Goal: Transaction & Acquisition: Purchase product/service

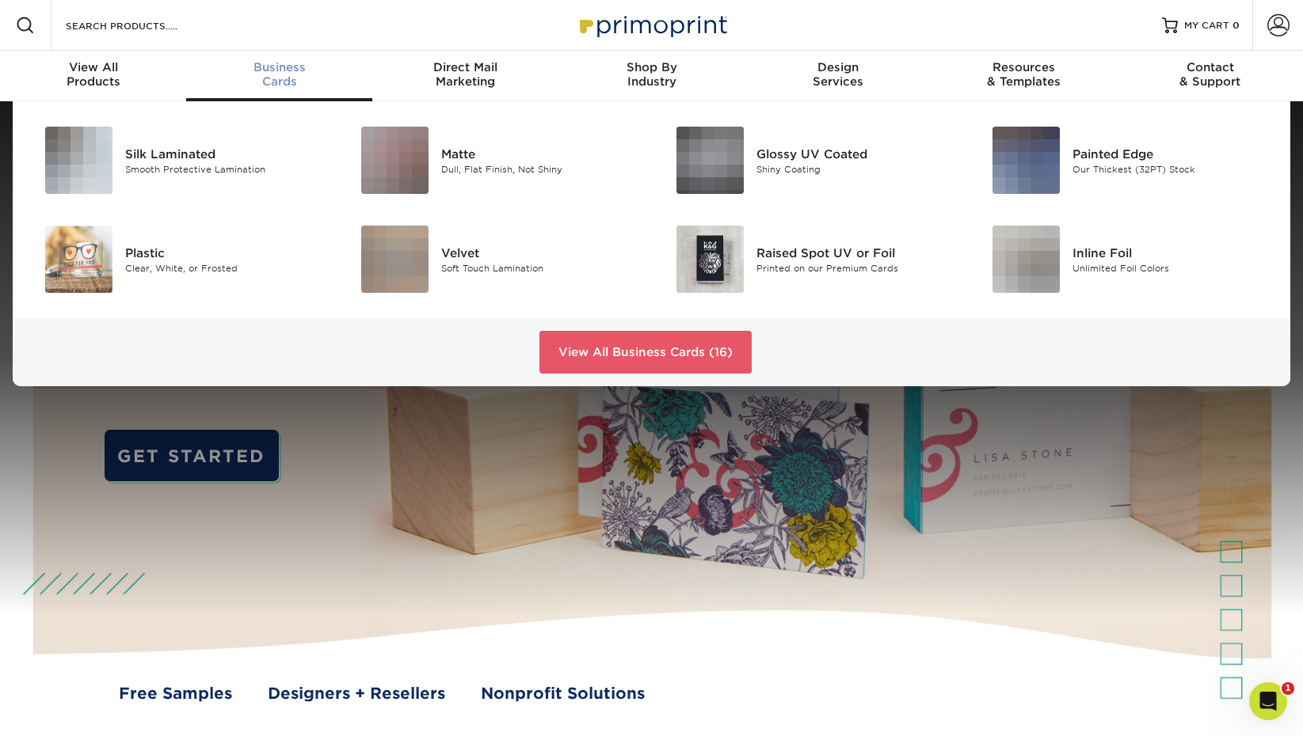
click at [284, 70] on span "Business" at bounding box center [279, 67] width 186 height 14
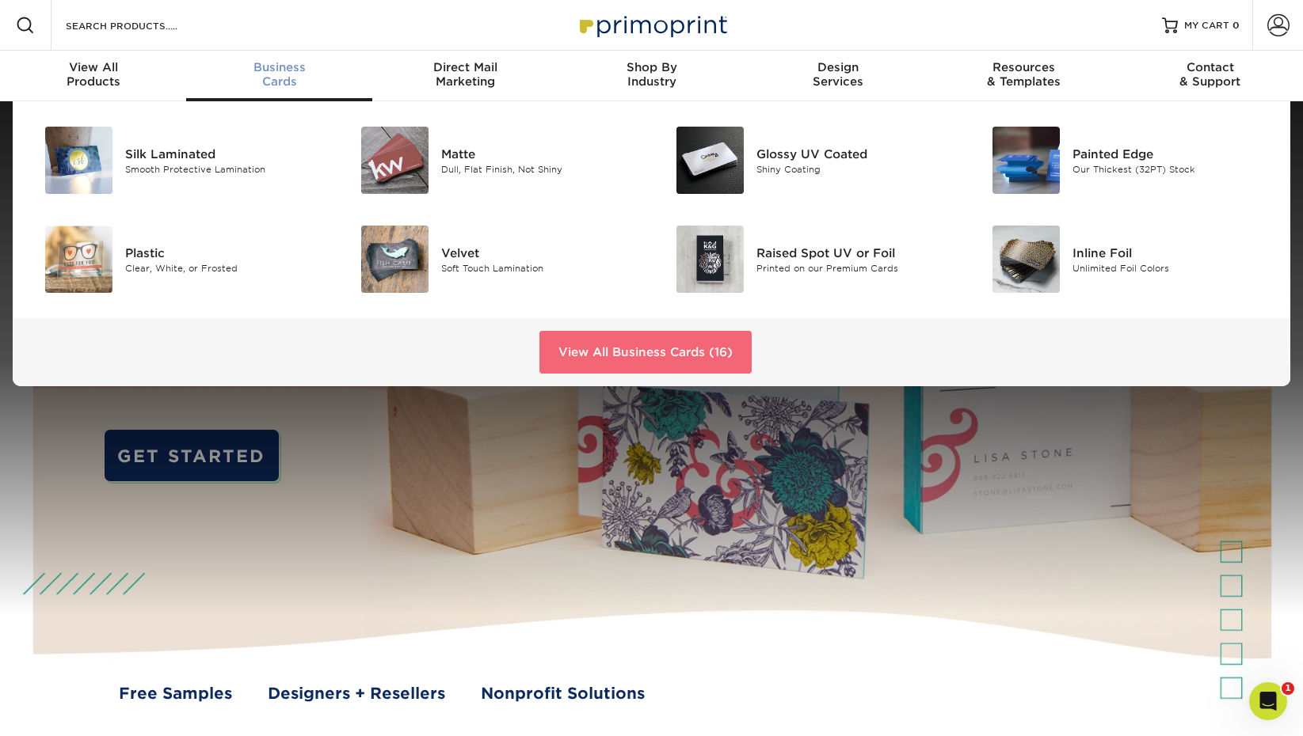
click at [661, 344] on link "View All Business Cards (16)" at bounding box center [645, 352] width 212 height 43
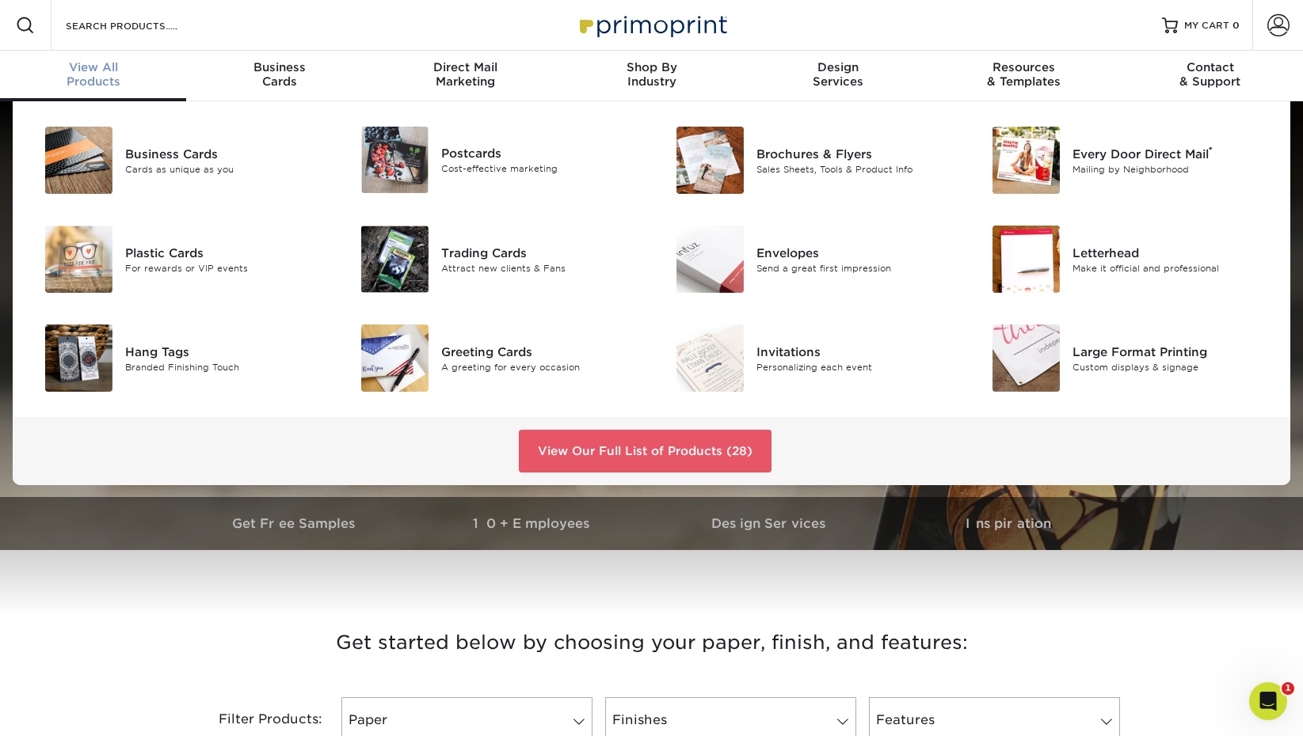
click at [97, 74] on span "View All" at bounding box center [93, 67] width 186 height 14
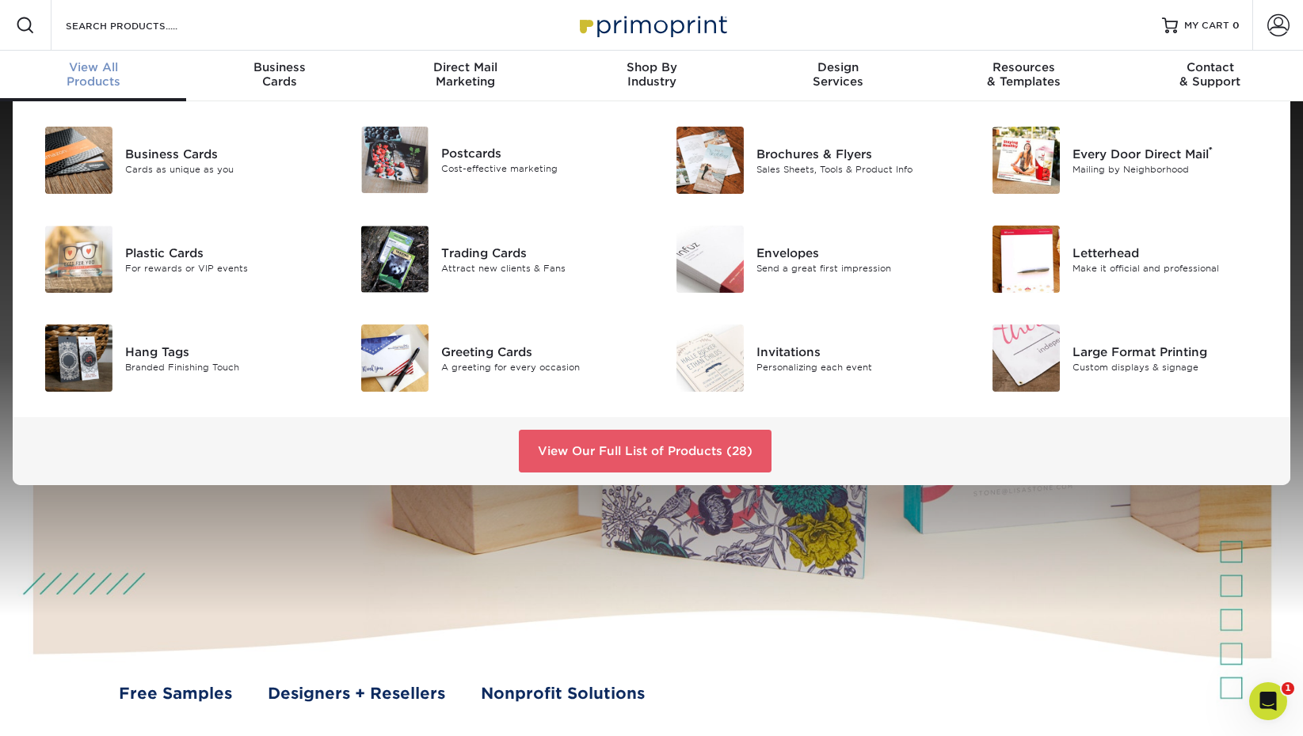
click at [111, 68] on span "View All" at bounding box center [93, 67] width 186 height 14
click at [207, 154] on div "Business Cards" at bounding box center [224, 153] width 199 height 17
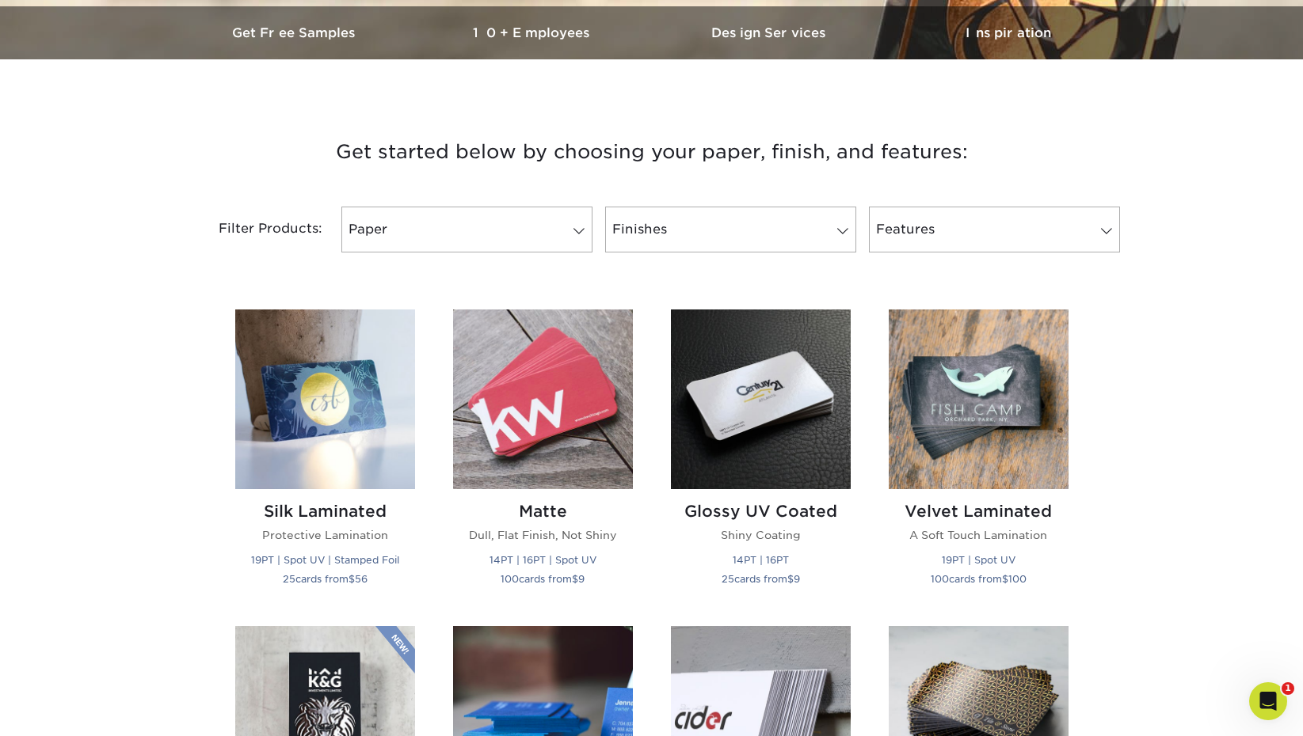
scroll to position [489, 0]
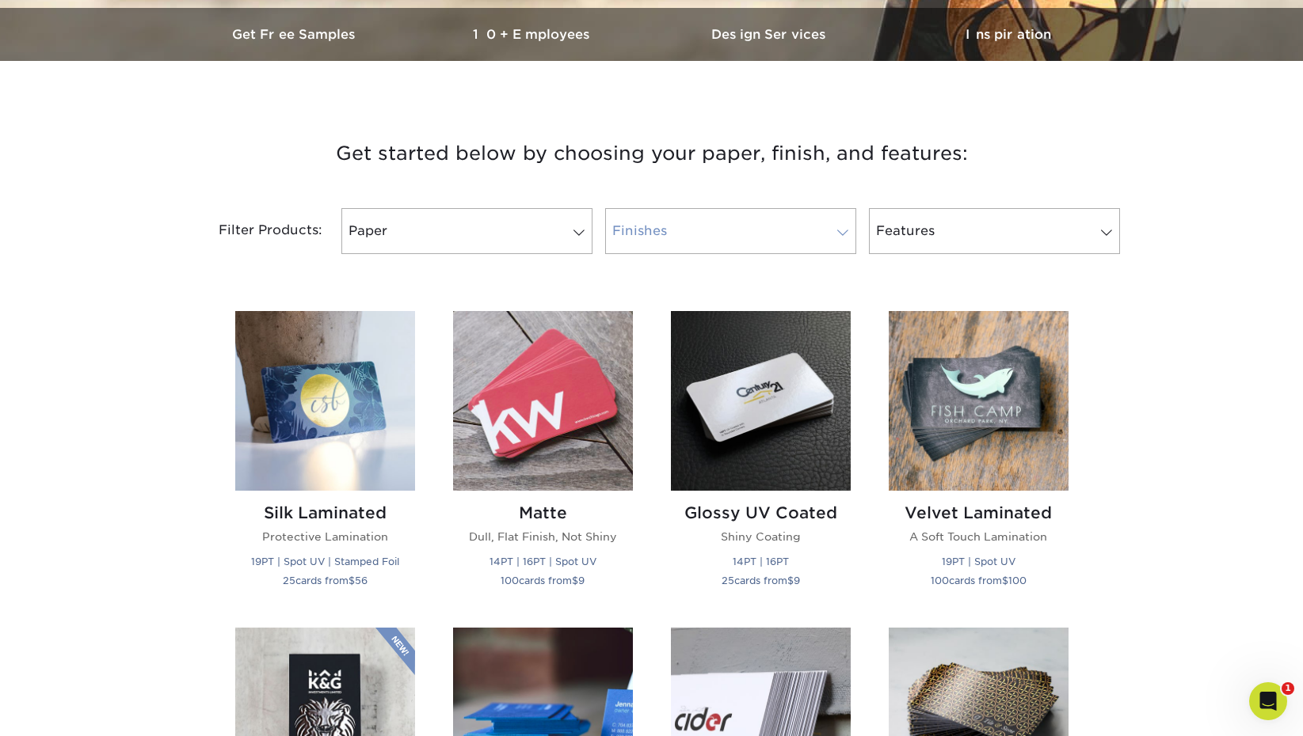
click at [842, 227] on span at bounding box center [842, 232] width 22 height 13
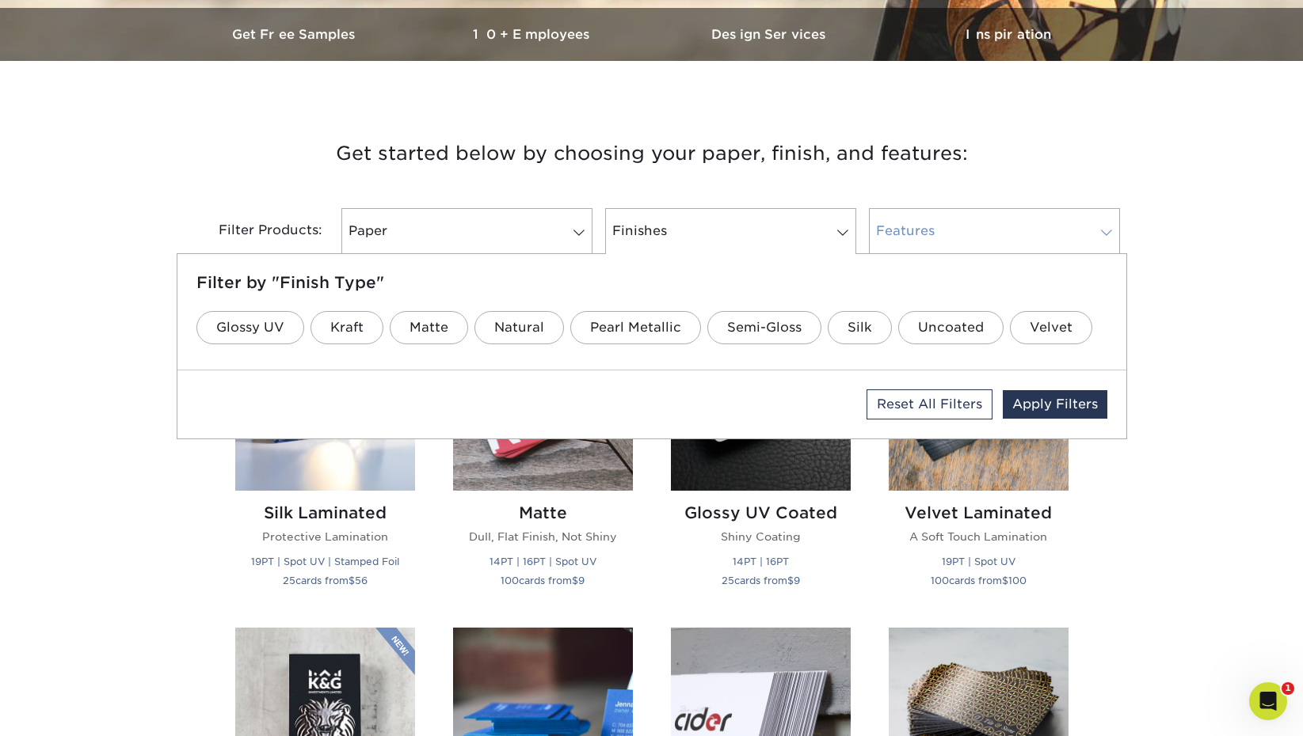
click at [1098, 230] on span at bounding box center [1106, 232] width 22 height 13
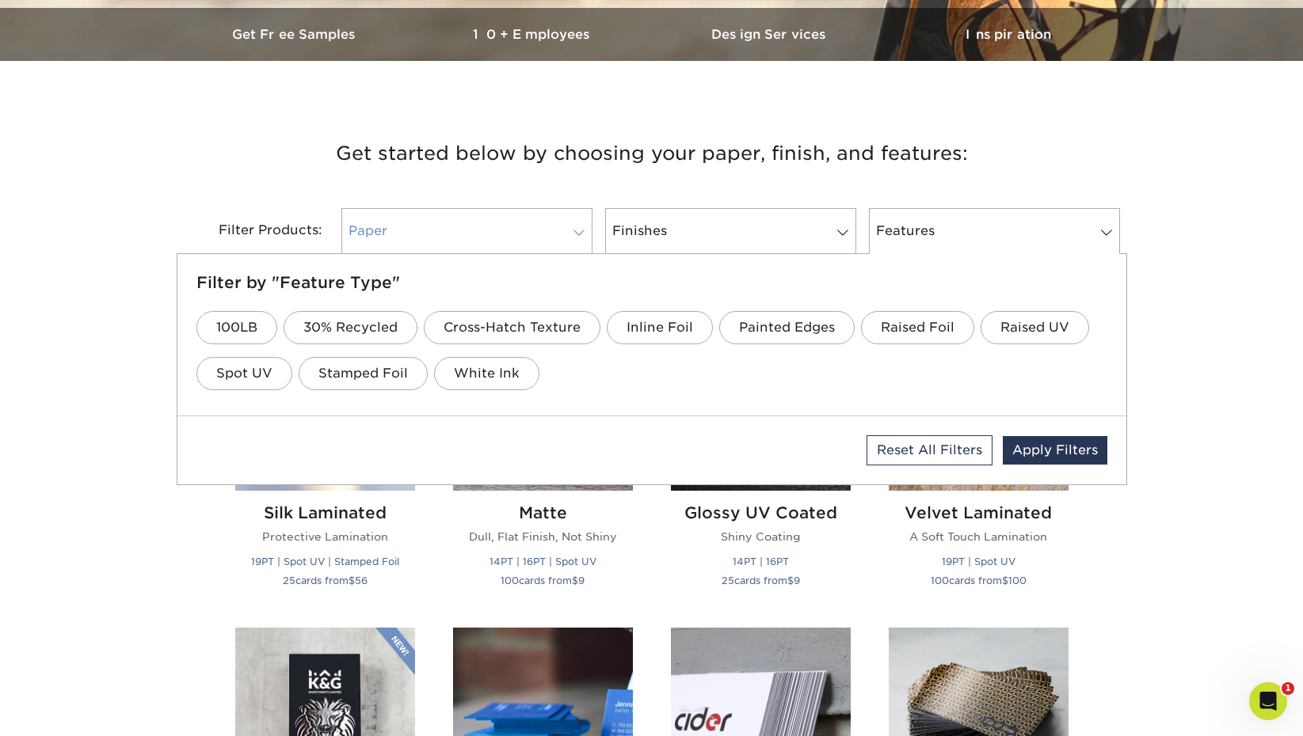
click at [574, 230] on span at bounding box center [579, 232] width 22 height 13
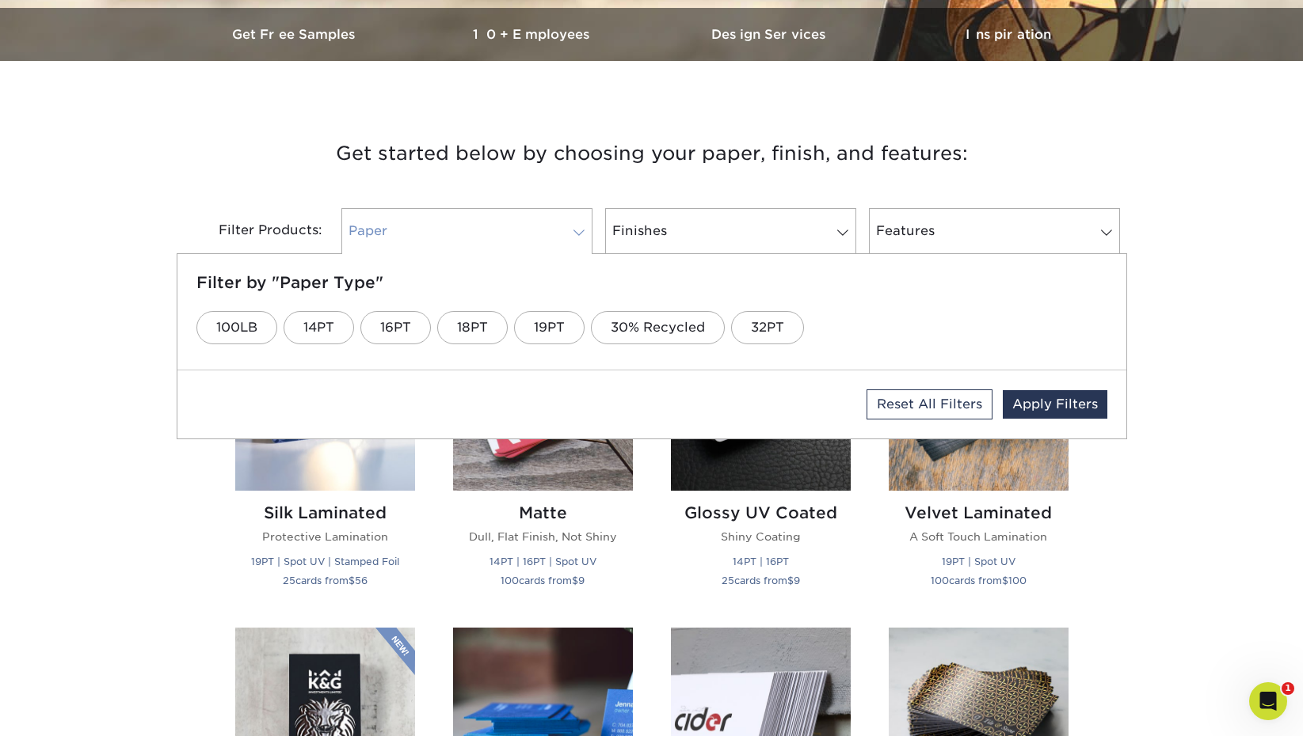
scroll to position [487, 0]
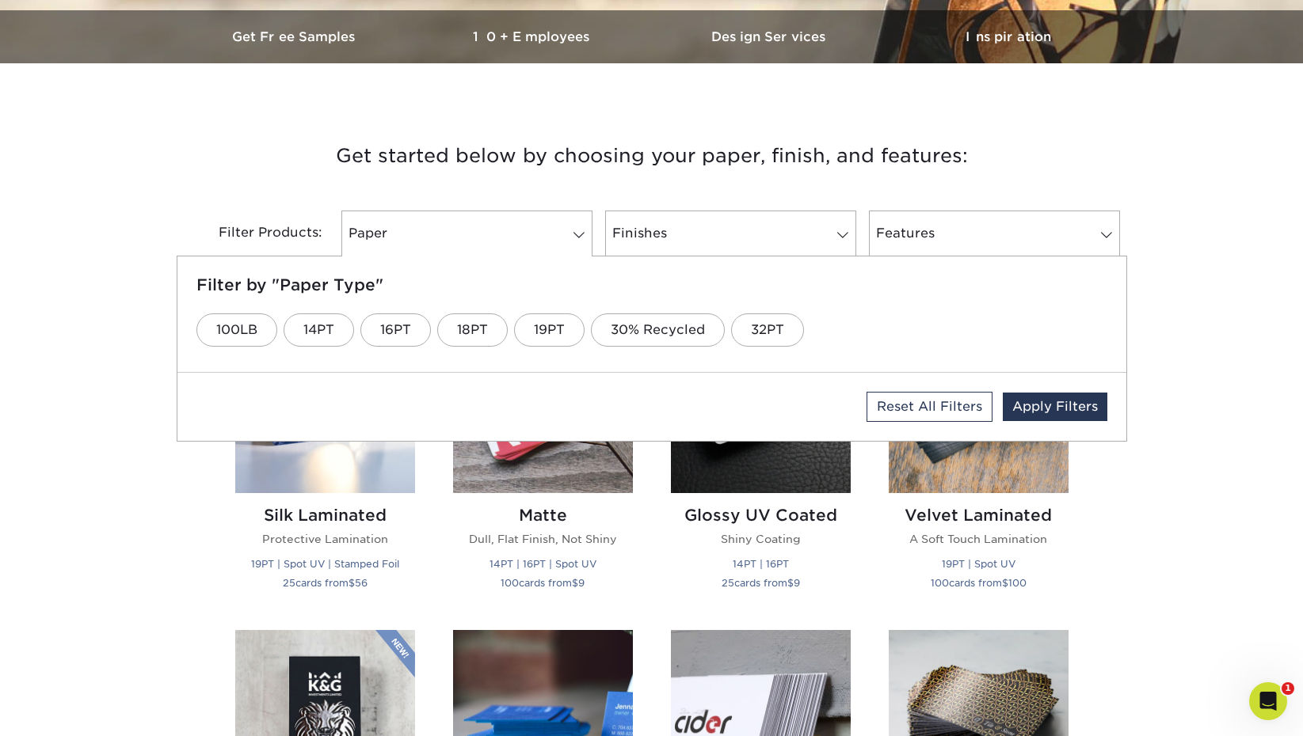
click at [216, 186] on h3 "Get started below by choosing your paper, finish, and features:" at bounding box center [651, 155] width 926 height 71
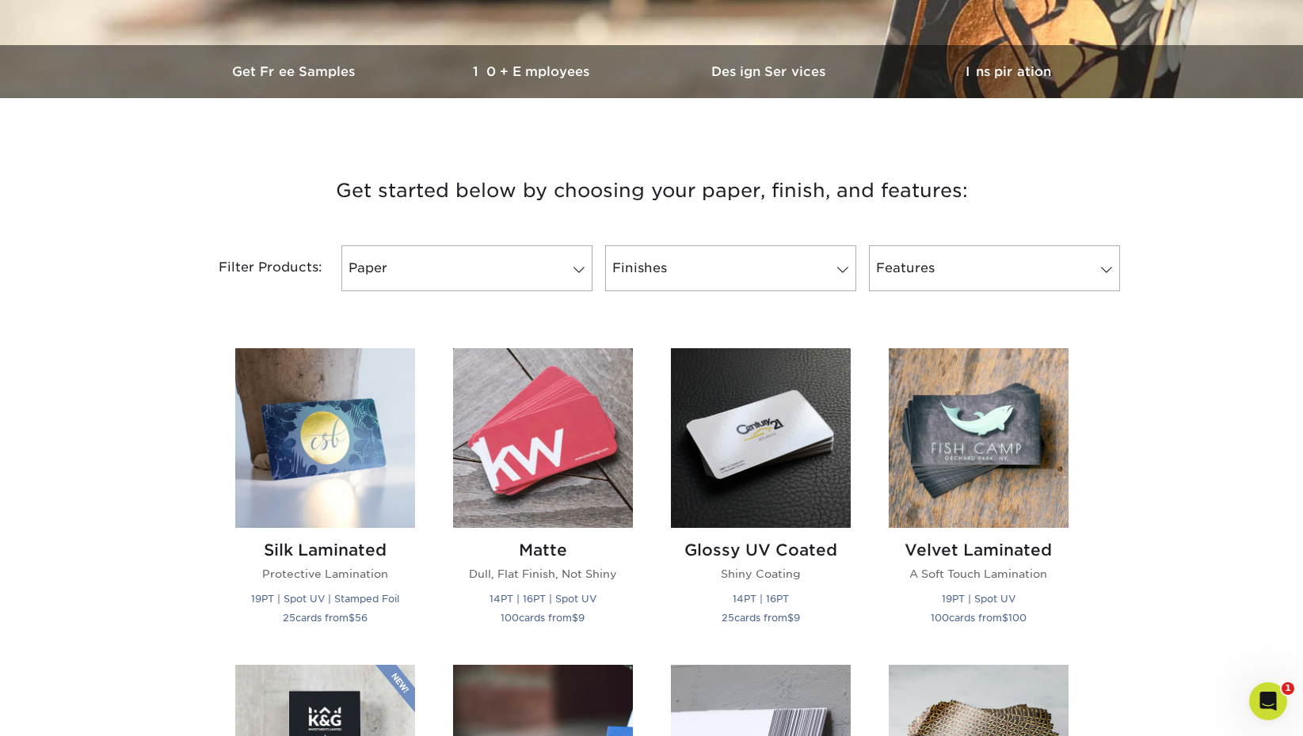
scroll to position [451, 0]
click at [561, 436] on img at bounding box center [543, 439] width 180 height 180
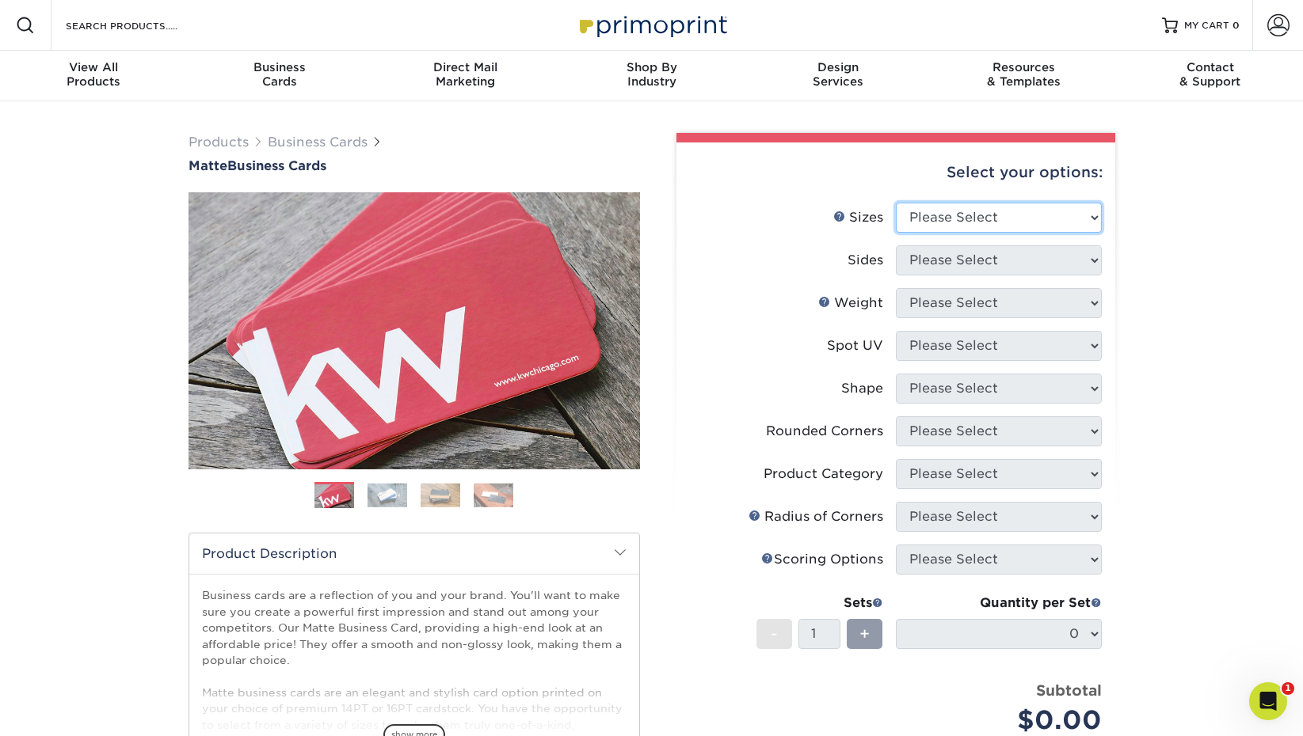
select select "2.00x2.00"
select select "13abbda7-1d64-4f25-8bb2-c179b224825d"
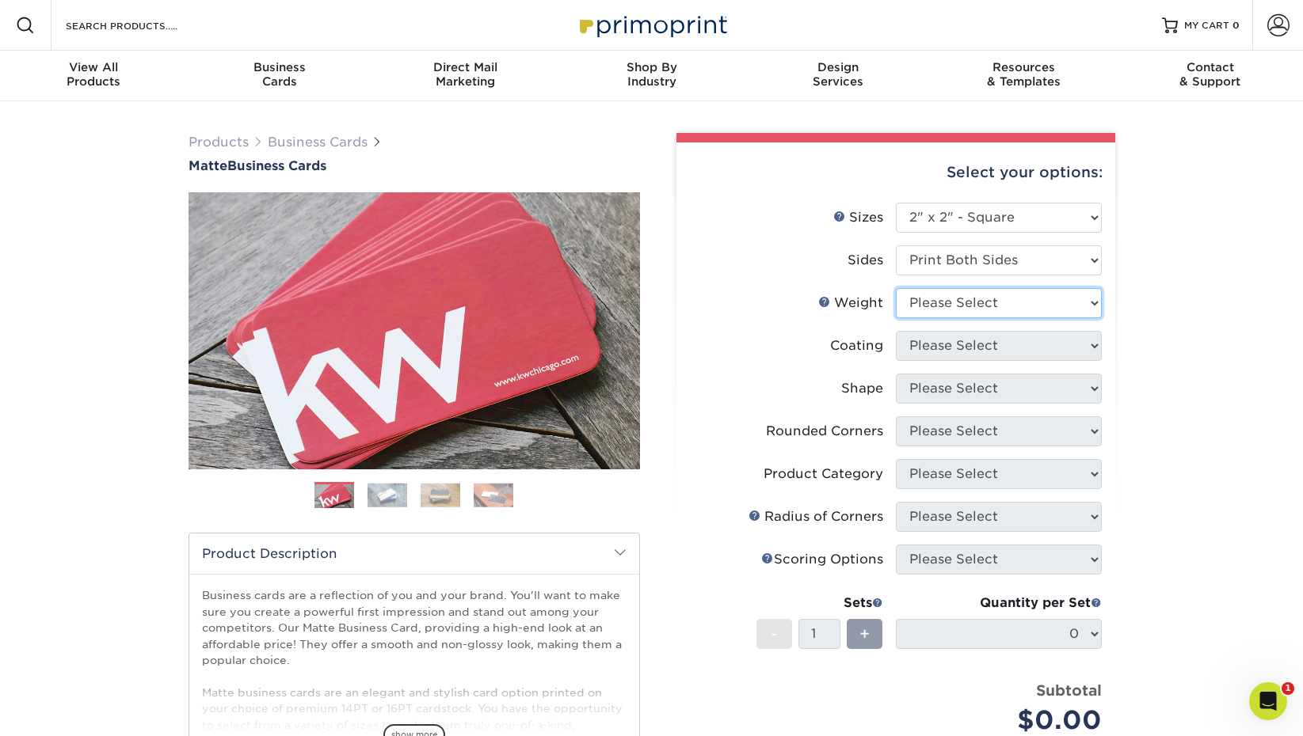
select select "16PT"
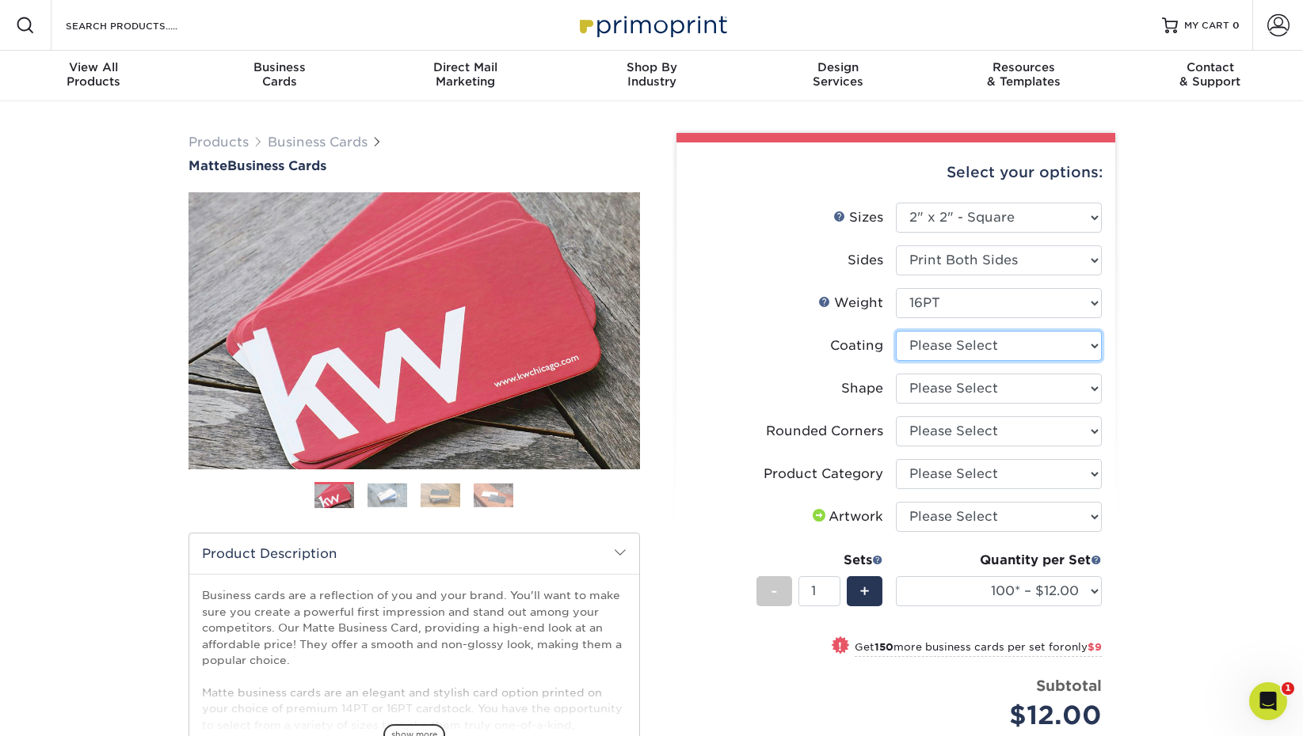
select select "121bb7b5-3b4d-429f-bd8d-bbf80e953313"
select select "-1"
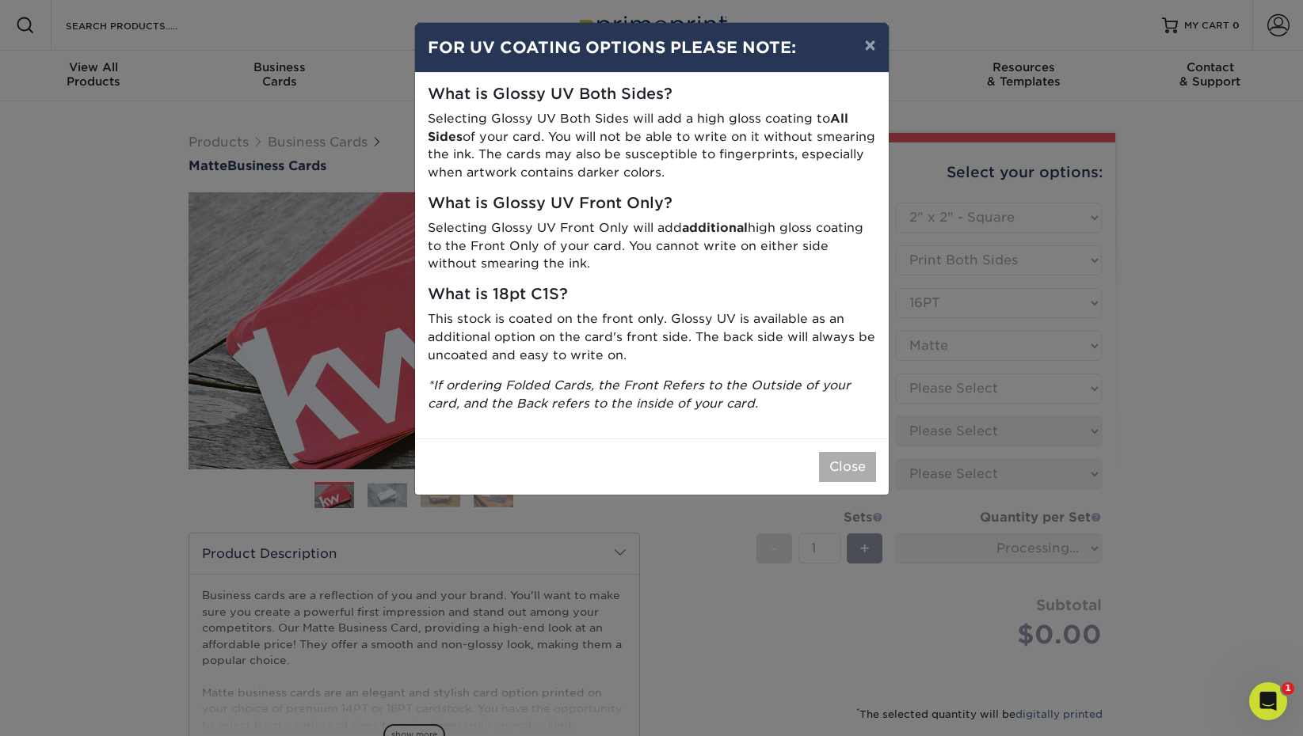
click at [845, 455] on button "Close" at bounding box center [847, 467] width 57 height 30
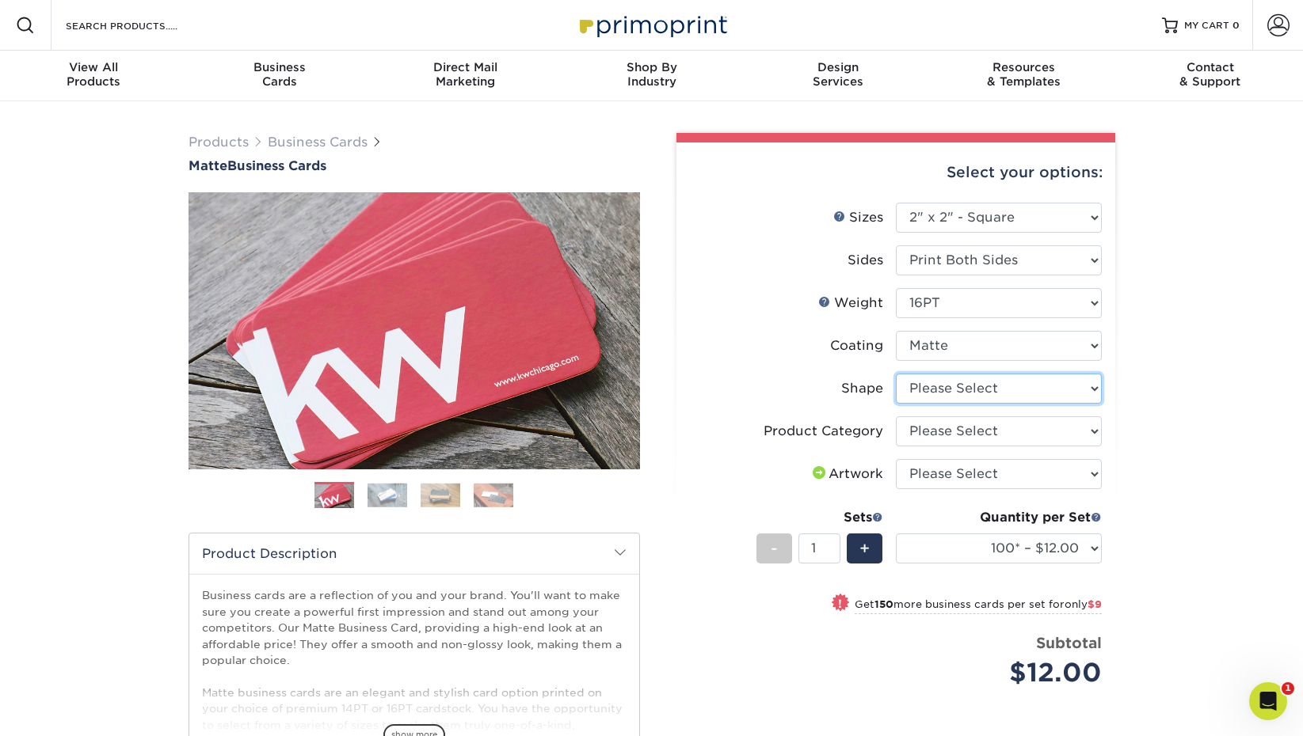
select select "standard"
select select "-1"
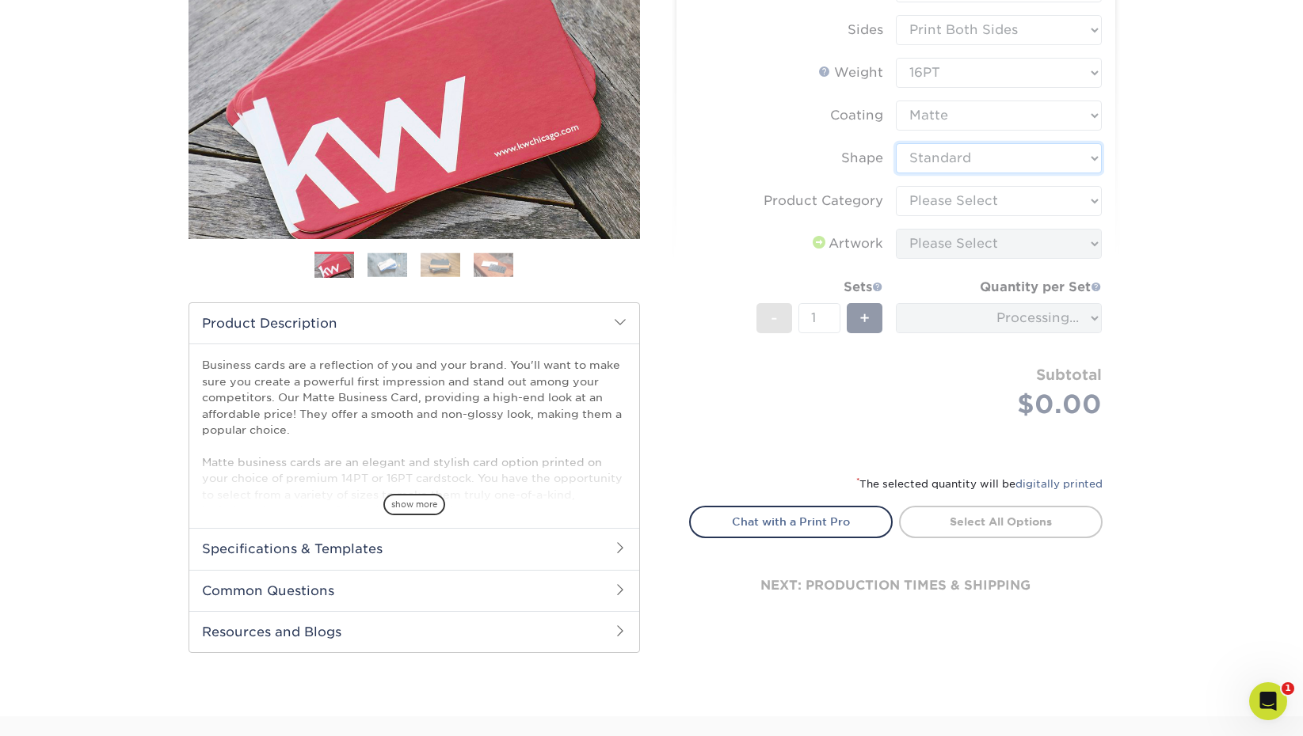
scroll to position [231, 0]
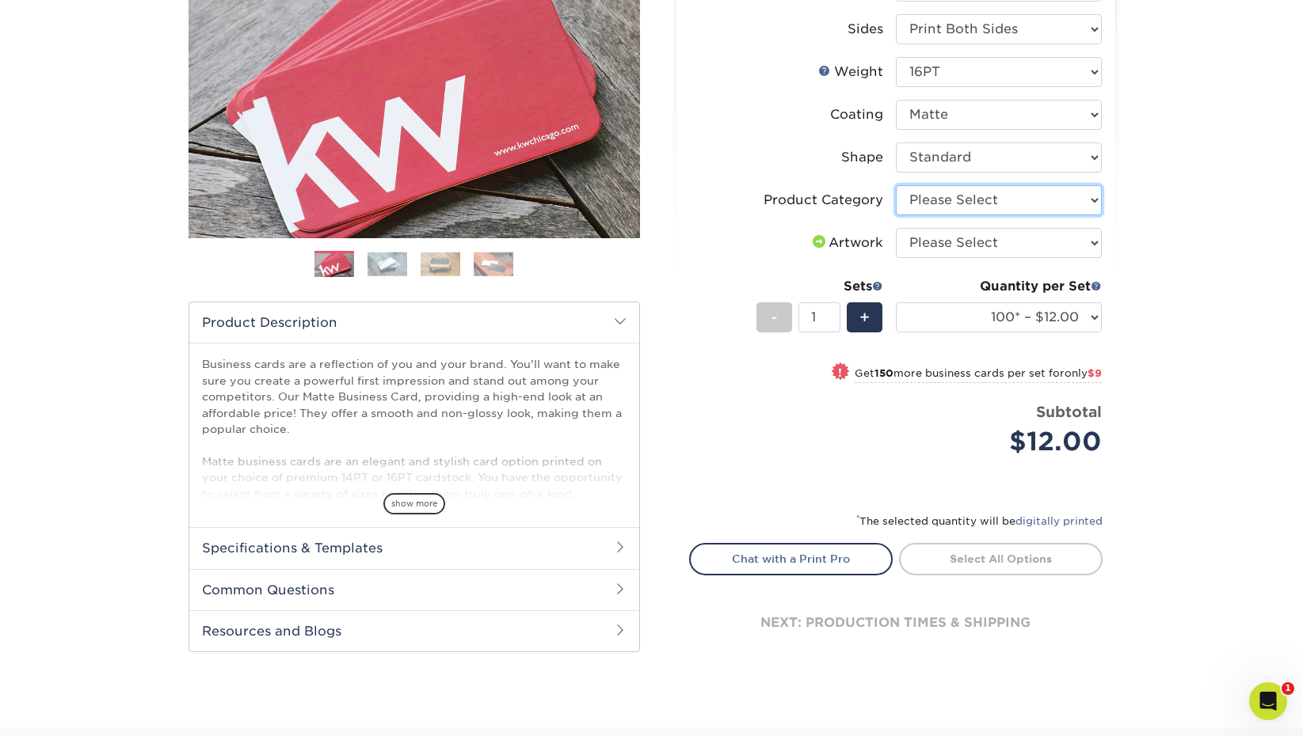
select select "3b5148f1-0588-4f88-a218-97bcfdce65c1"
select select "upload"
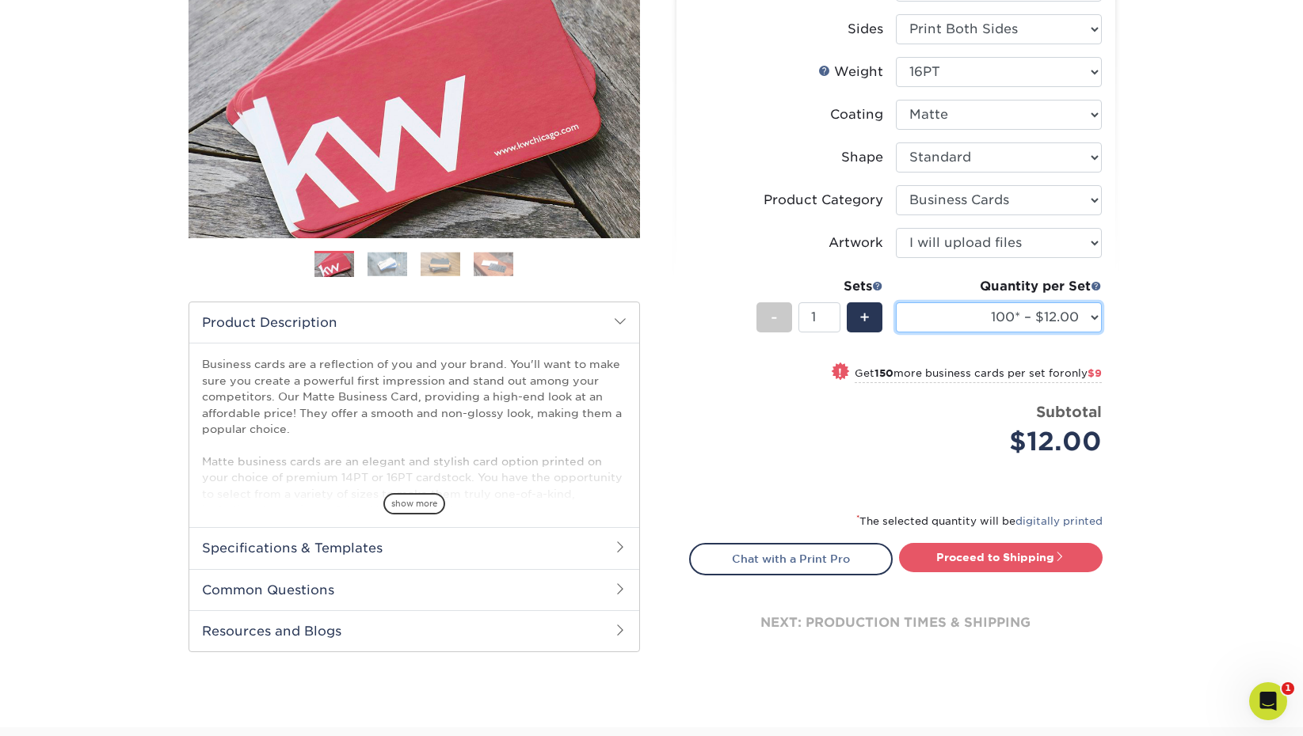
select select "250* – $21.00"
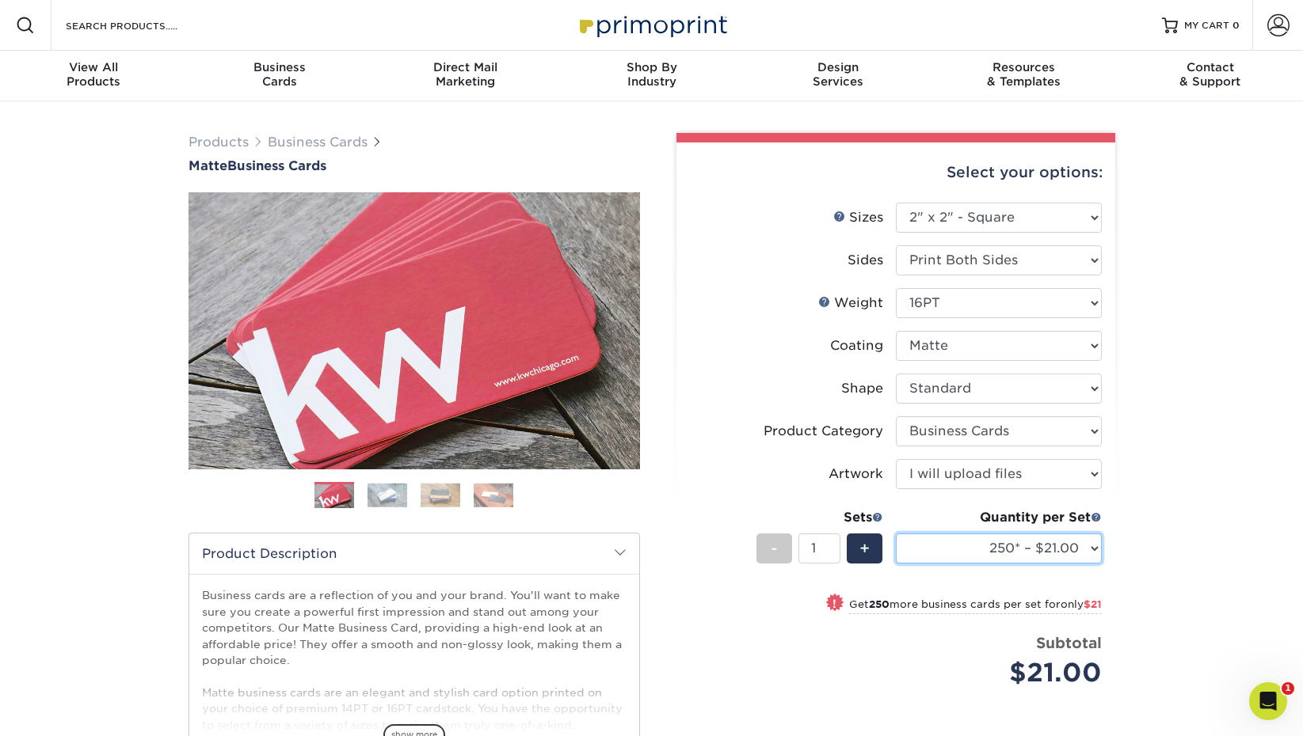
scroll to position [0, 0]
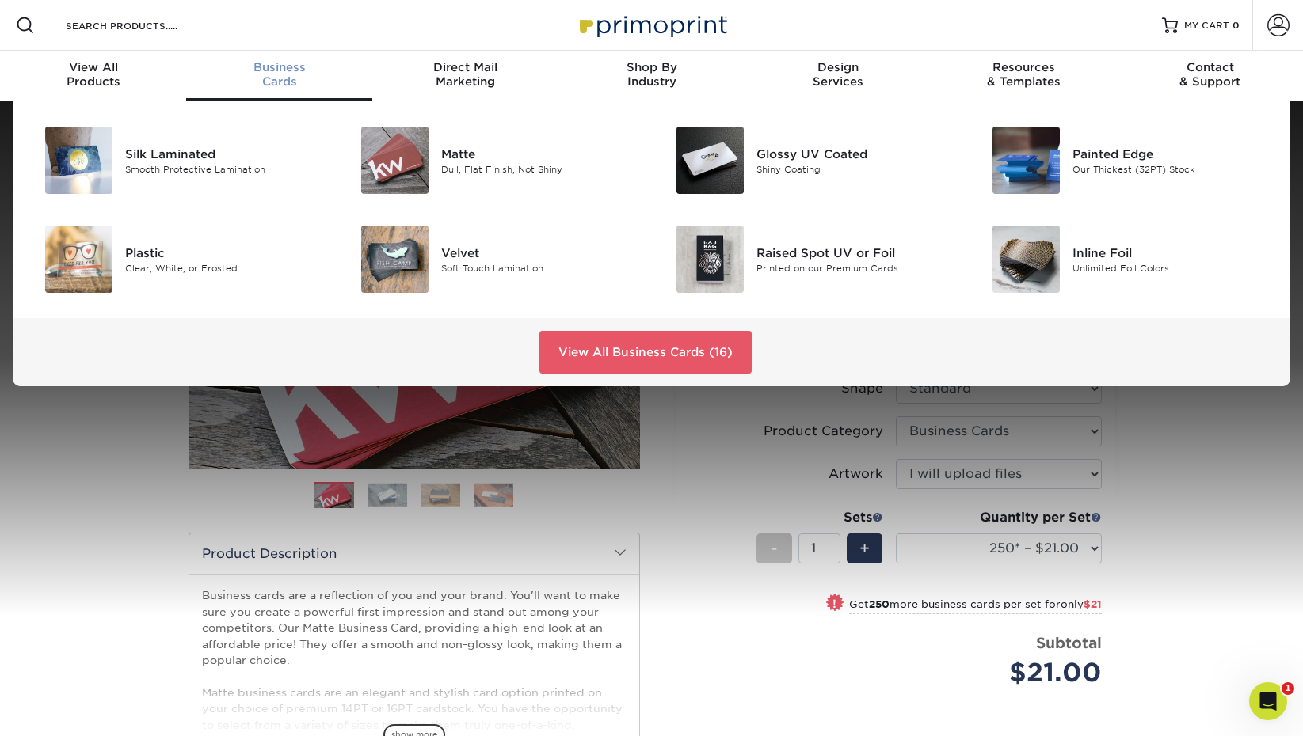
click at [284, 69] on span "Business" at bounding box center [279, 67] width 186 height 14
click at [192, 147] on div "Silk Laminated" at bounding box center [224, 153] width 199 height 17
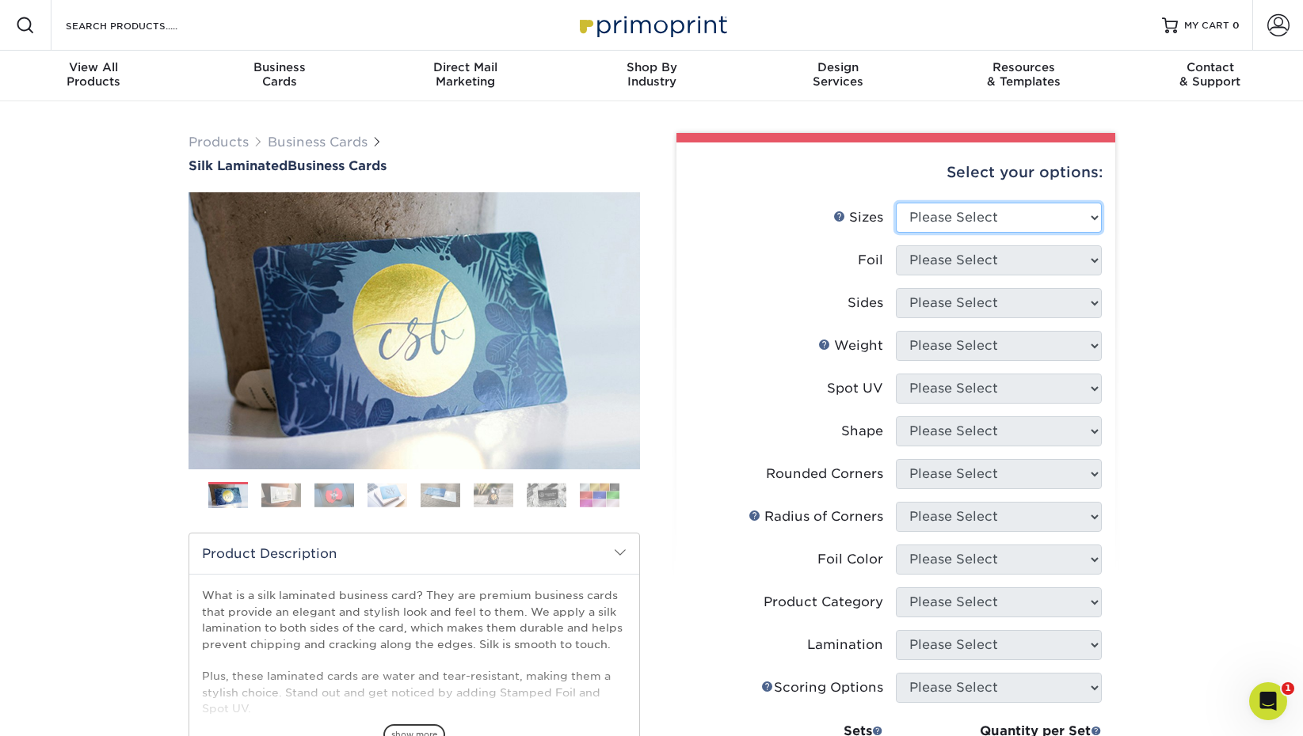
select select "2.00x2.00"
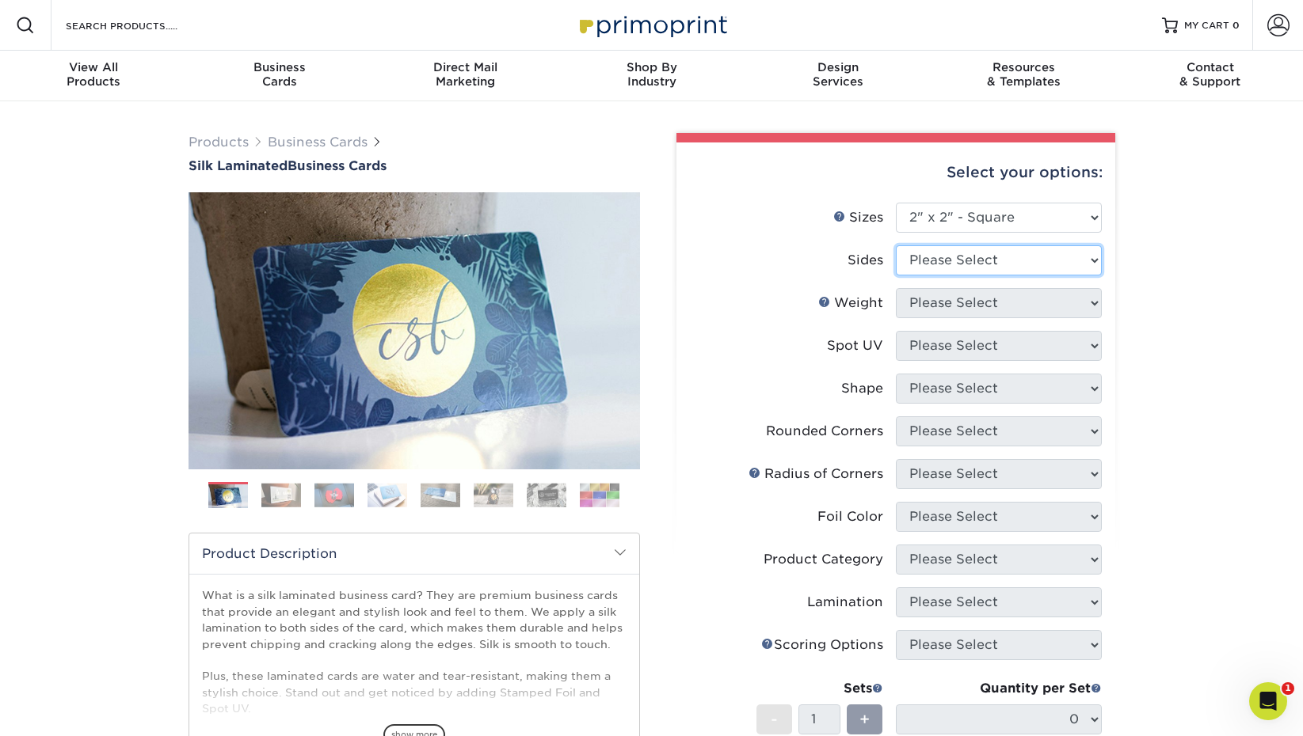
select select "13abbda7-1d64-4f25-8bb2-c179b224825d"
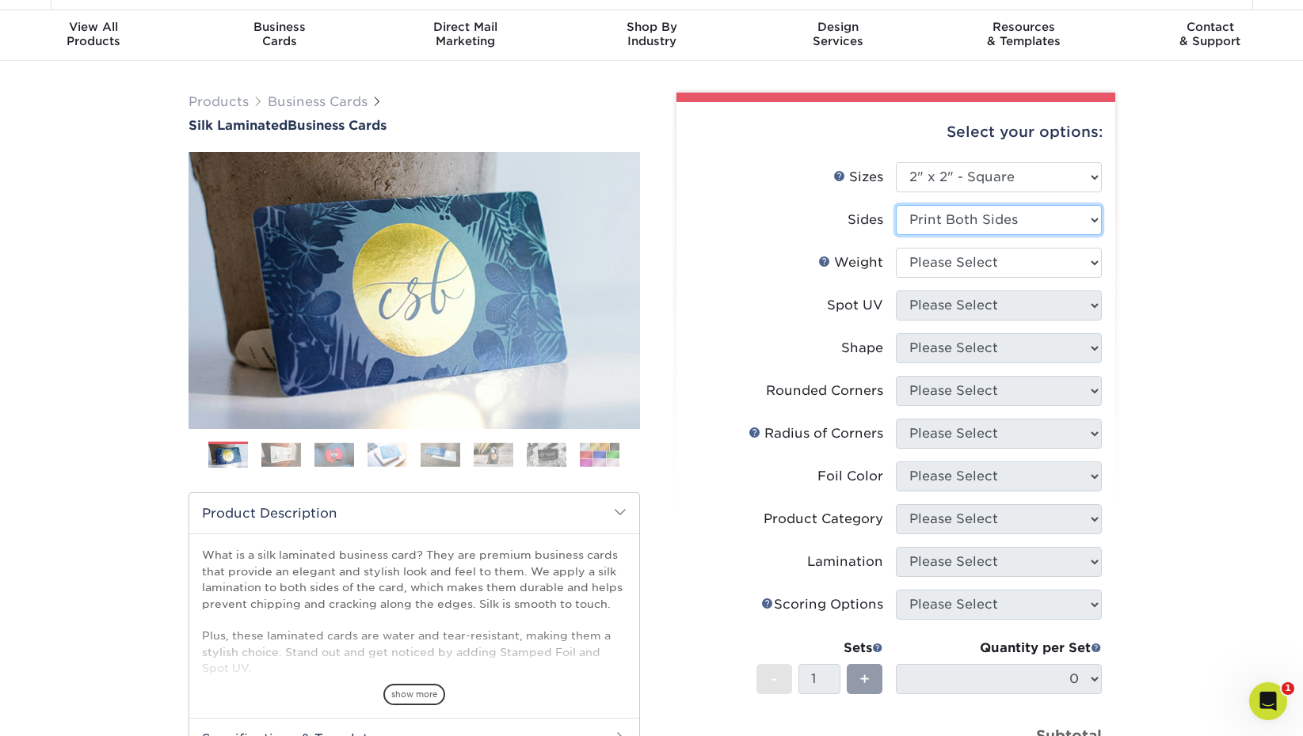
scroll to position [41, 0]
select select "16PT"
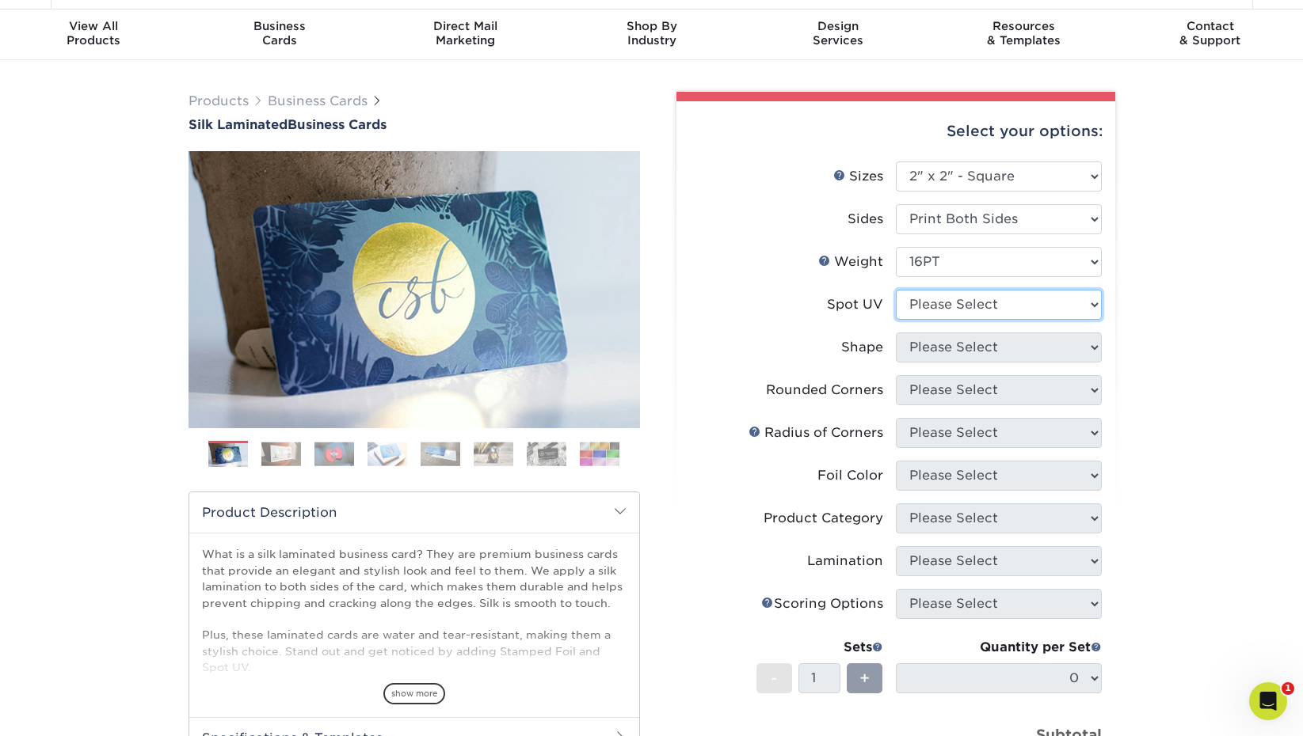
select select "3"
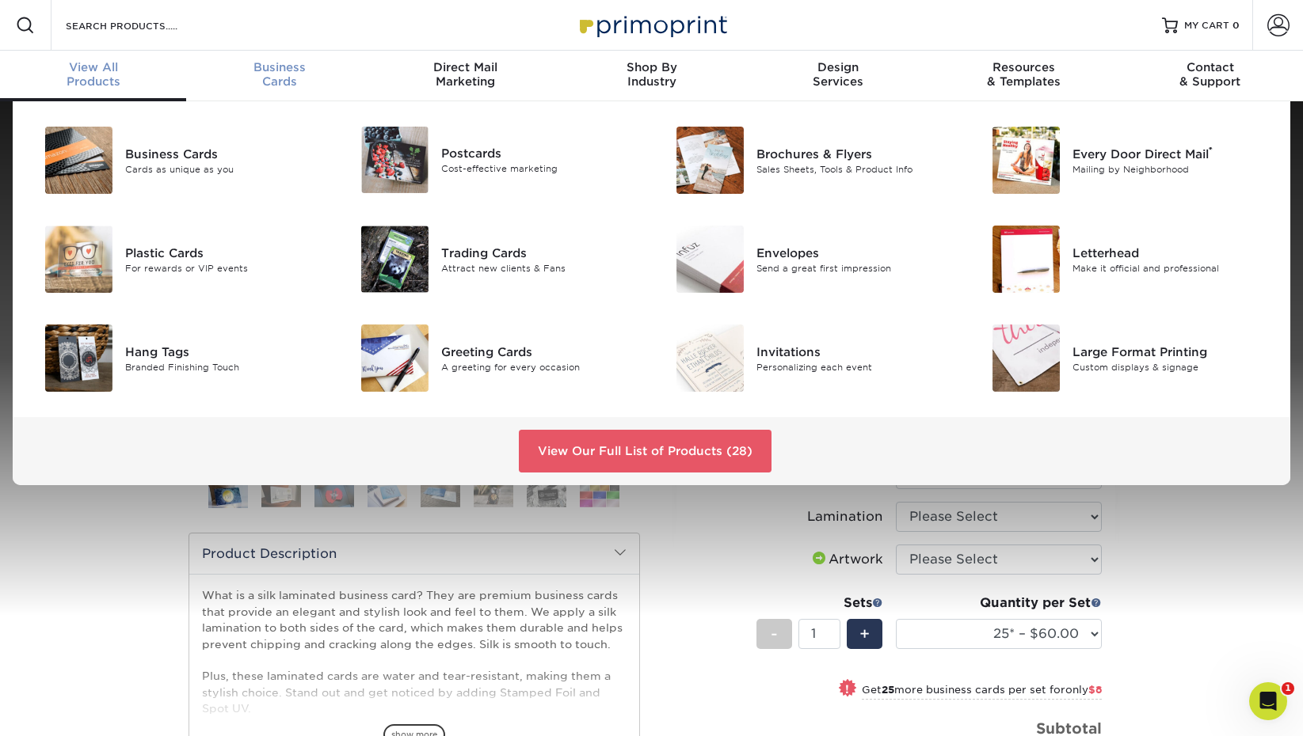
scroll to position [0, 0]
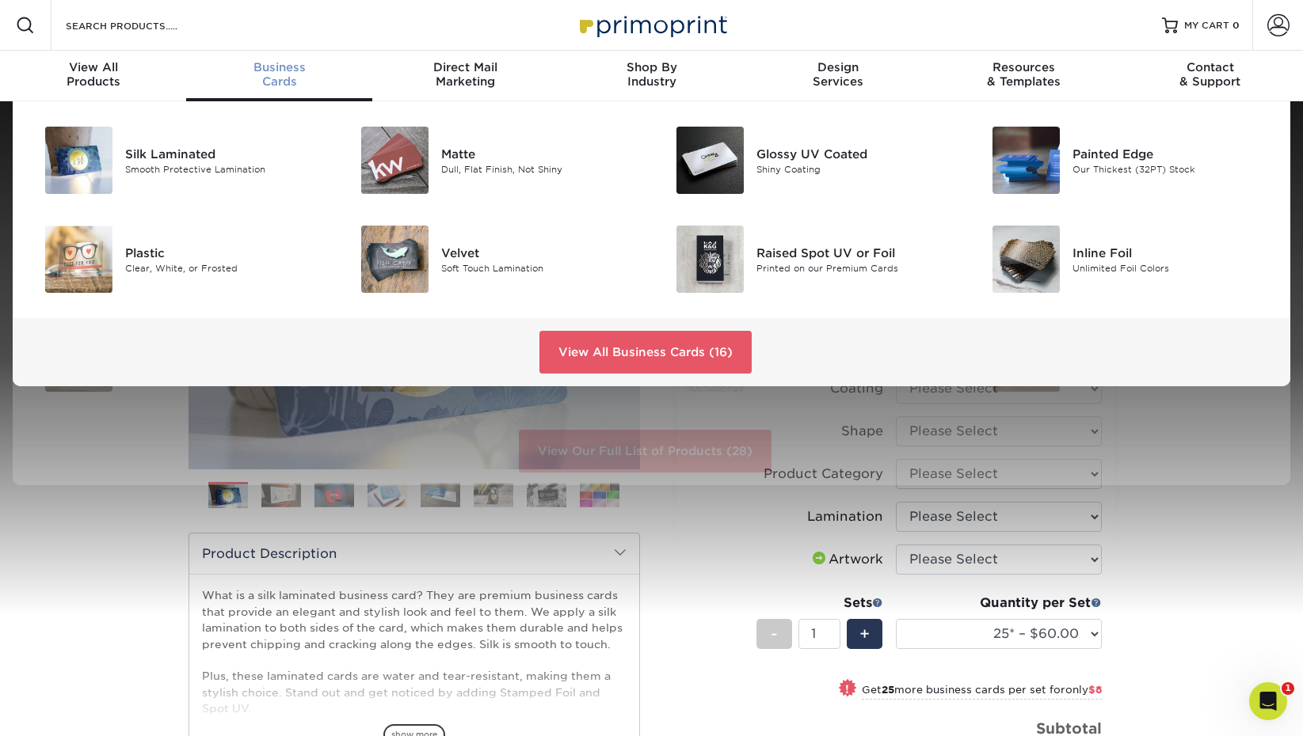
click at [277, 63] on span "Business" at bounding box center [279, 67] width 186 height 14
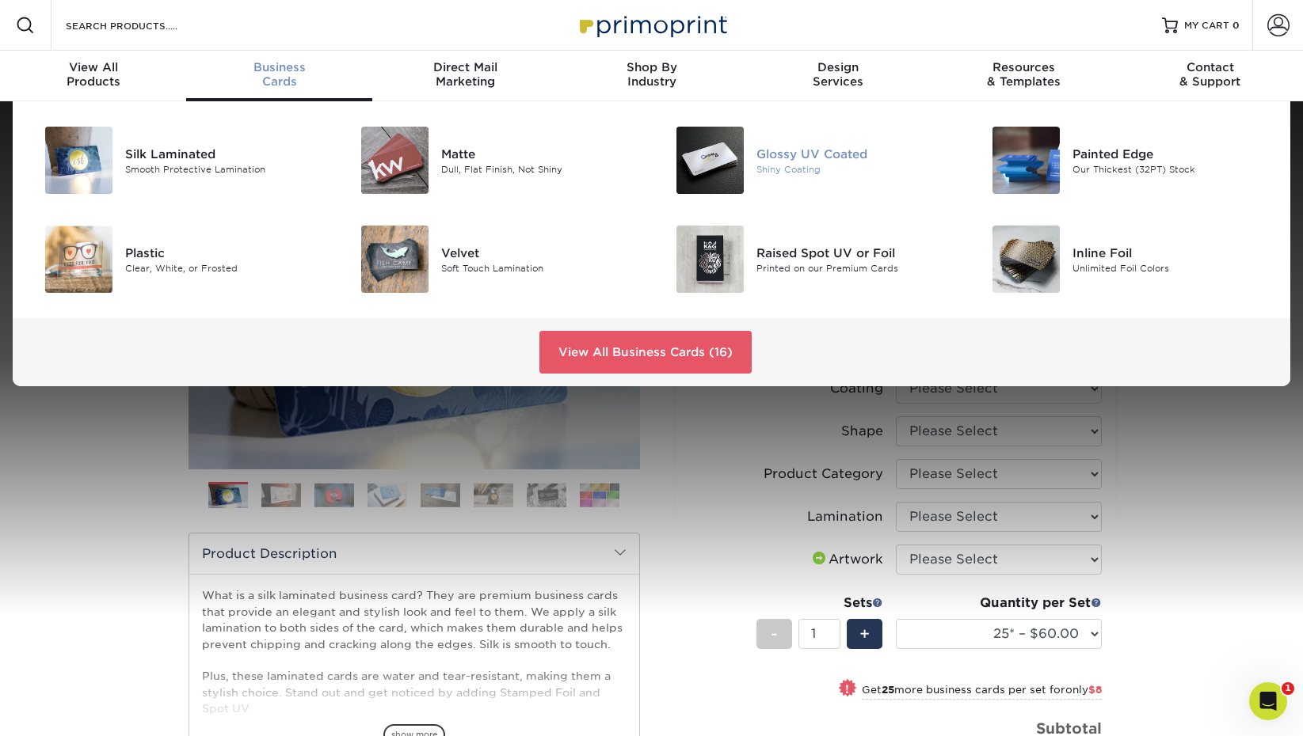
click at [723, 166] on img at bounding box center [709, 160] width 67 height 67
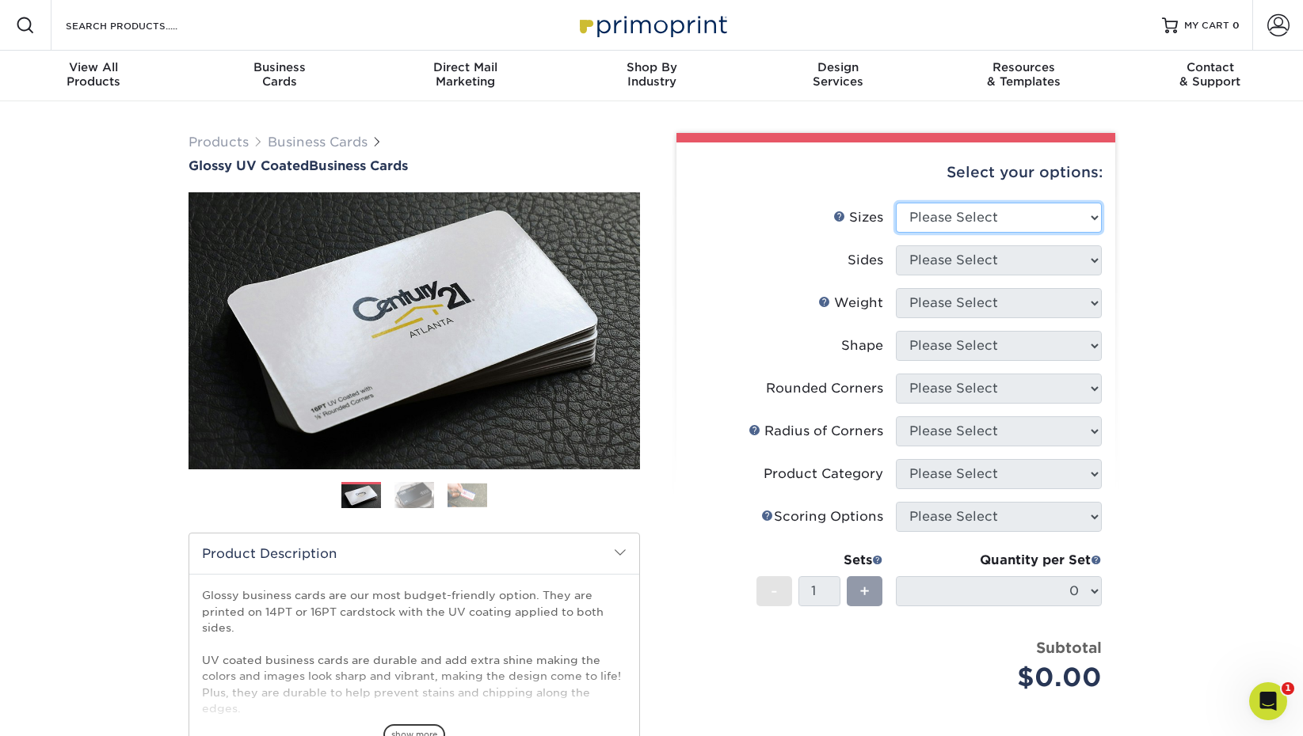
select select "2.00x2.00"
select select "13abbda7-1d64-4f25-8bb2-c179b224825d"
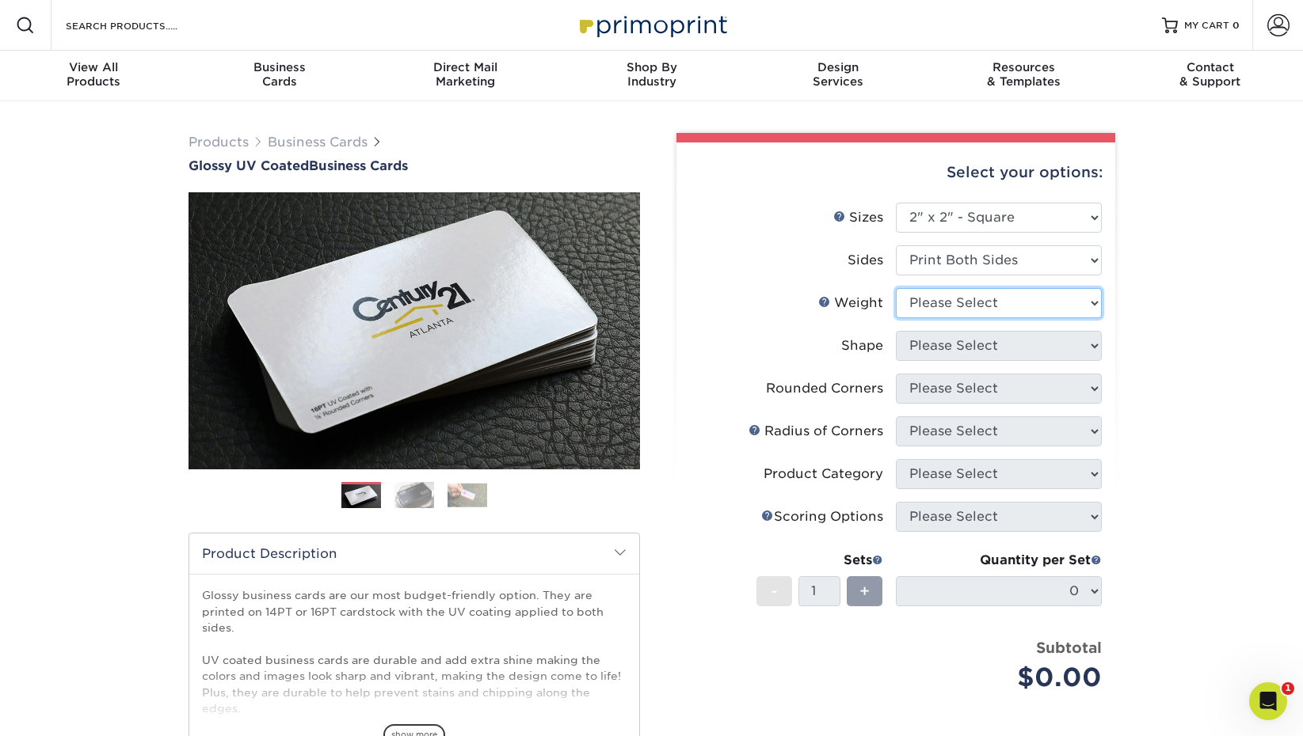
select select "16PT"
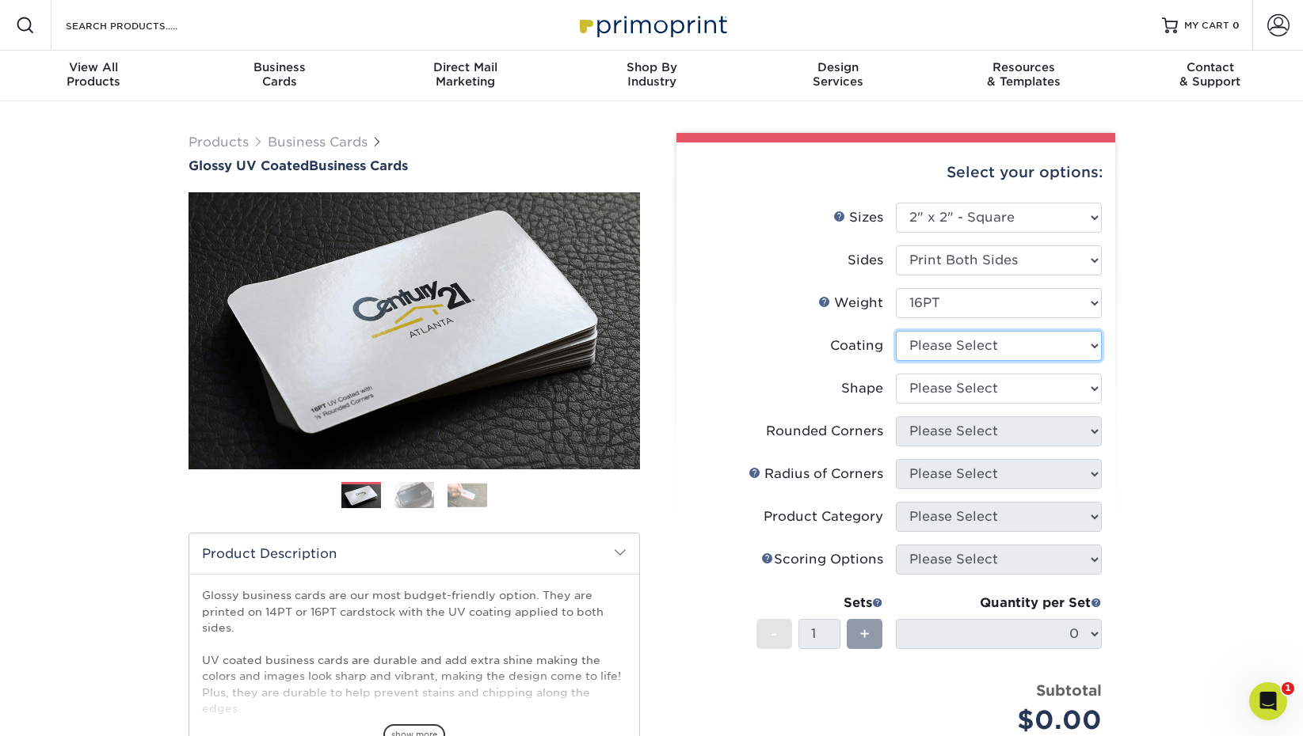
select select "1e8116af-acfc-44b1-83dc-8181aa338834"
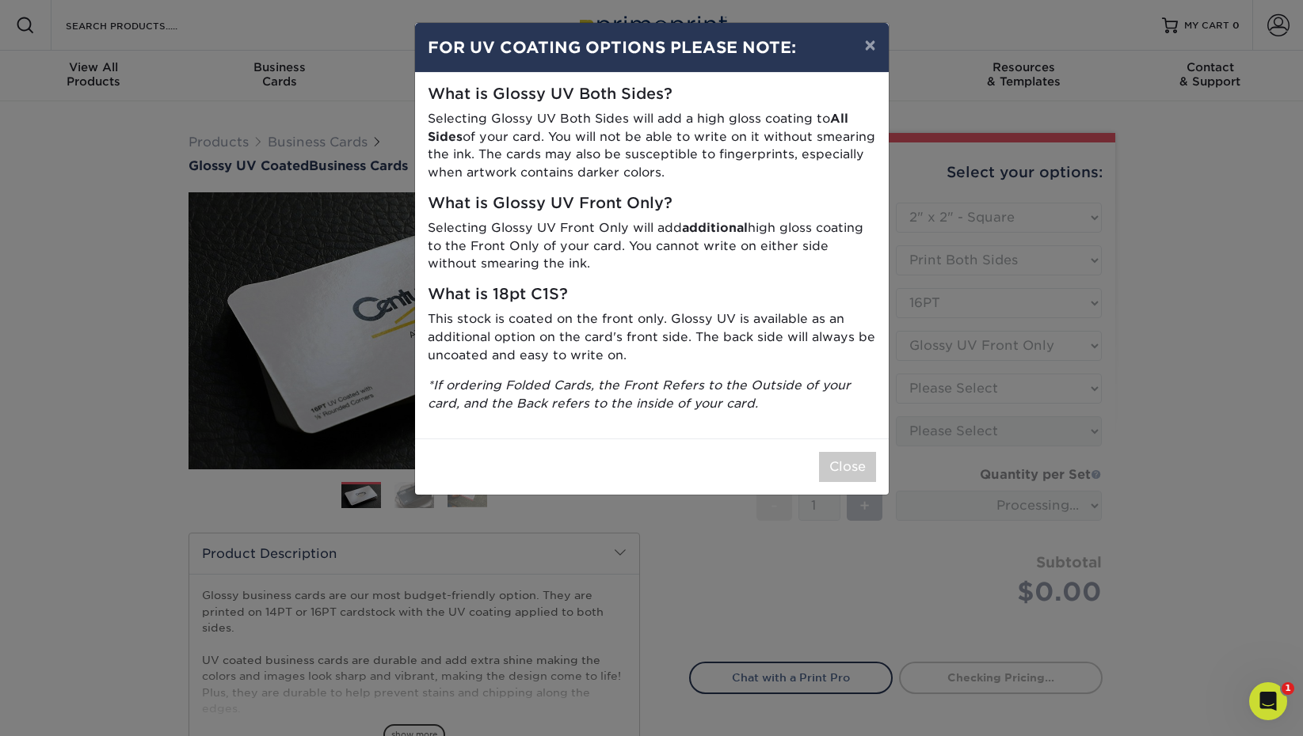
click at [855, 453] on button "Close" at bounding box center [847, 467] width 57 height 30
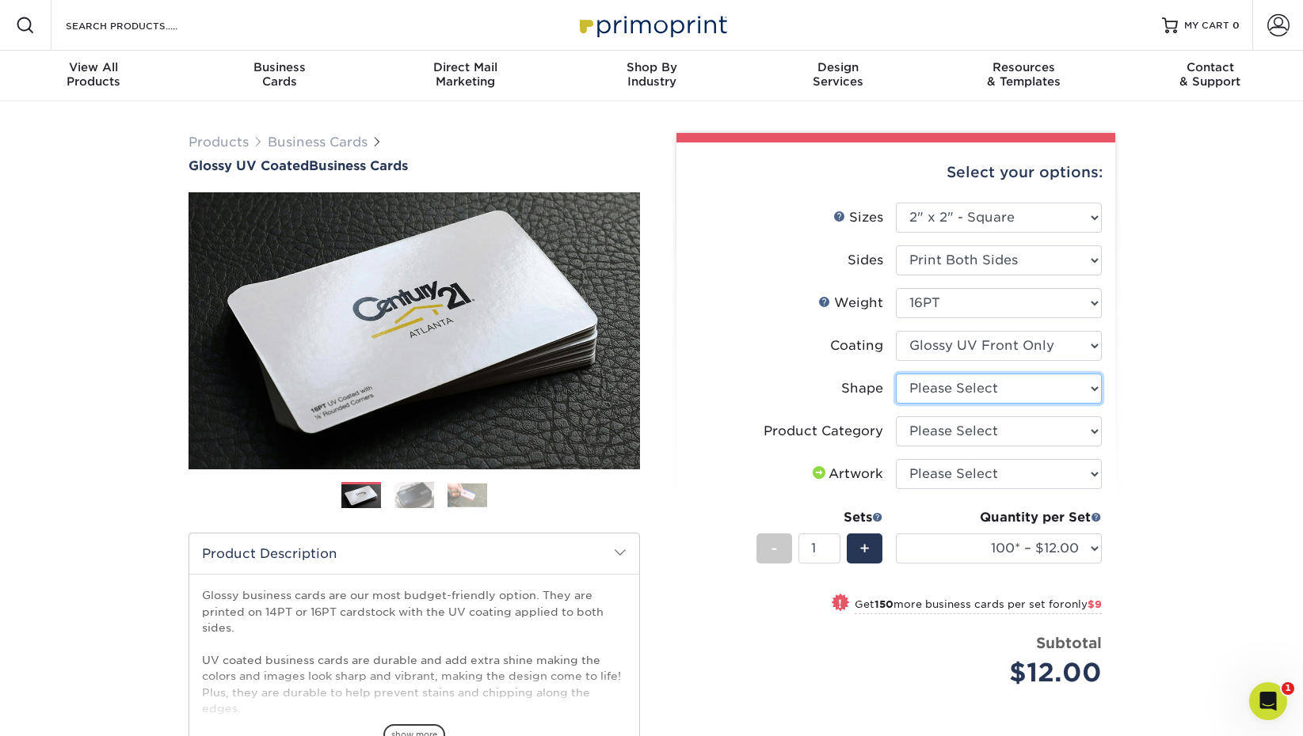
select select "standard"
select select "-1"
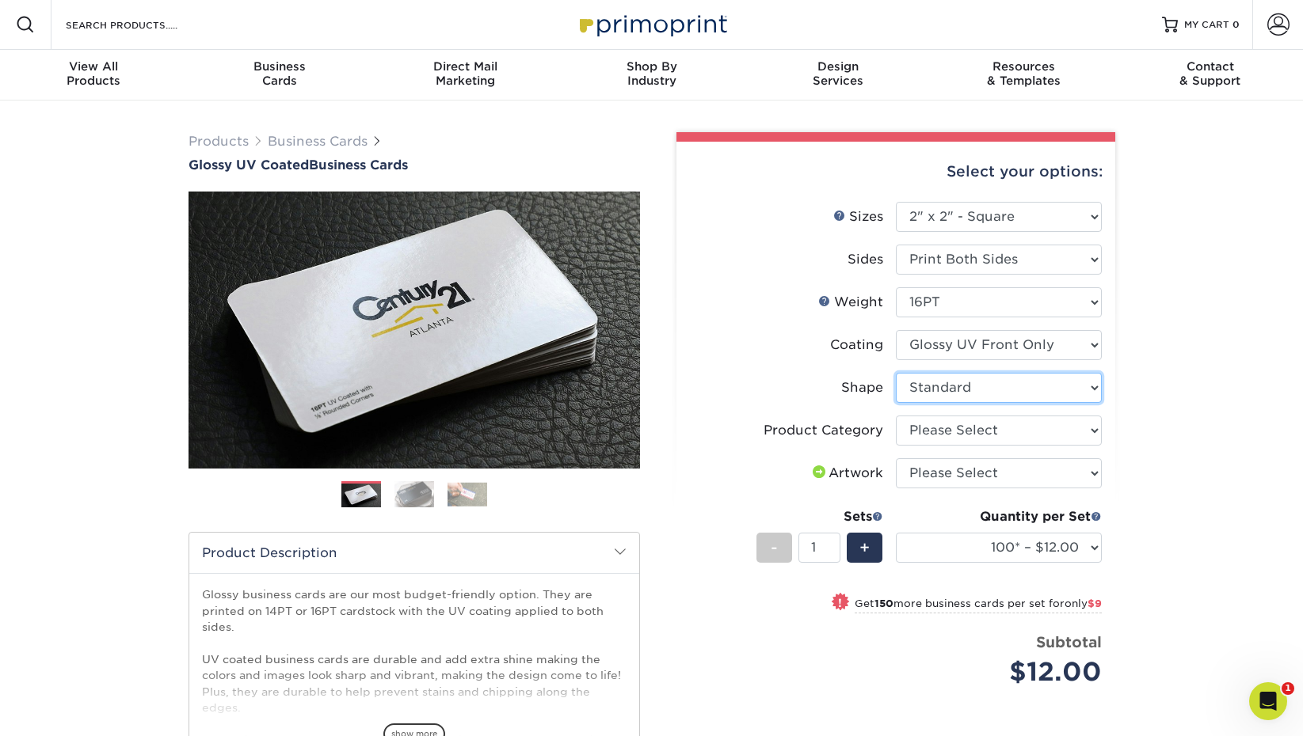
scroll to position [1, 1]
select select "3b5148f1-0588-4f88-a218-97bcfdce65c1"
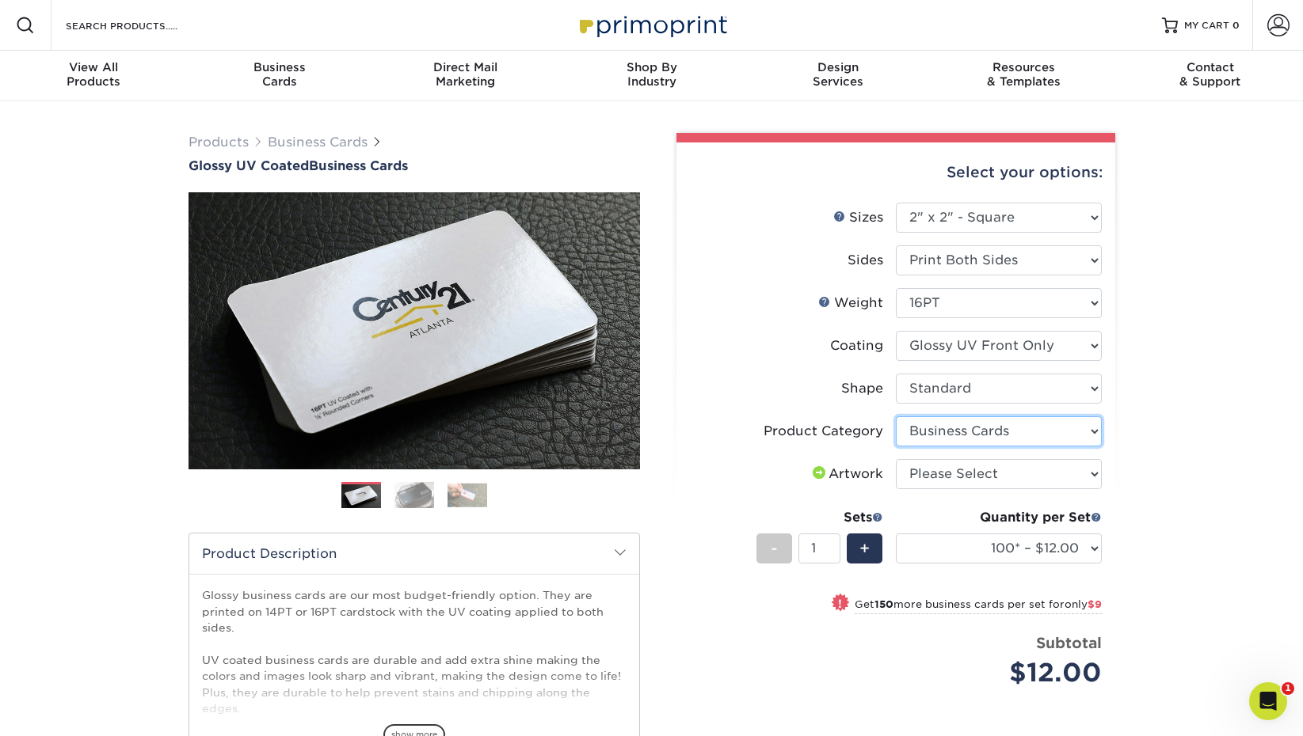
scroll to position [2, 1]
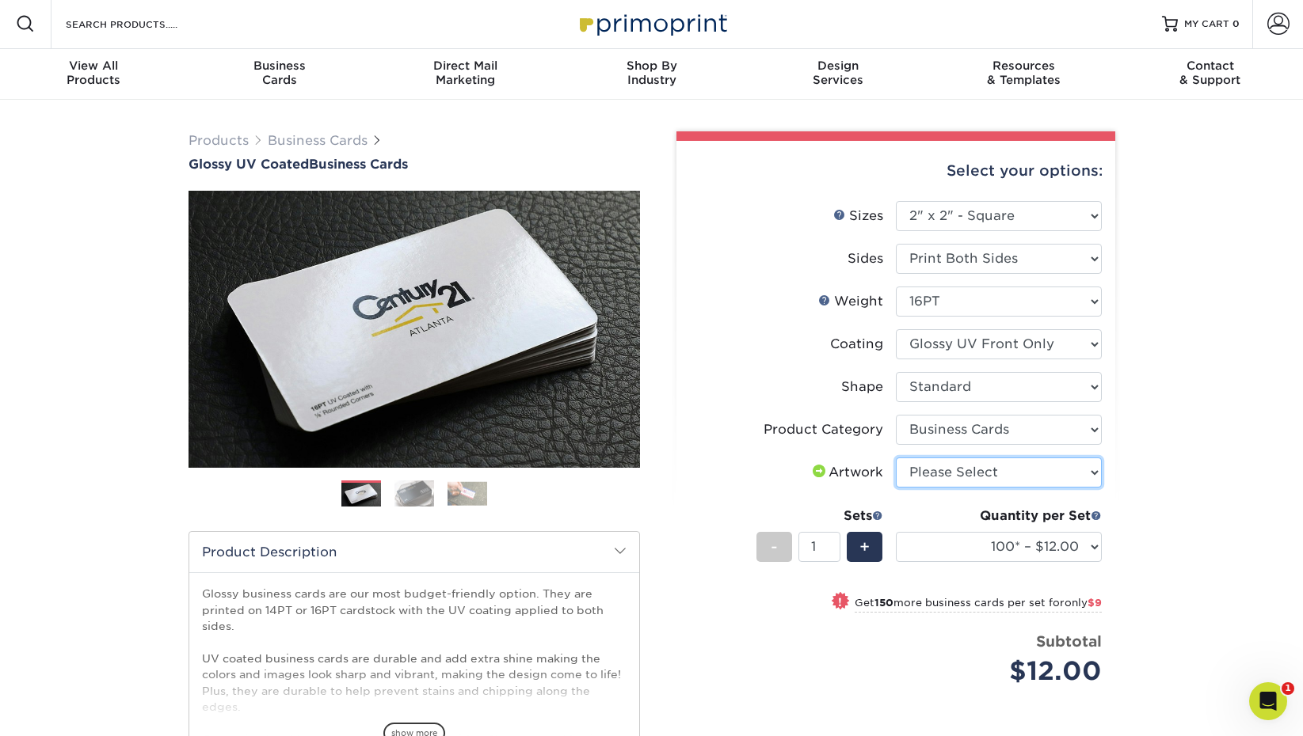
select select "upload"
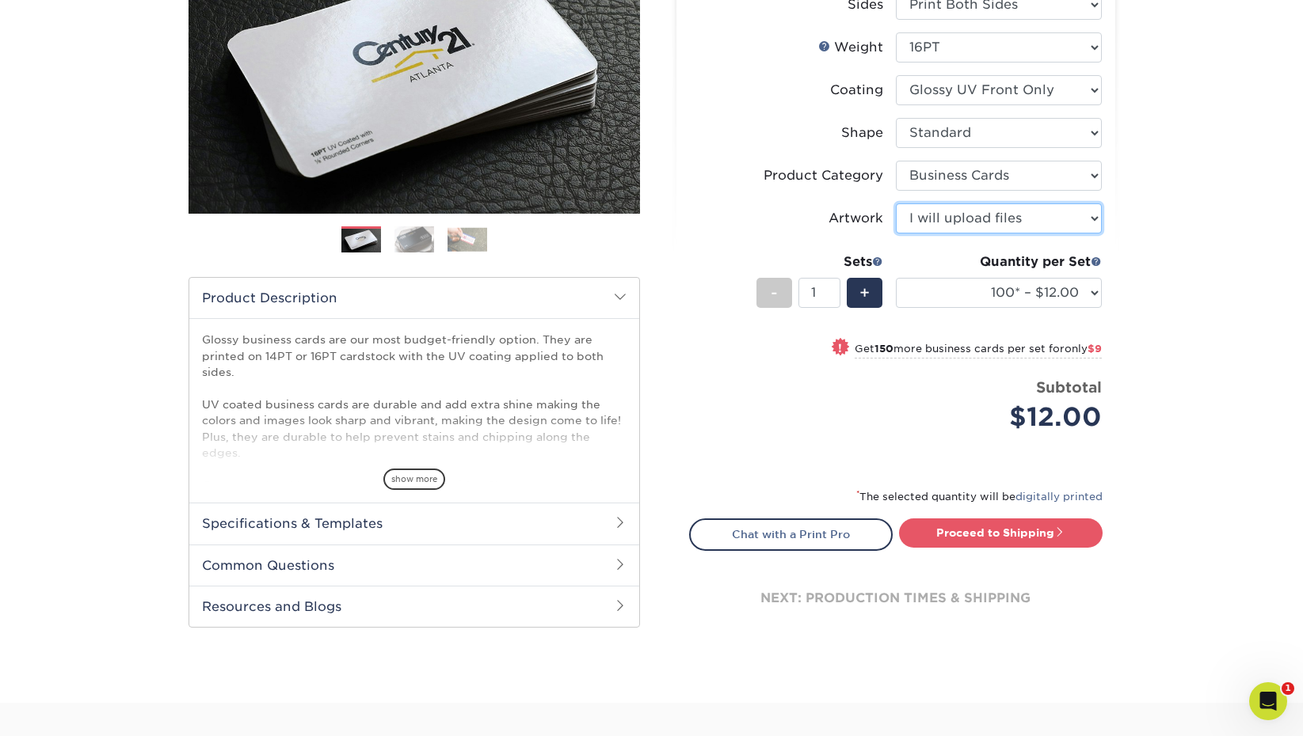
scroll to position [257, 0]
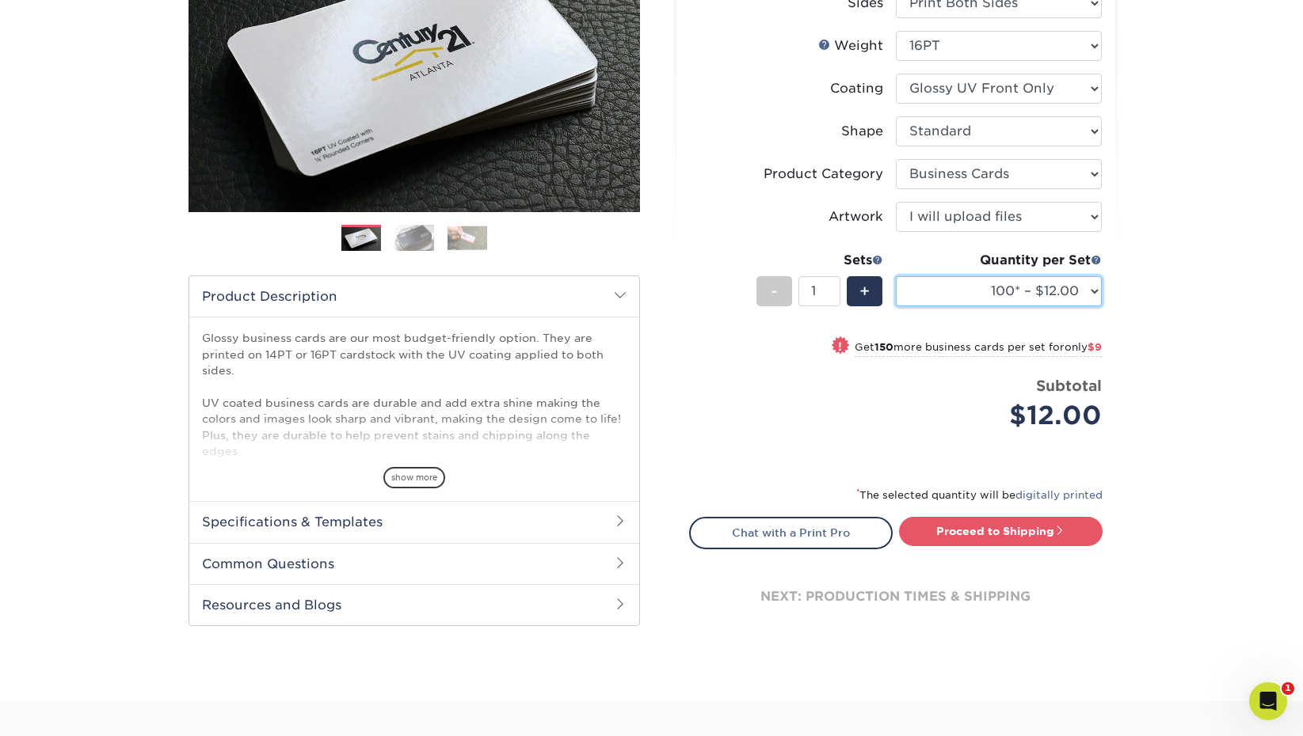
select select "250* – $21.00"
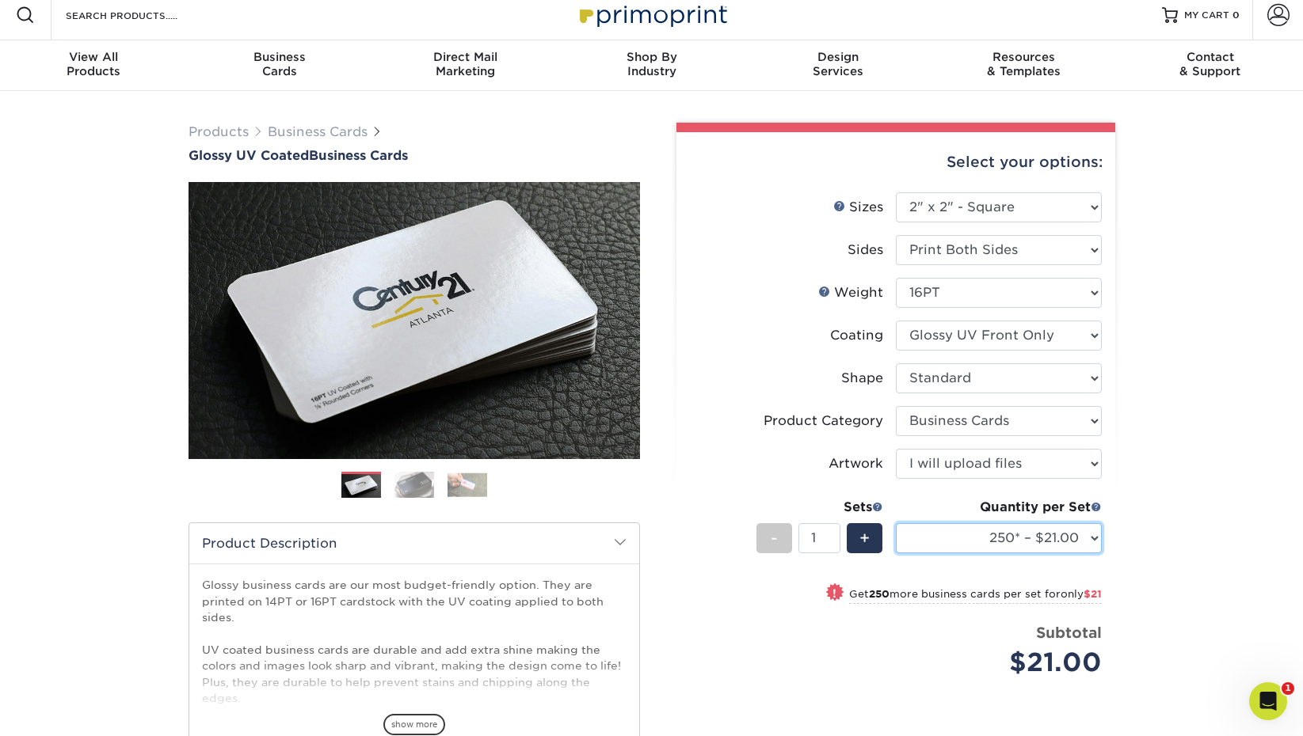
scroll to position [1, 0]
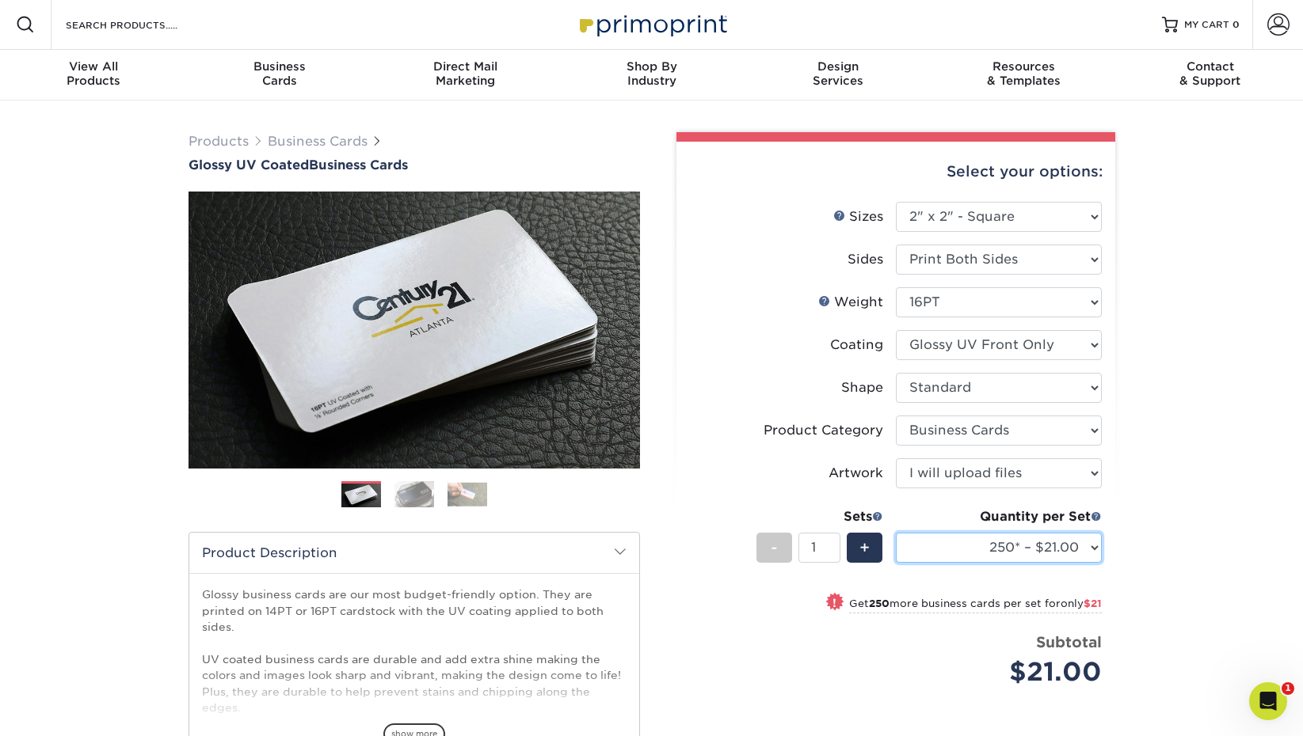
drag, startPoint x: 949, startPoint y: 286, endPoint x: 1189, endPoint y: 405, distance: 268.1
click at [1191, 405] on div "Products Business Cards Glossy UV Coated Business Cards Previous Next" at bounding box center [651, 530] width 1303 height 858
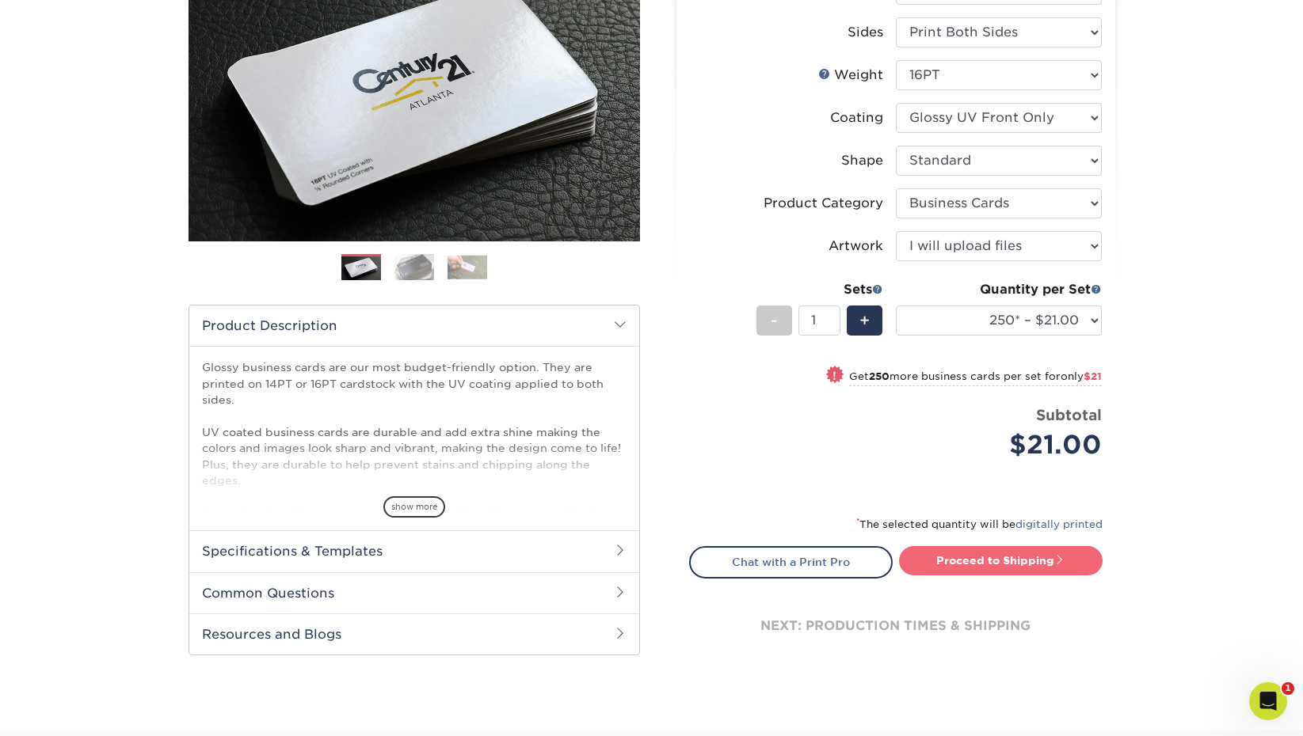
click at [1049, 561] on link "Proceed to Shipping" at bounding box center [1001, 560] width 204 height 29
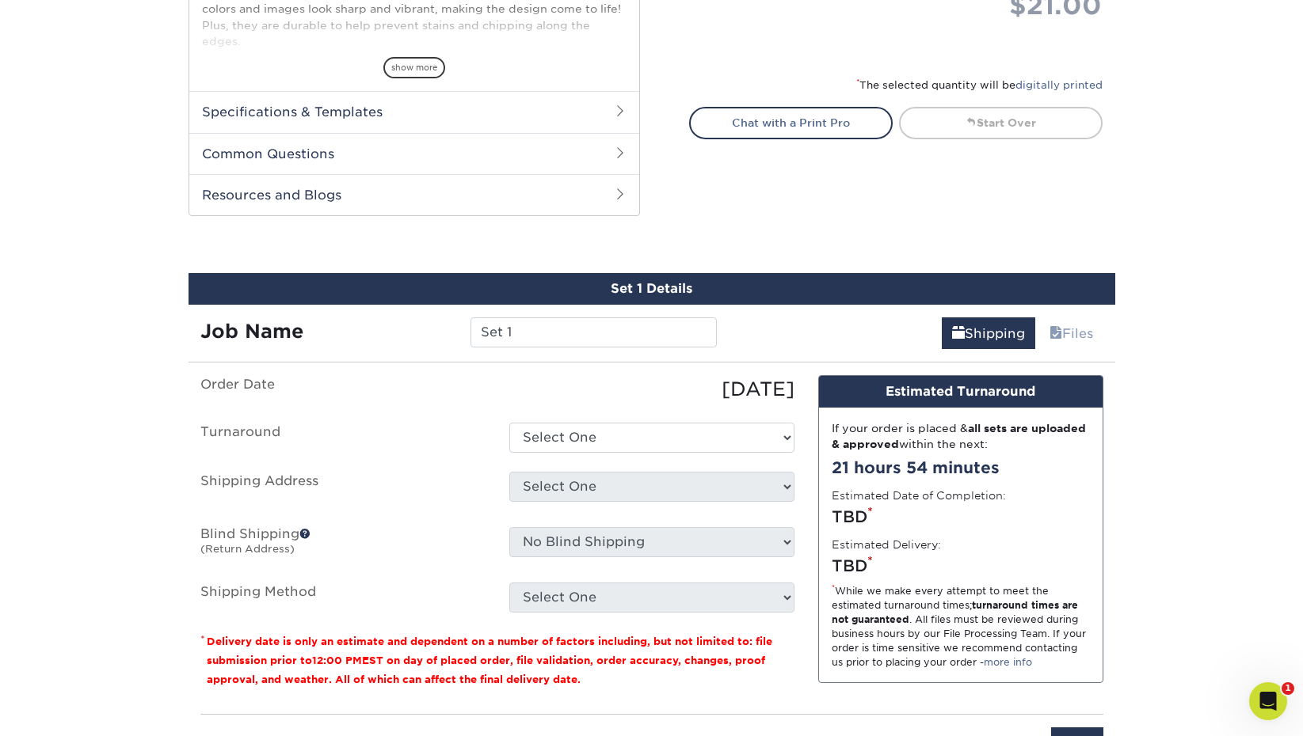
scroll to position [816, 0]
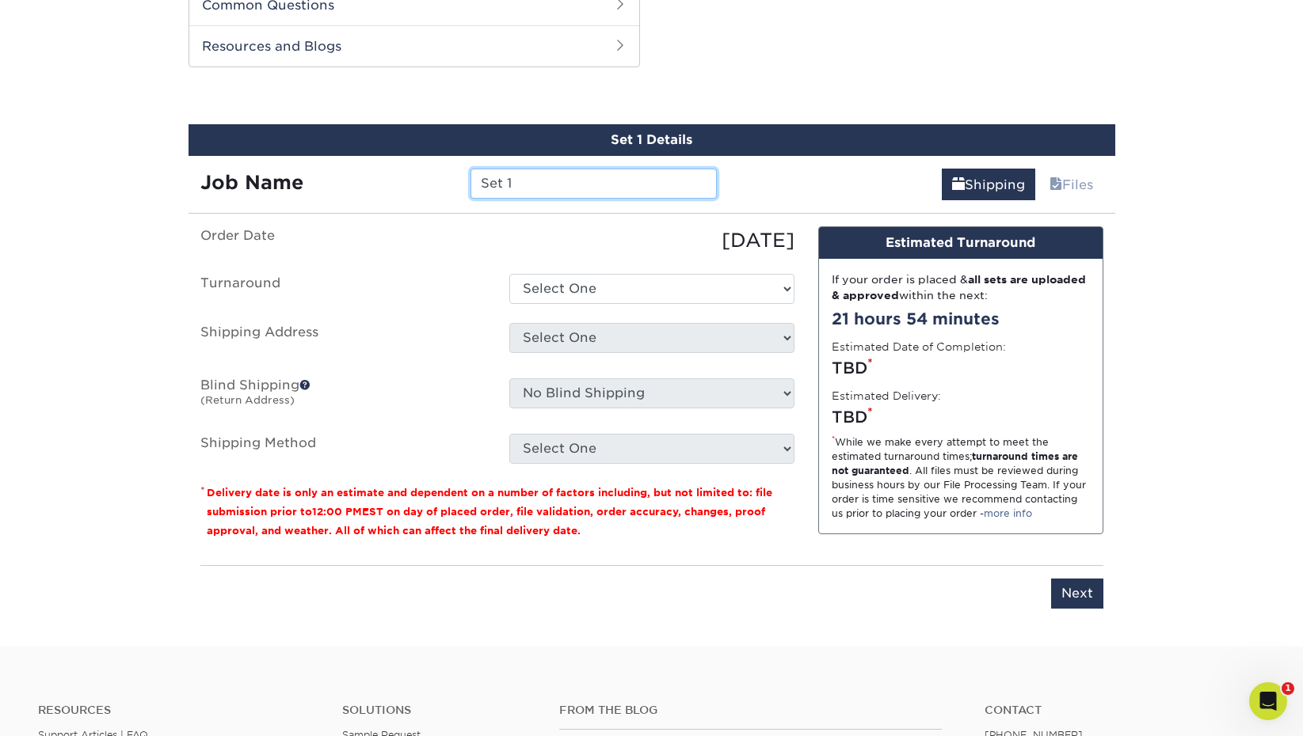
click at [584, 186] on input "Set 1" at bounding box center [593, 184] width 246 height 30
drag, startPoint x: 554, startPoint y: 184, endPoint x: 398, endPoint y: 171, distance: 157.3
click at [398, 171] on div "Job Name Set 1" at bounding box center [458, 184] width 541 height 30
type input "[PERSON_NAME]"
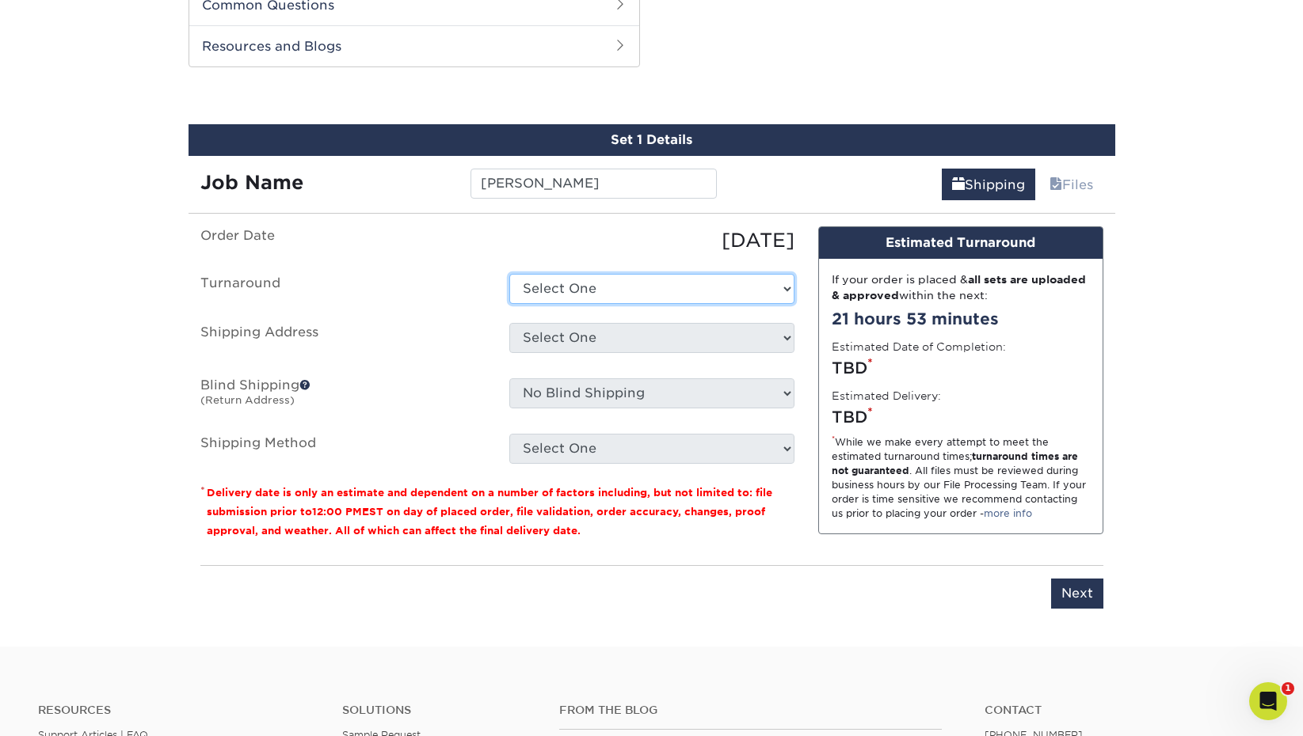
select select "ffdf619e-a8dd-471c-b546-9e7979c12813"
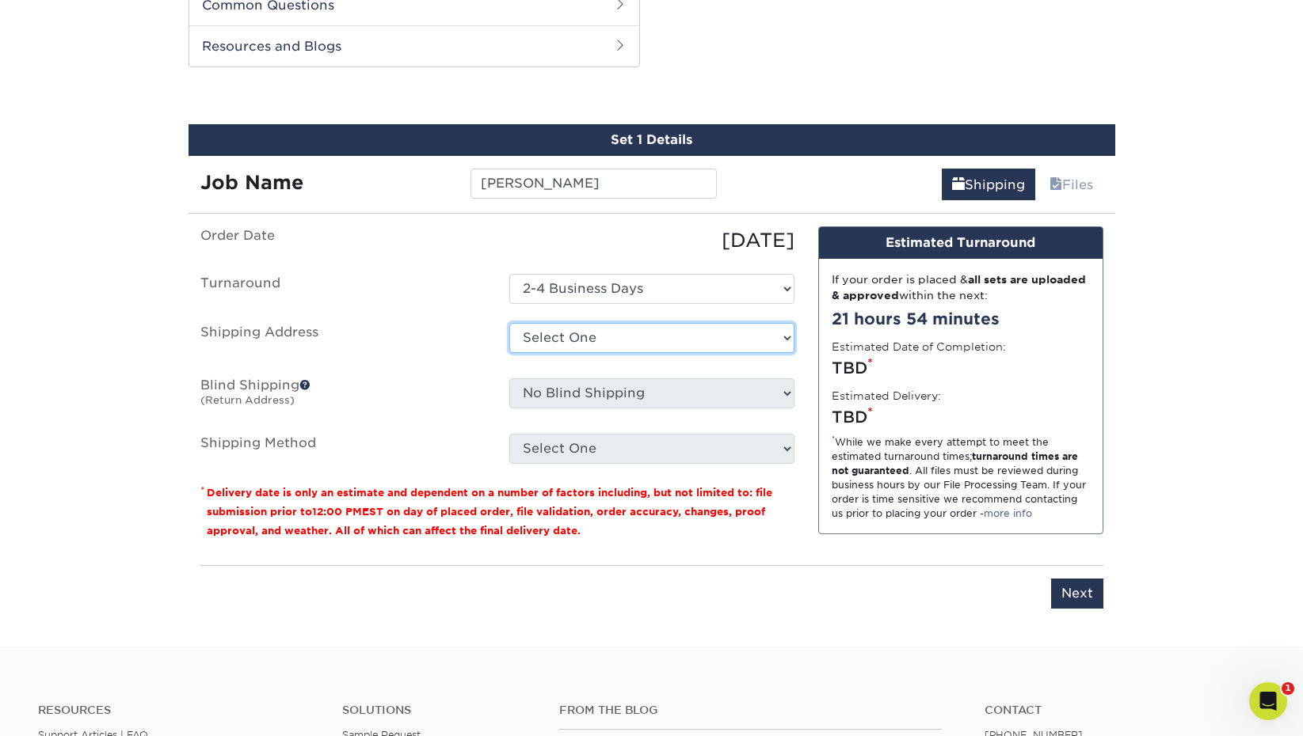
select select "newaddress"
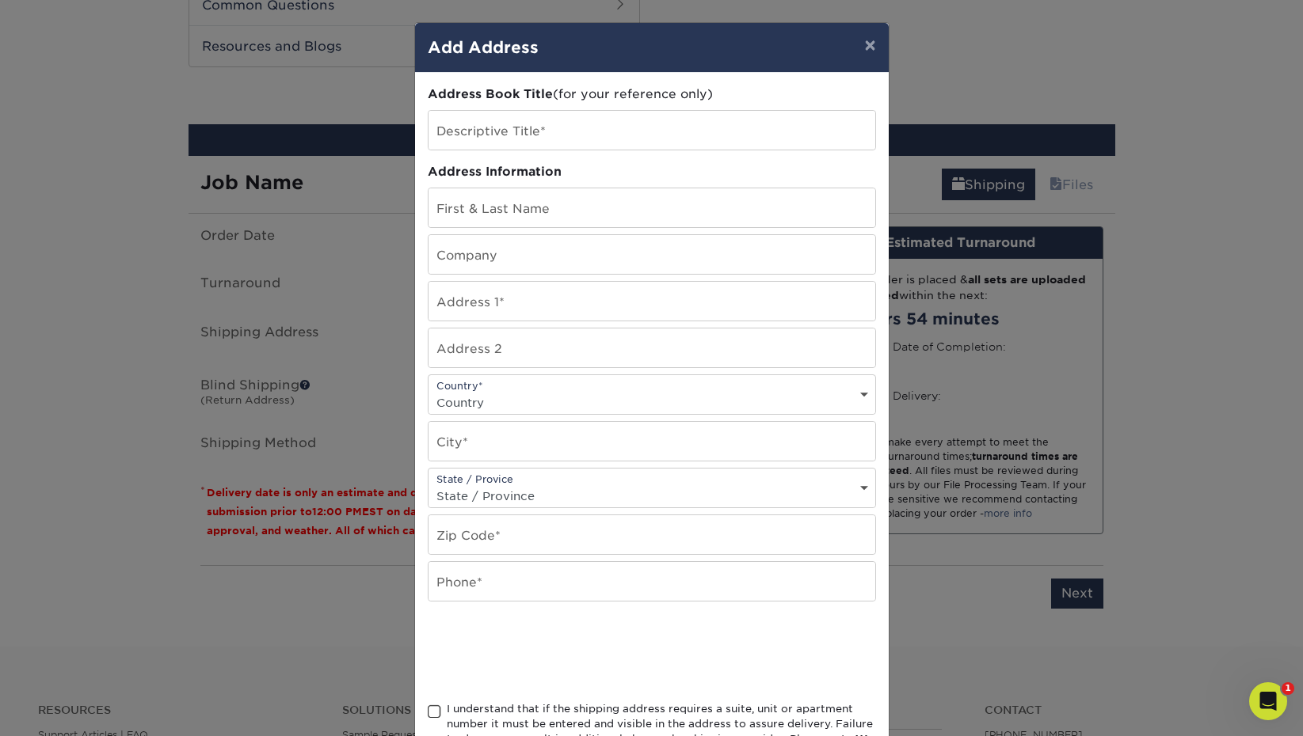
drag, startPoint x: 872, startPoint y: 44, endPoint x: 860, endPoint y: 78, distance: 36.8
click at [872, 44] on button "×" at bounding box center [869, 45] width 36 height 44
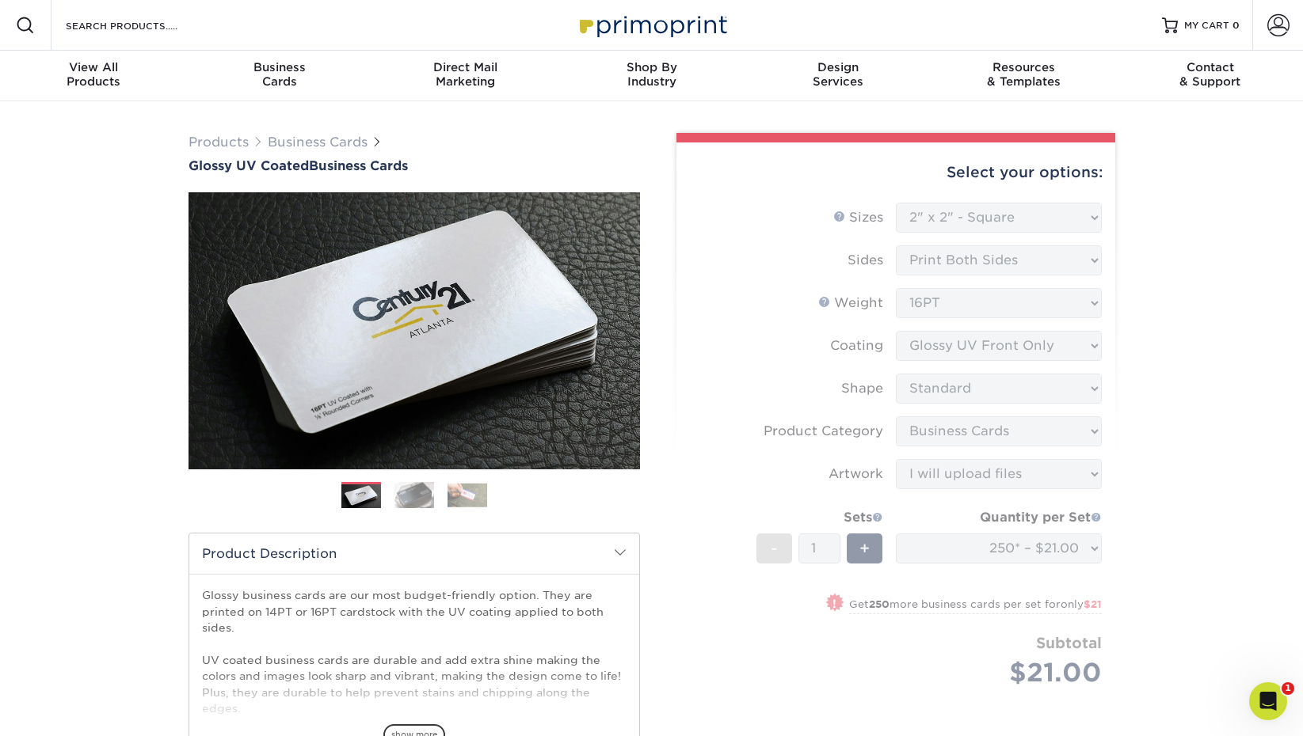
scroll to position [0, 0]
click at [1276, 24] on span at bounding box center [1278, 25] width 22 height 22
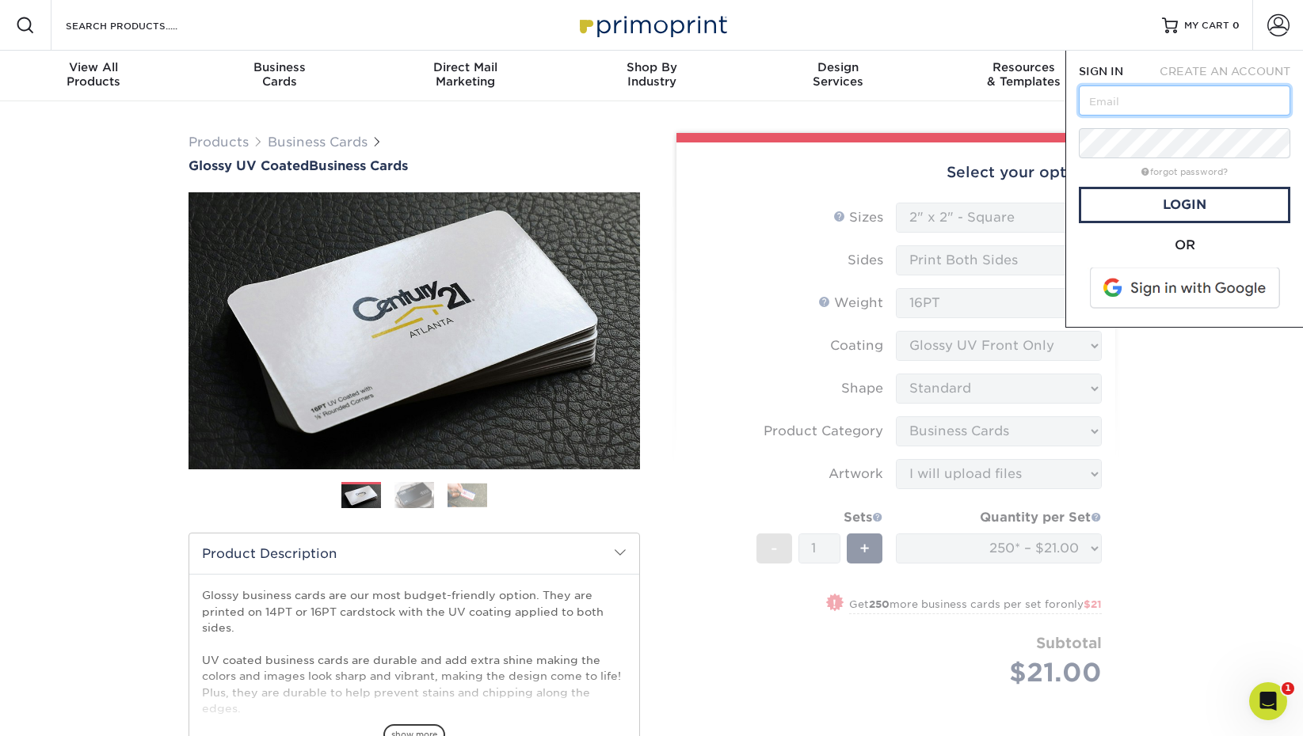
type input "[EMAIL_ADDRESS][DOMAIN_NAME]"
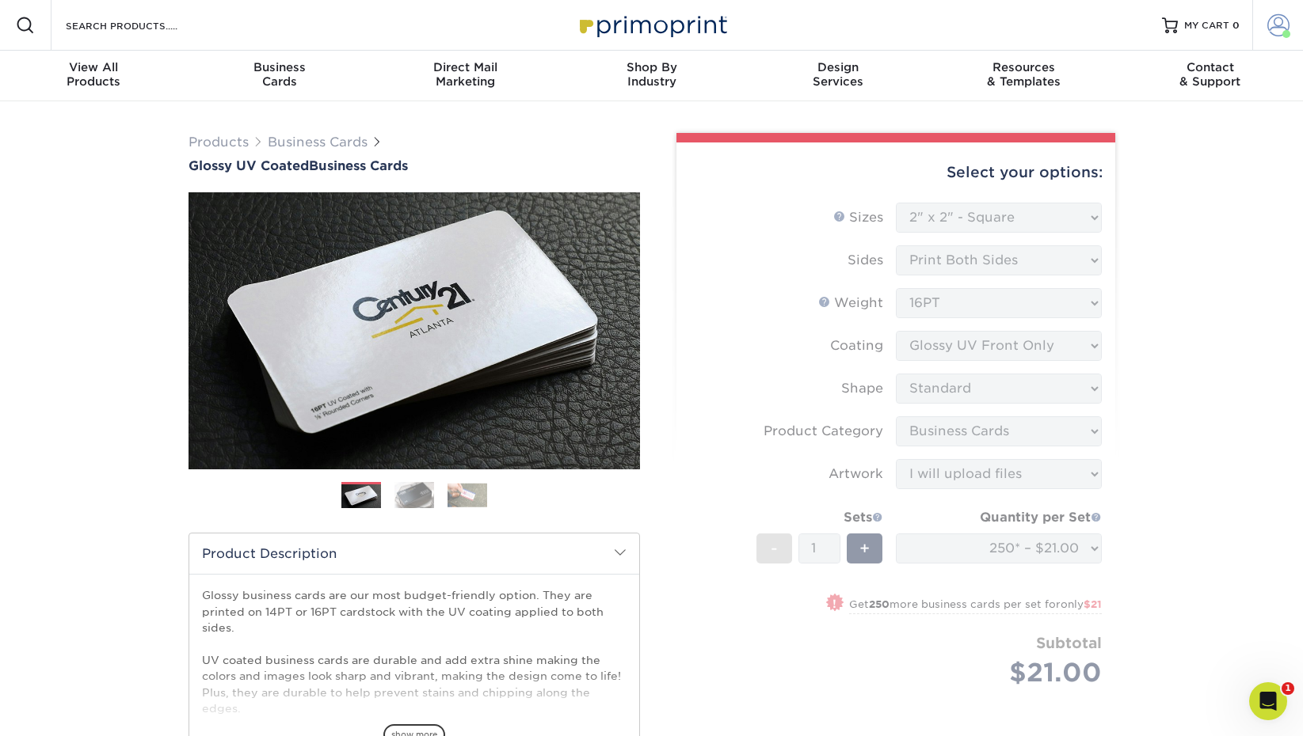
click at [1272, 22] on span at bounding box center [1278, 25] width 22 height 22
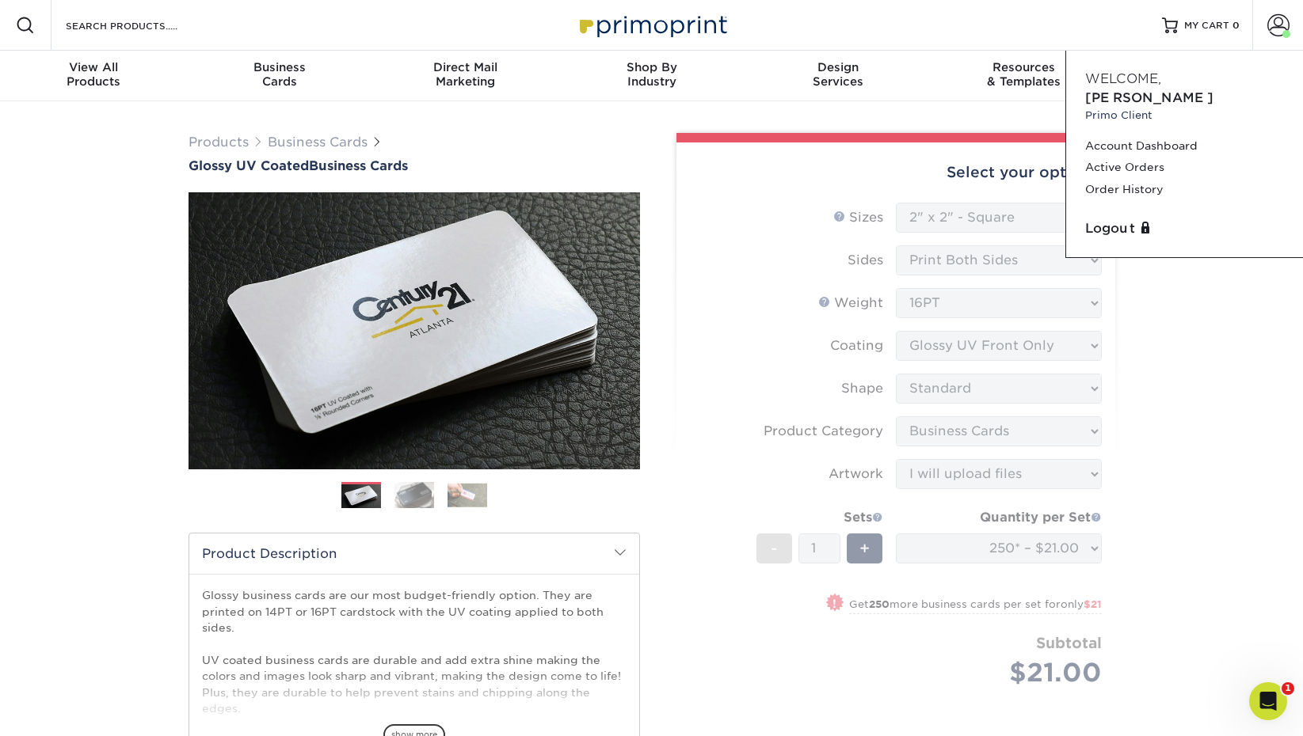
click at [826, 131] on div "Products Business Cards Glossy UV Coated Business Cards Previous Next 25 $ 9" at bounding box center [652, 511] width 950 height 782
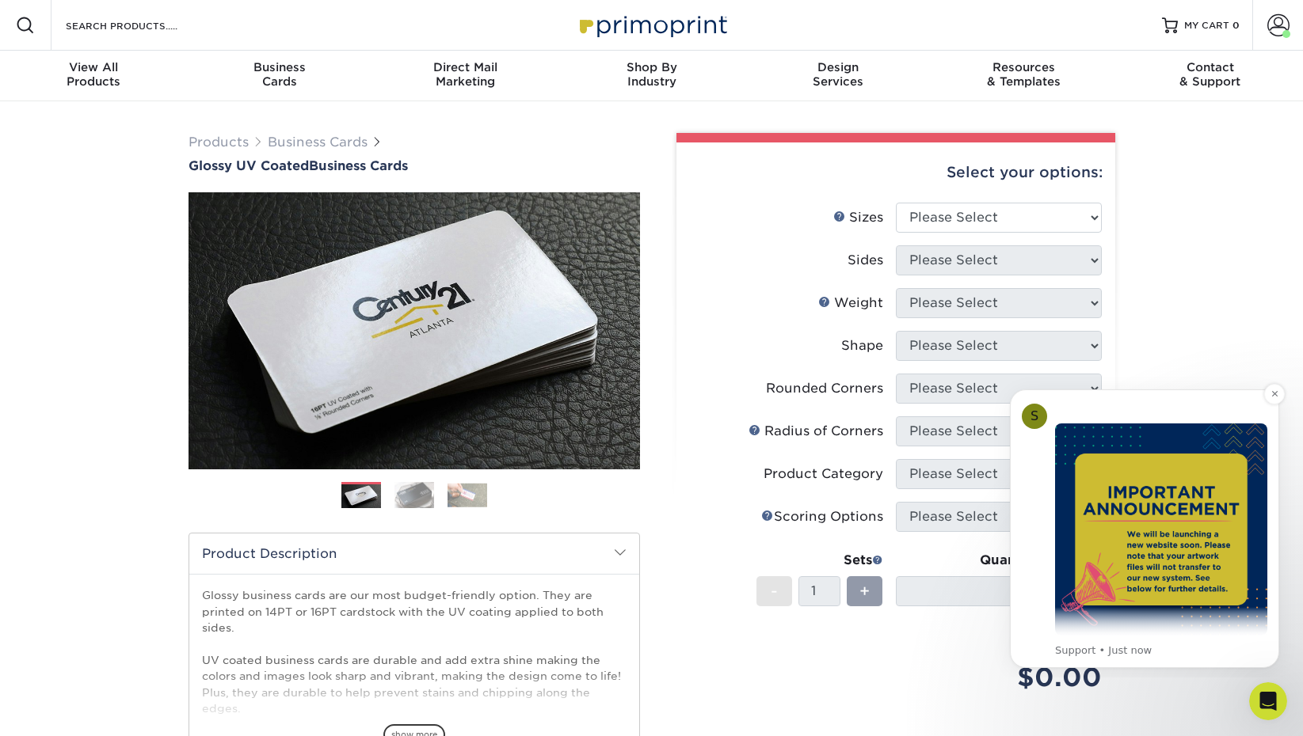
scroll to position [44, 0]
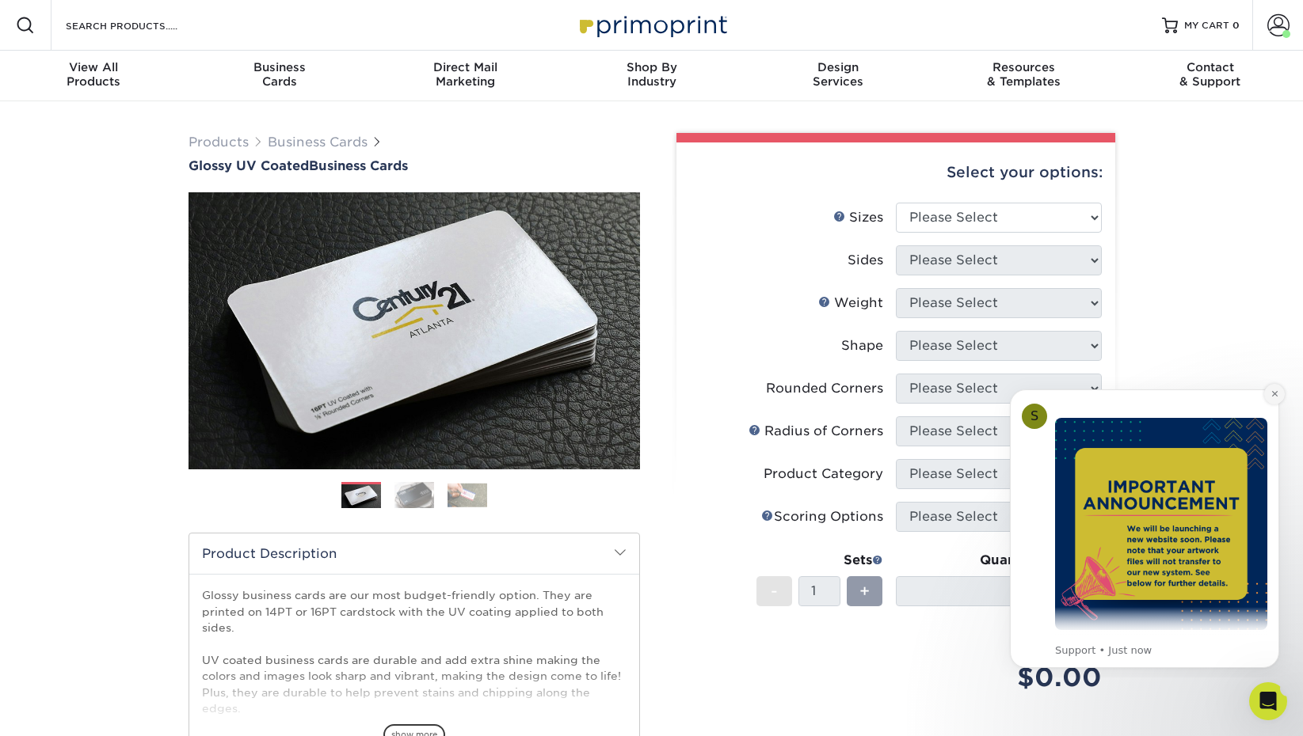
click at [1273, 394] on icon "Dismiss notification" at bounding box center [1274, 394] width 9 height 9
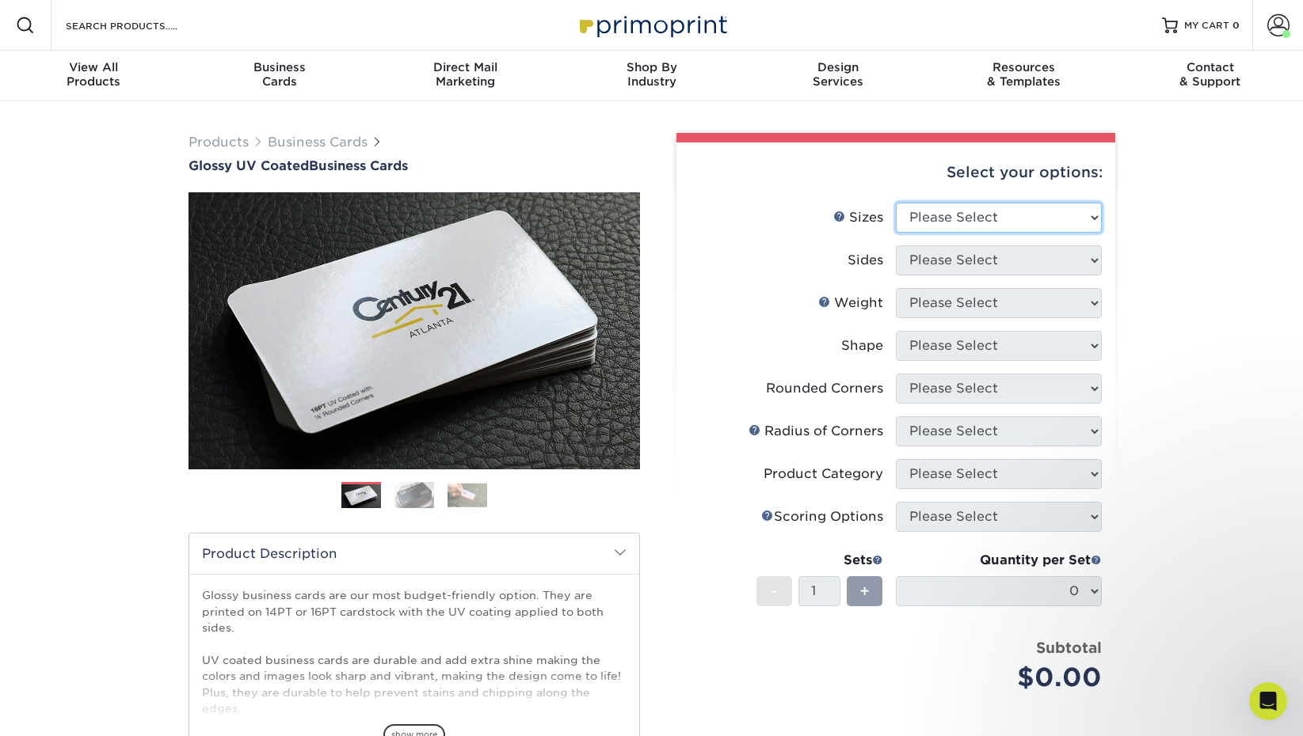
select select "2.00x2.00"
select select "13abbda7-1d64-4f25-8bb2-c179b224825d"
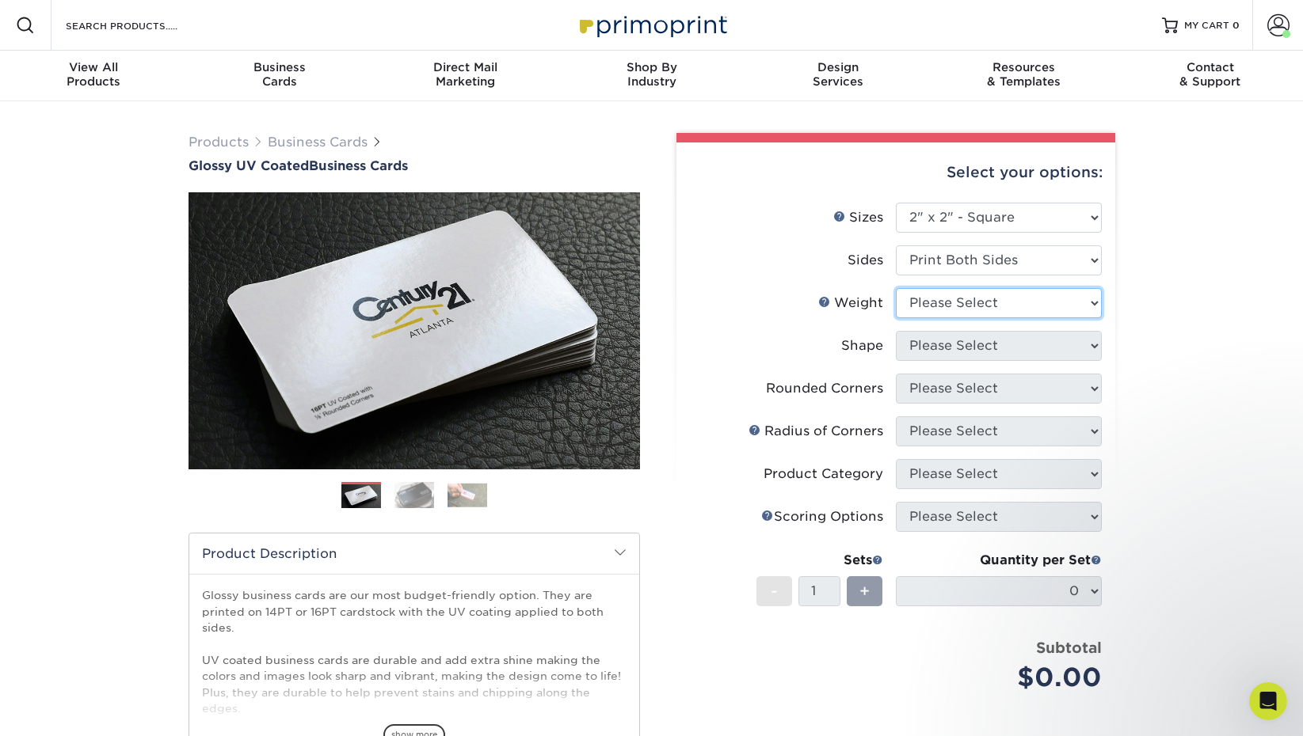
select select "16PT"
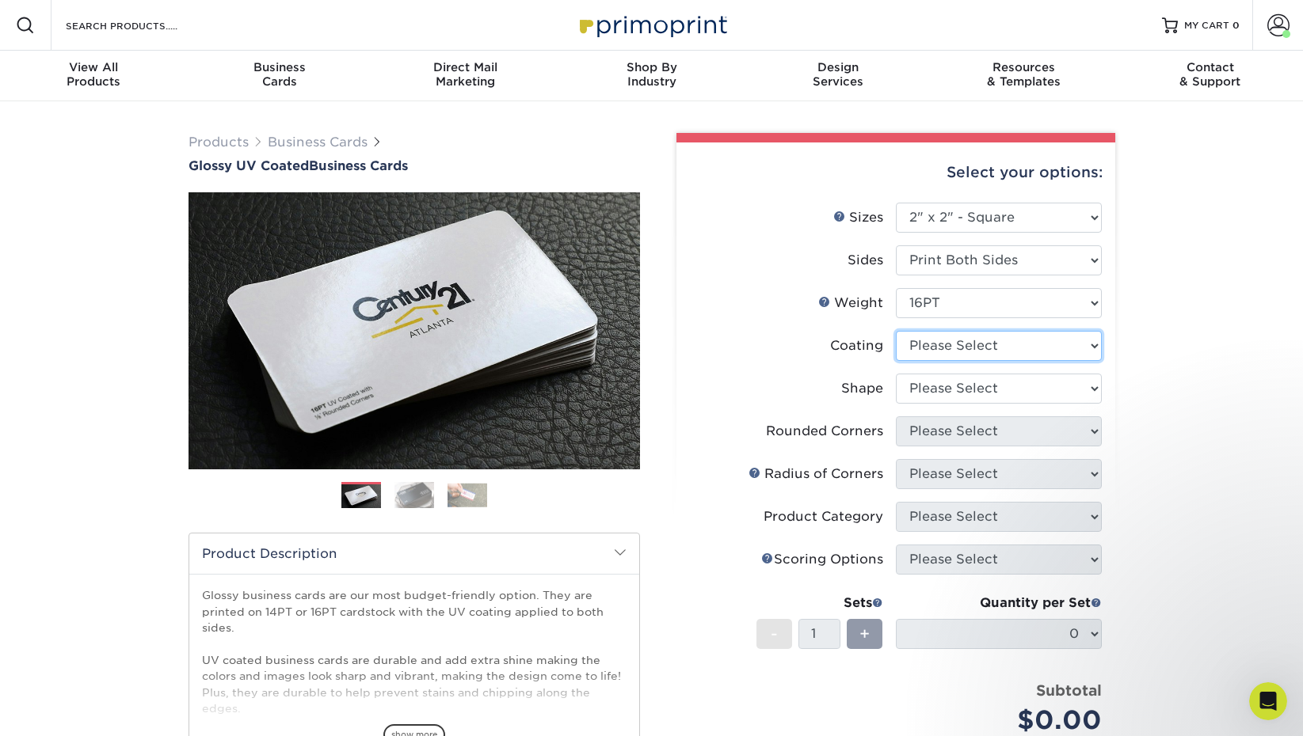
select select "1e8116af-acfc-44b1-83dc-8181aa338834"
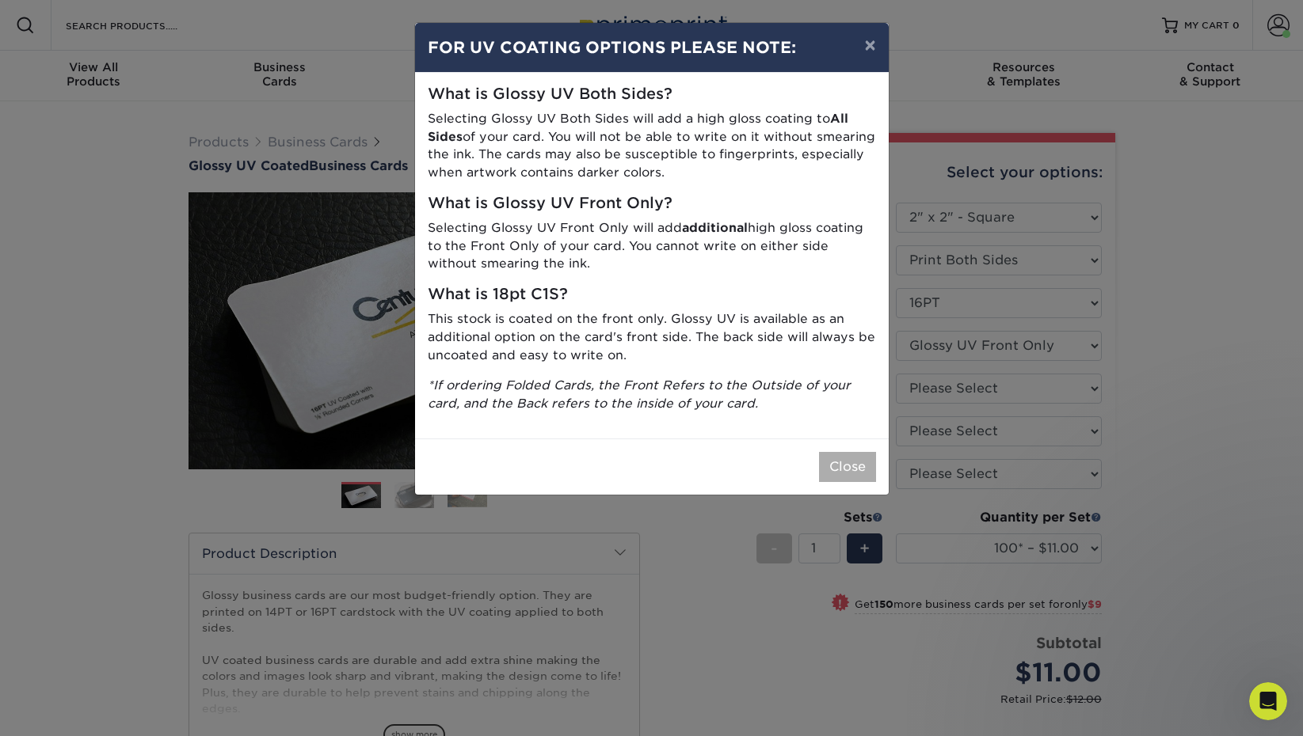
click at [841, 462] on button "Close" at bounding box center [847, 467] width 57 height 30
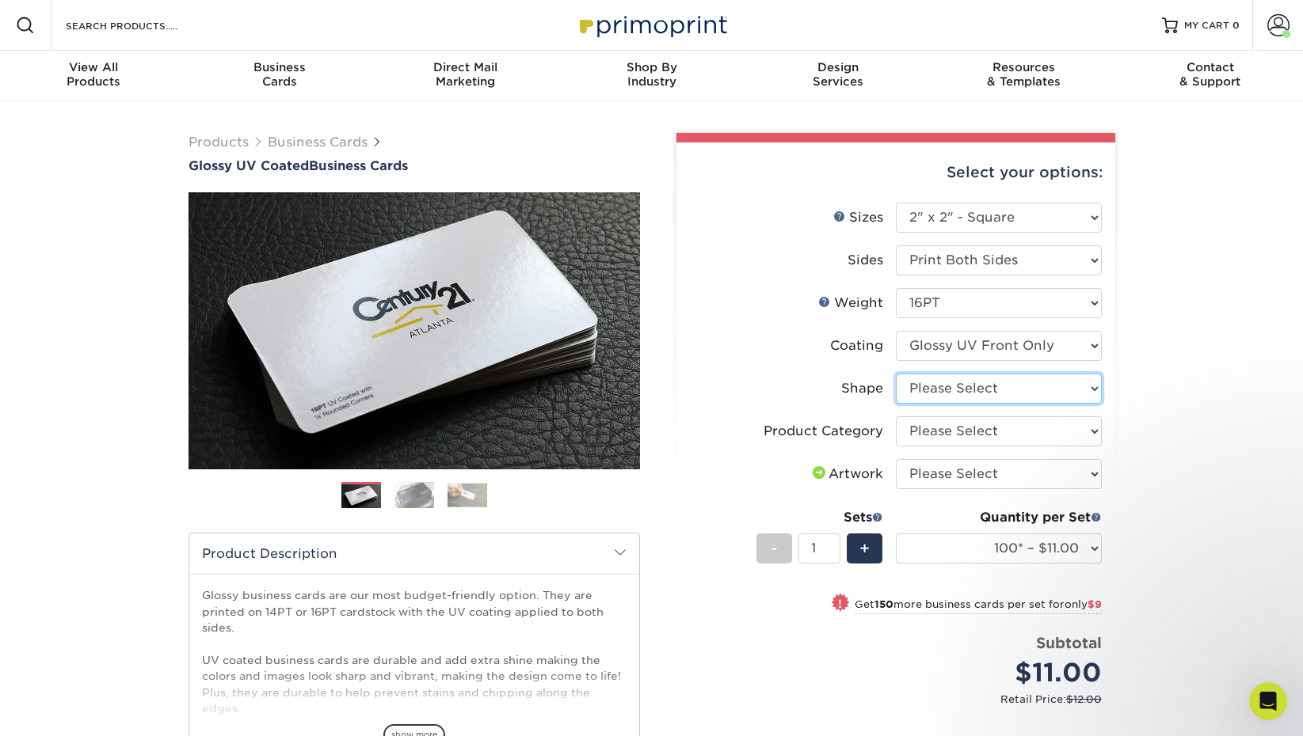
select select "standard"
select select "-1"
select select "3b5148f1-0588-4f88-a218-97bcfdce65c1"
select select "upload"
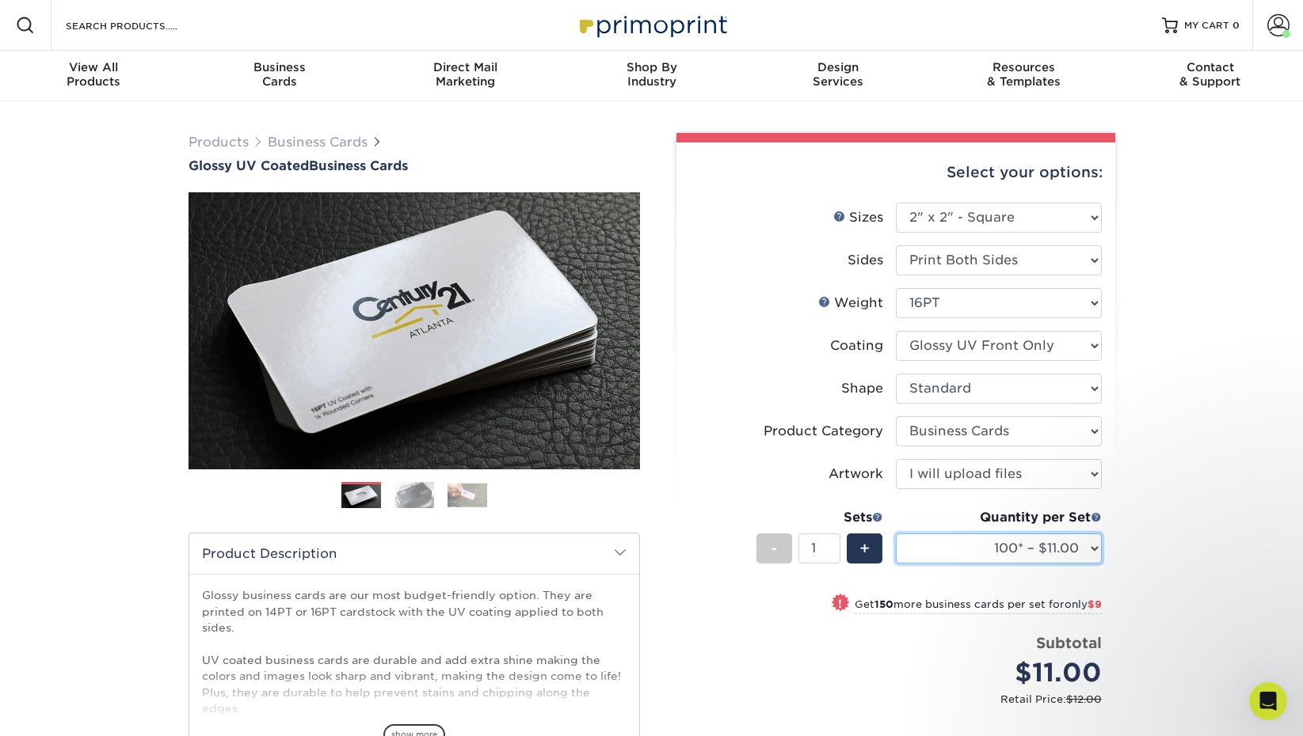
select select "250* – $20.00"
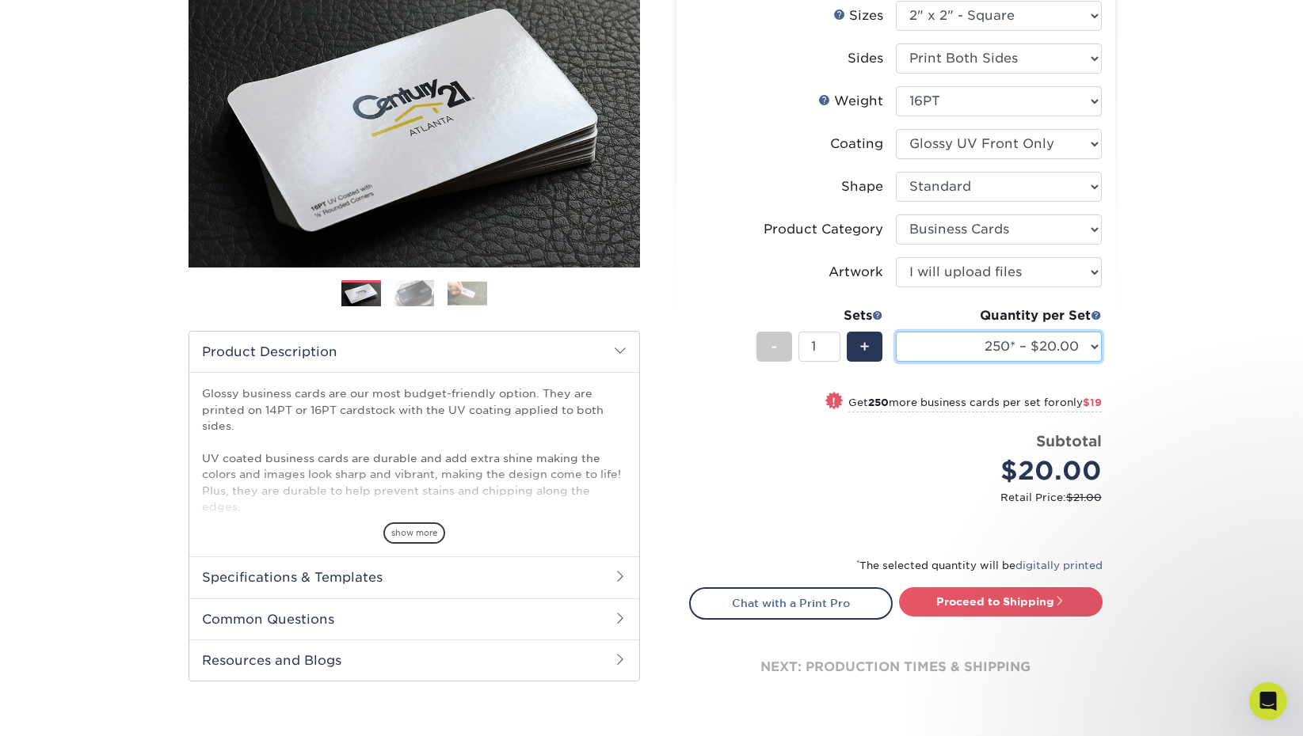
scroll to position [204, 0]
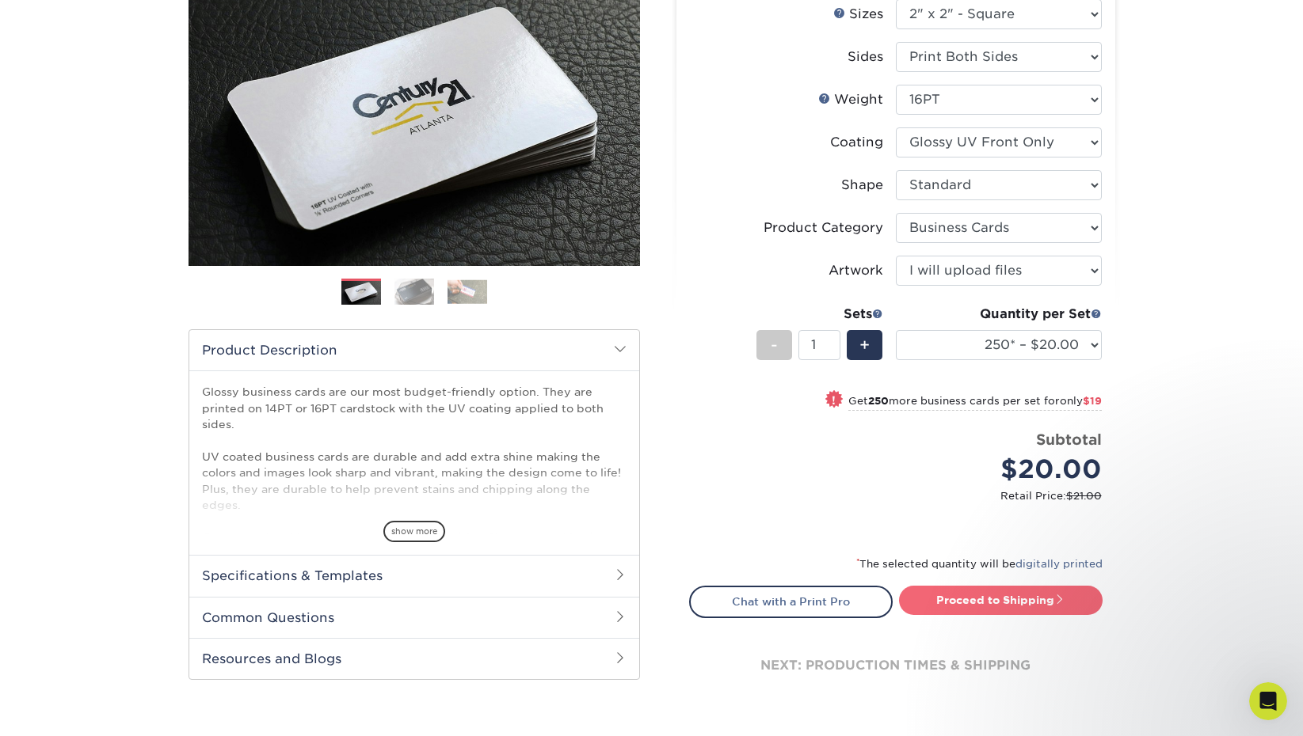
click at [992, 601] on link "Proceed to Shipping" at bounding box center [1001, 600] width 204 height 29
type input "Set 1"
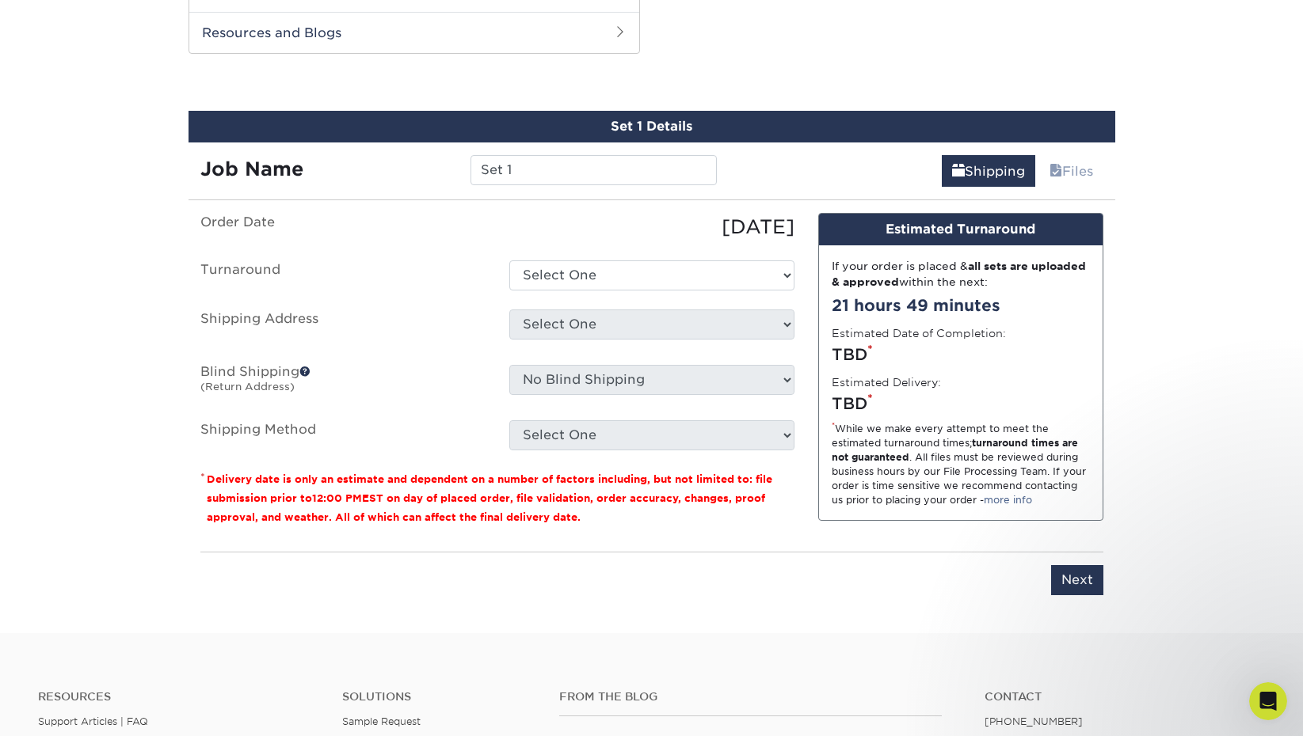
scroll to position [831, 0]
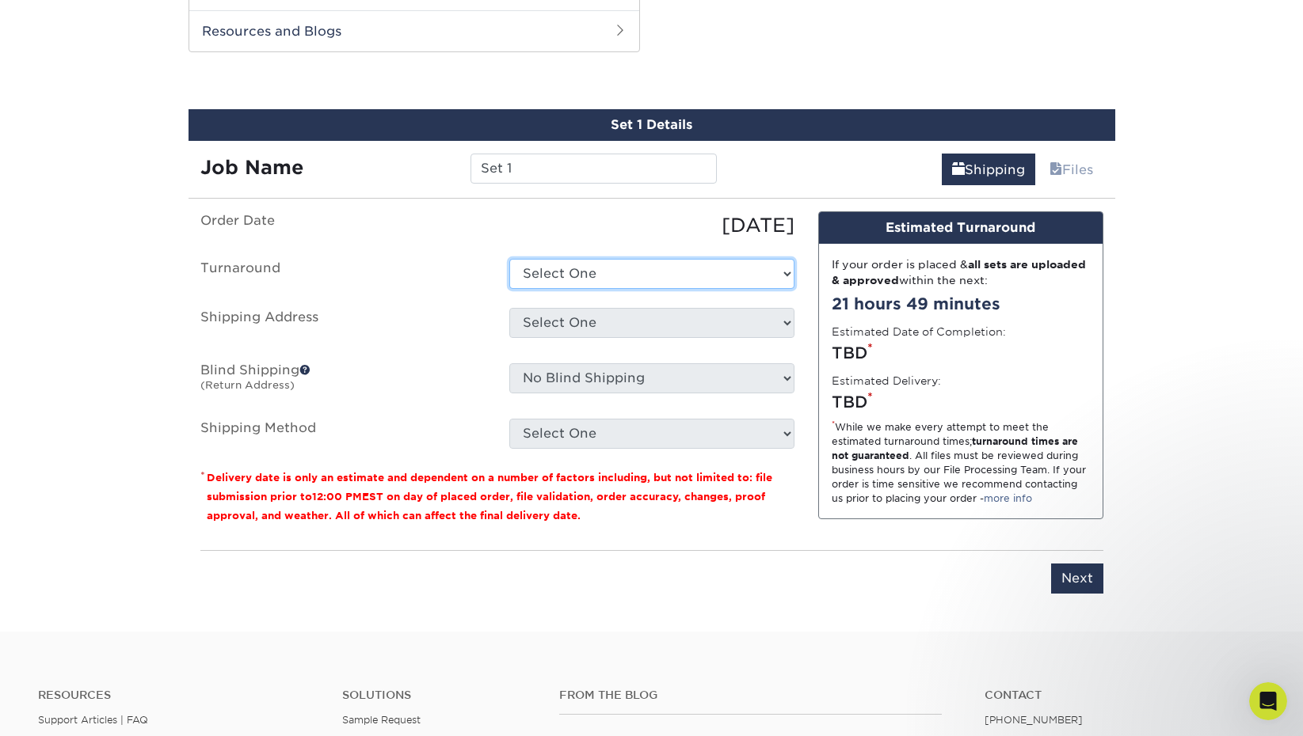
select select "ffdf619e-a8dd-471c-b546-9e7979c12813"
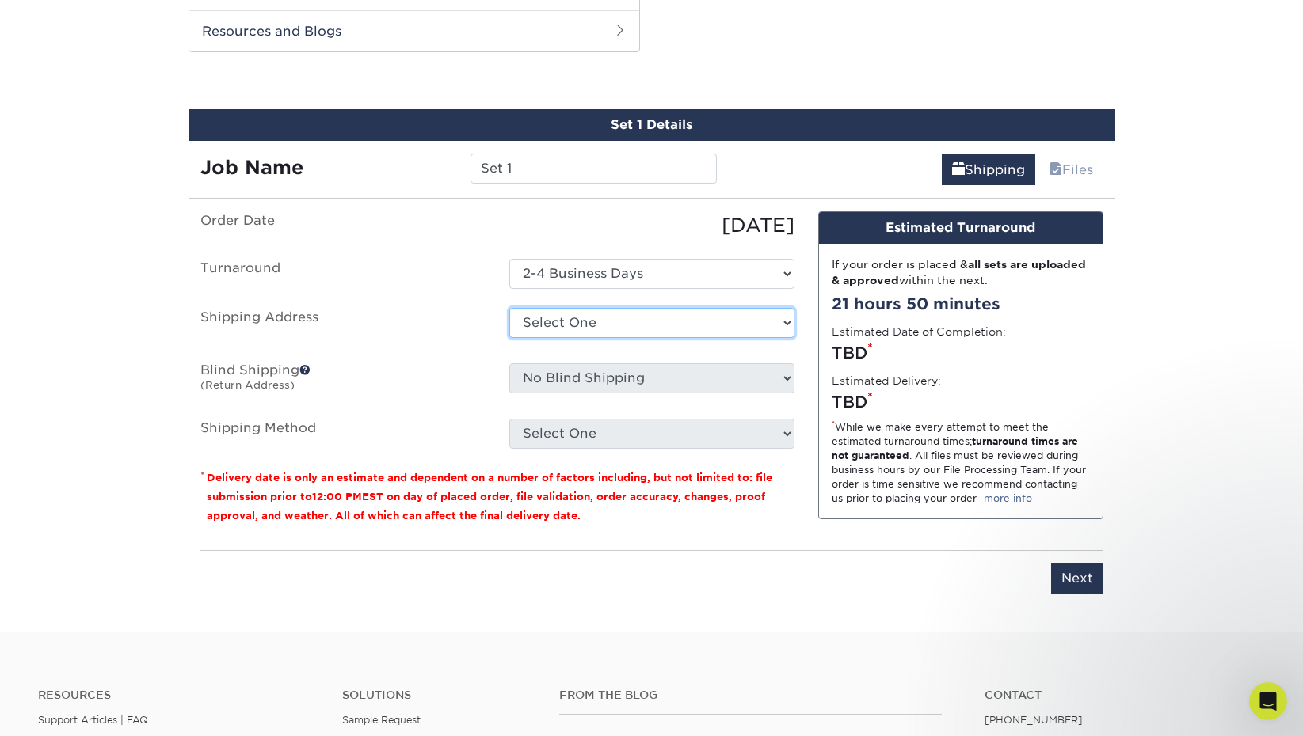
select select "246930"
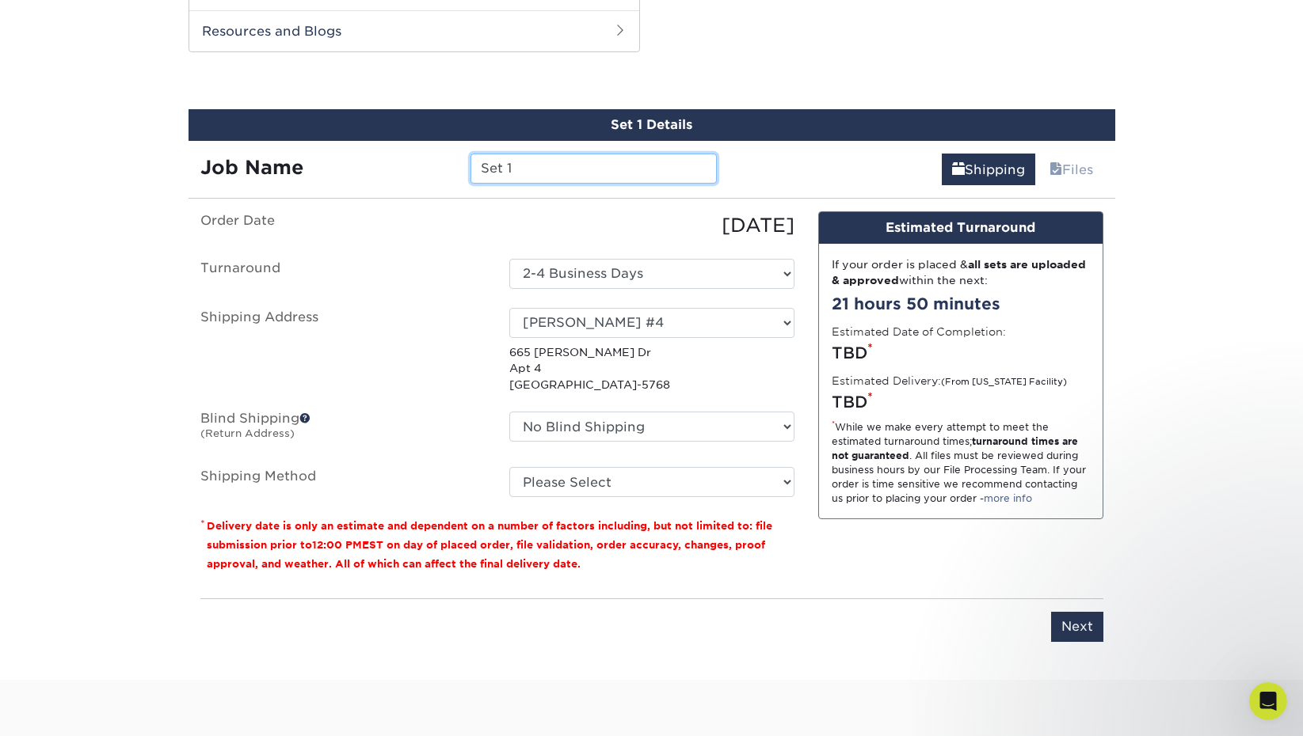
drag, startPoint x: 542, startPoint y: 163, endPoint x: 462, endPoint y: 158, distance: 80.1
click at [462, 158] on div "Set 1" at bounding box center [593, 169] width 270 height 30
type input "A"
type input "antoinet.lopez"
type input "[PERSON_NAME]"
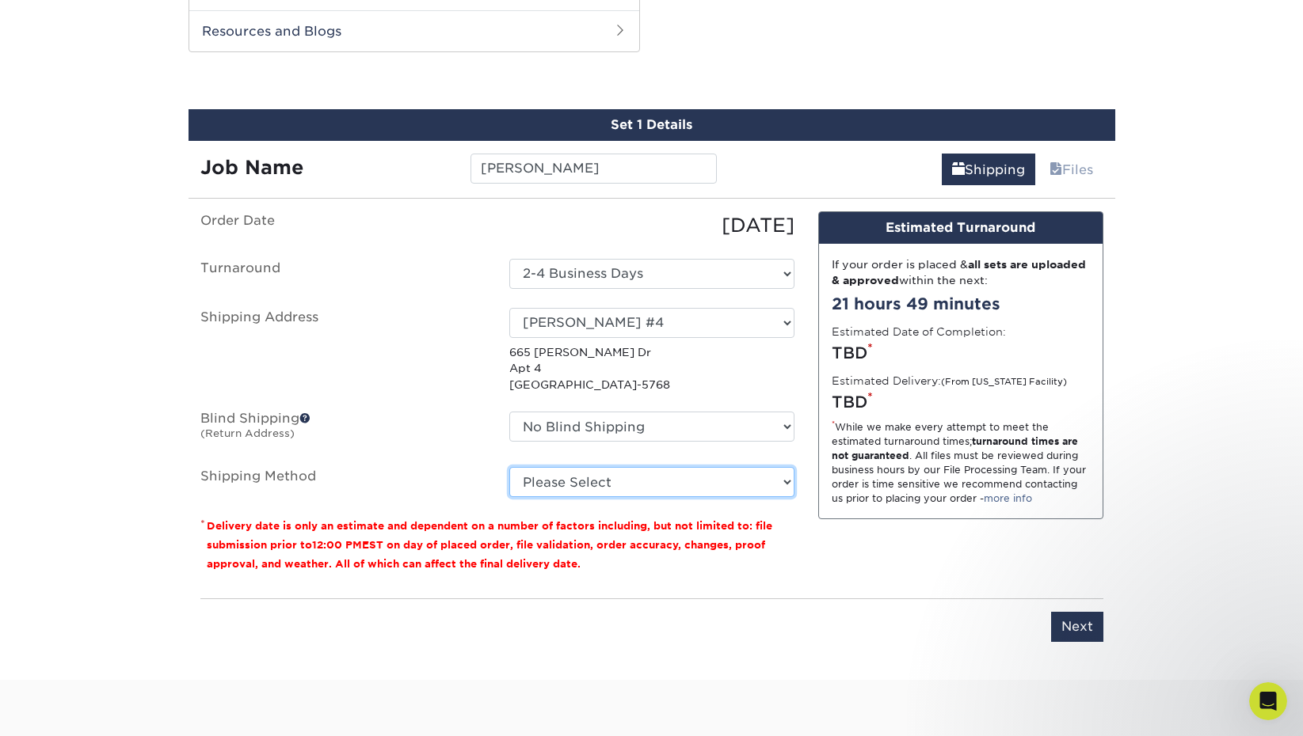
select select "03"
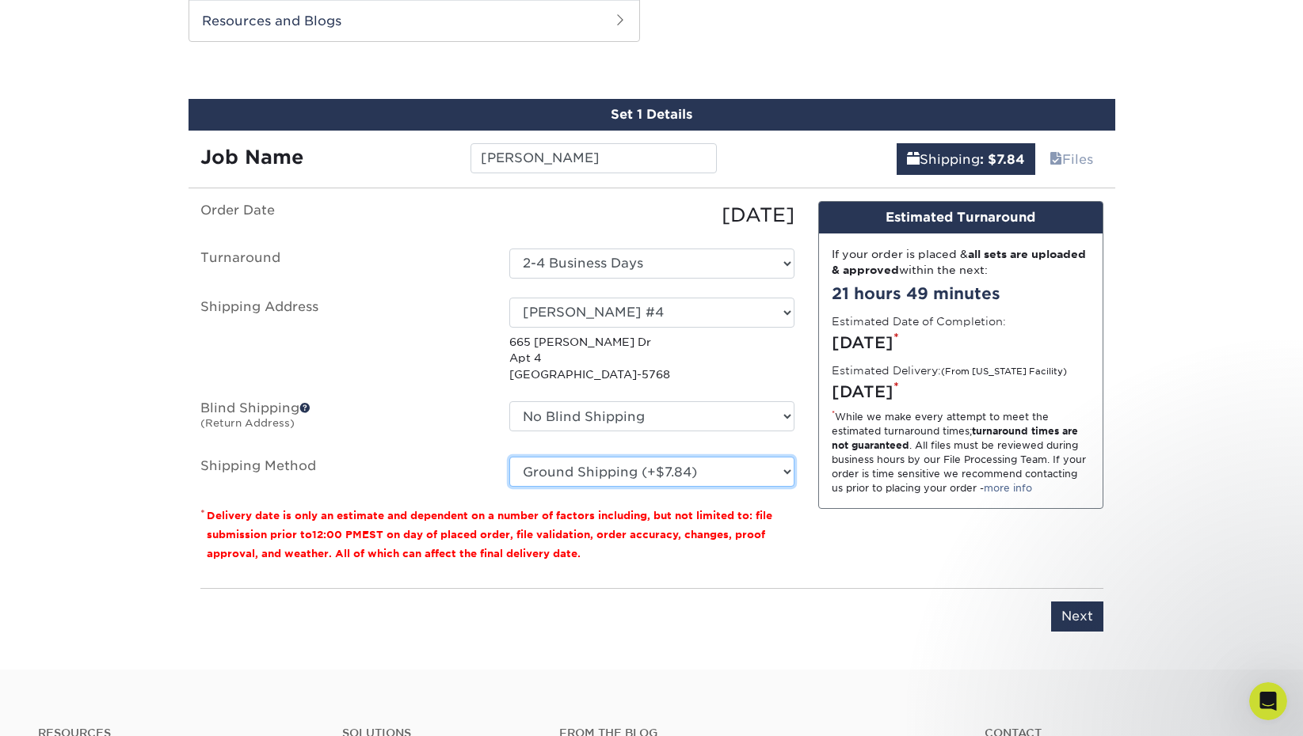
scroll to position [841, 0]
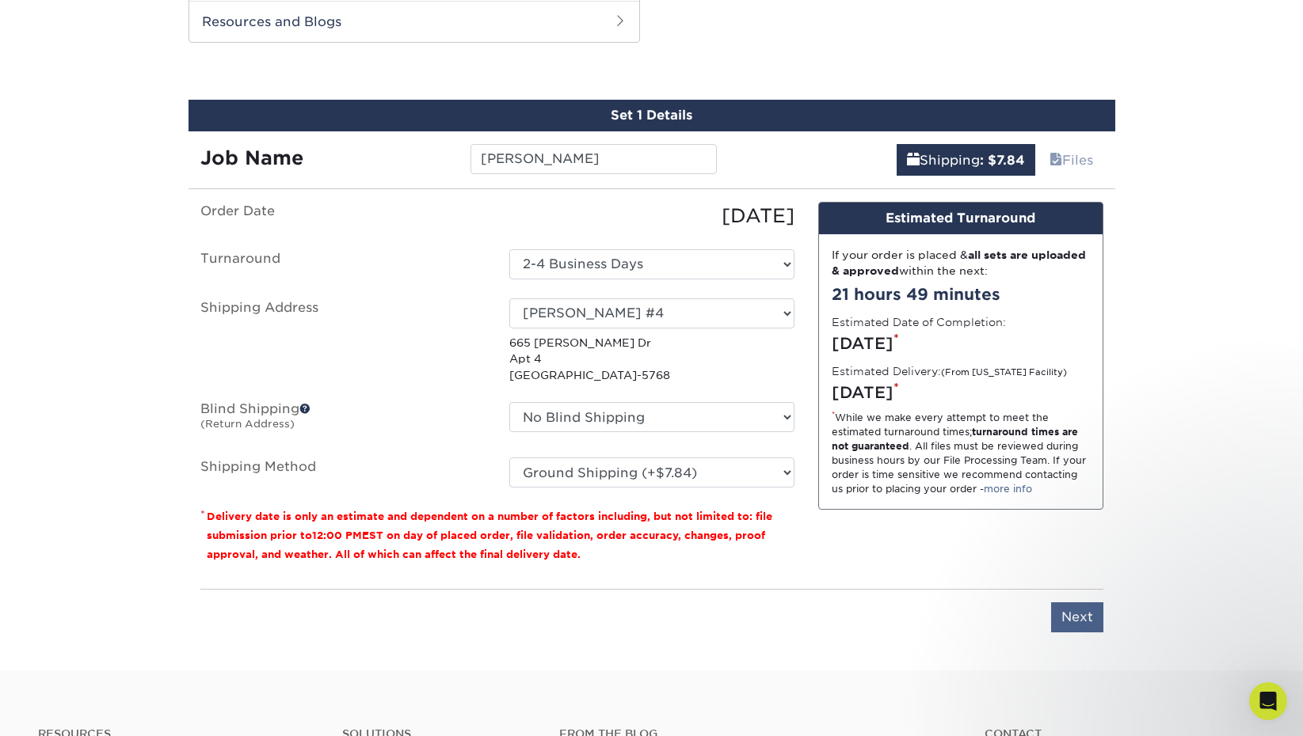
click at [1070, 611] on input "Next" at bounding box center [1077, 618] width 52 height 30
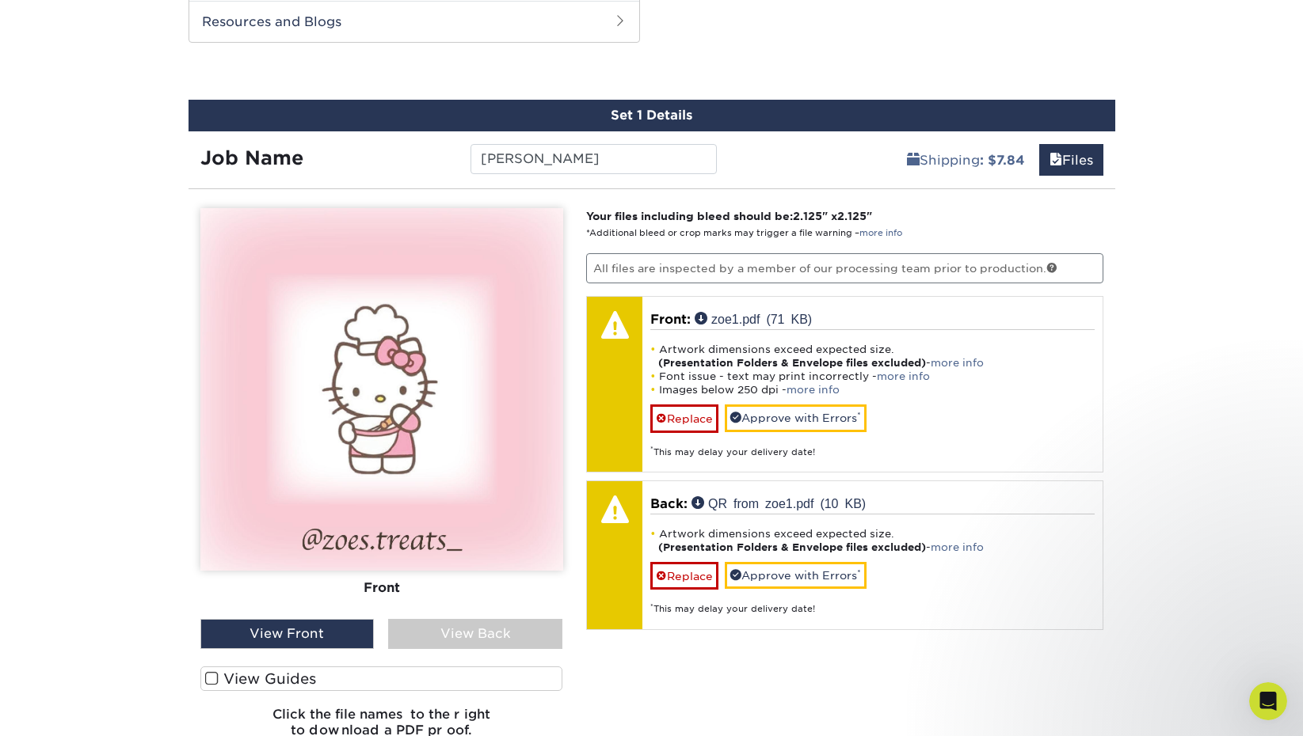
click at [207, 683] on span at bounding box center [211, 679] width 13 height 15
click at [0, 0] on input "View Guides" at bounding box center [0, 0] width 0 height 0
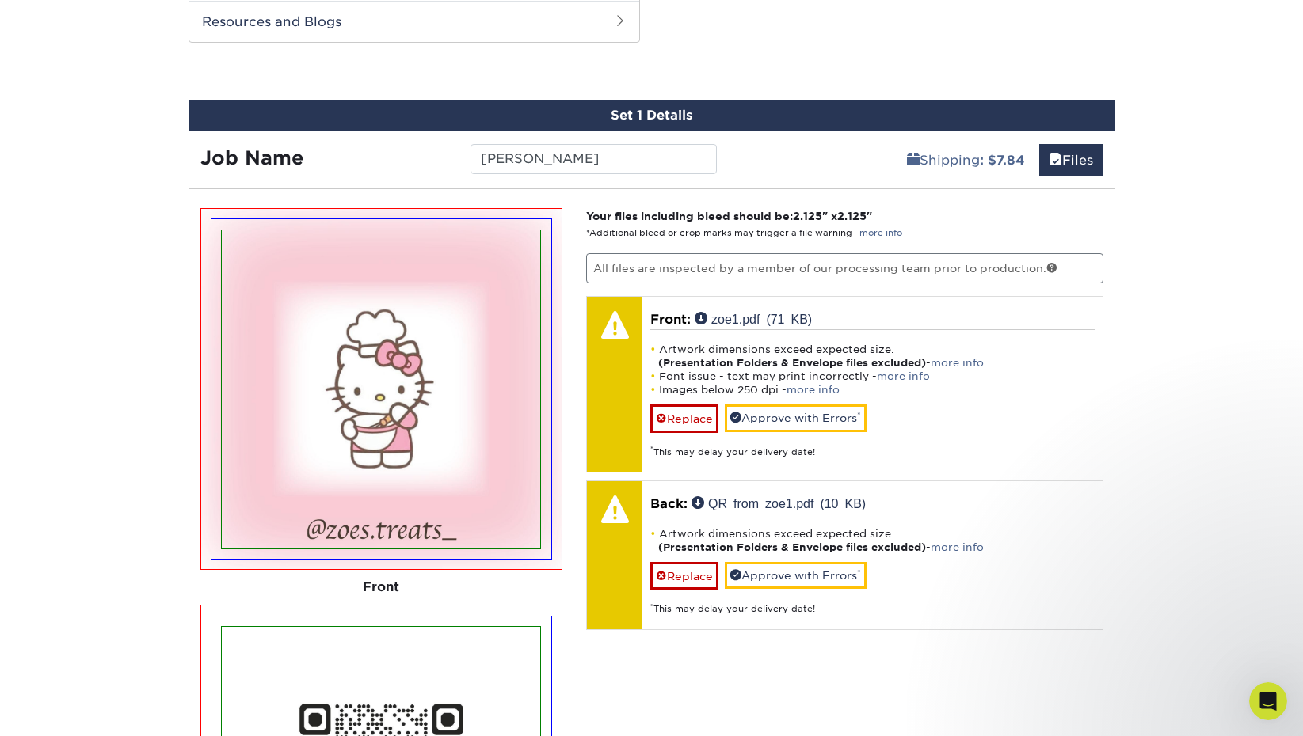
click at [444, 501] on img at bounding box center [381, 389] width 318 height 318
click at [575, 594] on div "Your files including bleed should be: 2.125 " x 2.125 " *Additional bleed or cr…" at bounding box center [844, 677] width 541 height 938
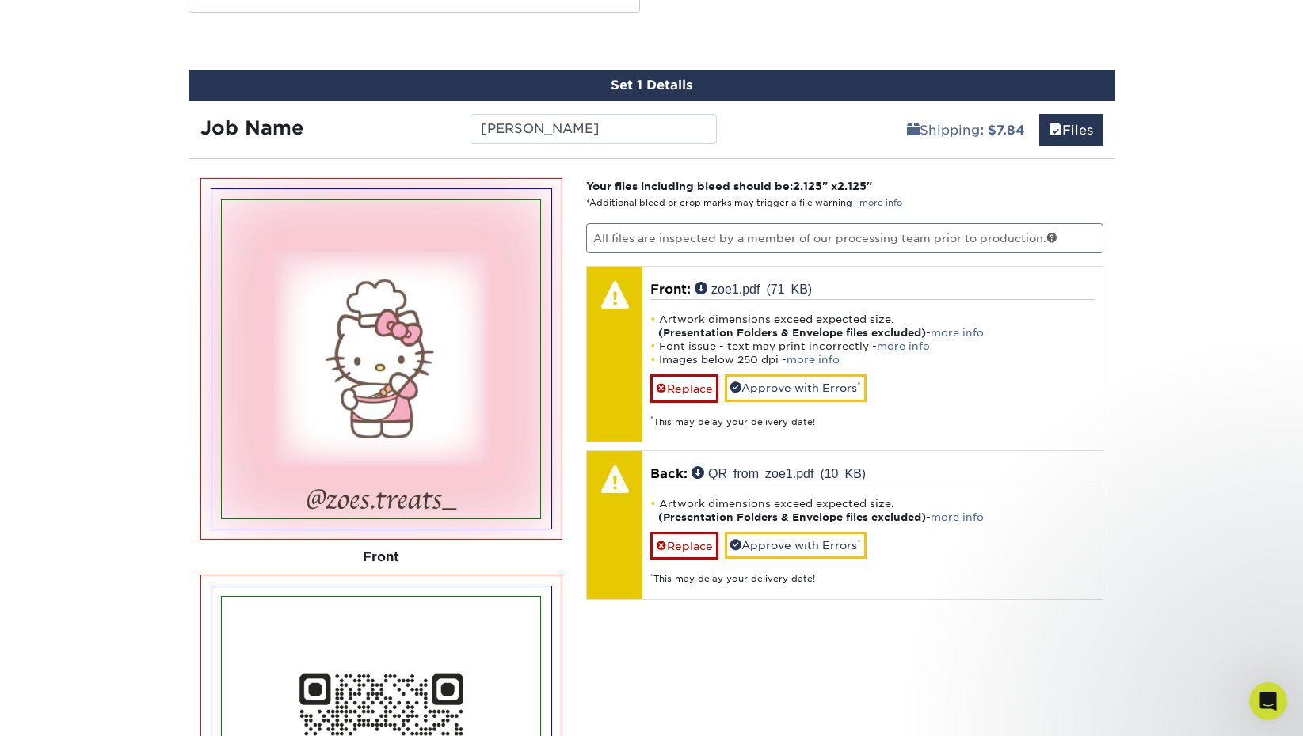
scroll to position [870, 0]
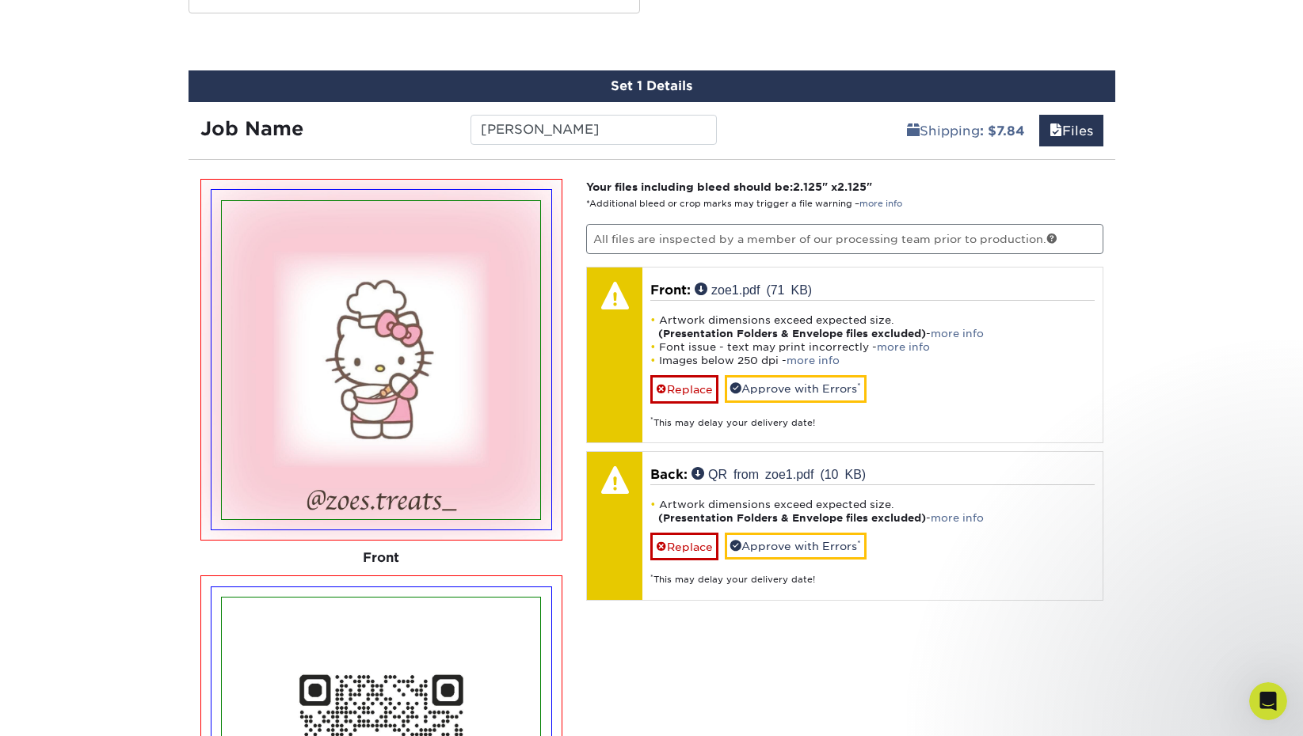
click at [478, 428] on img at bounding box center [381, 360] width 318 height 318
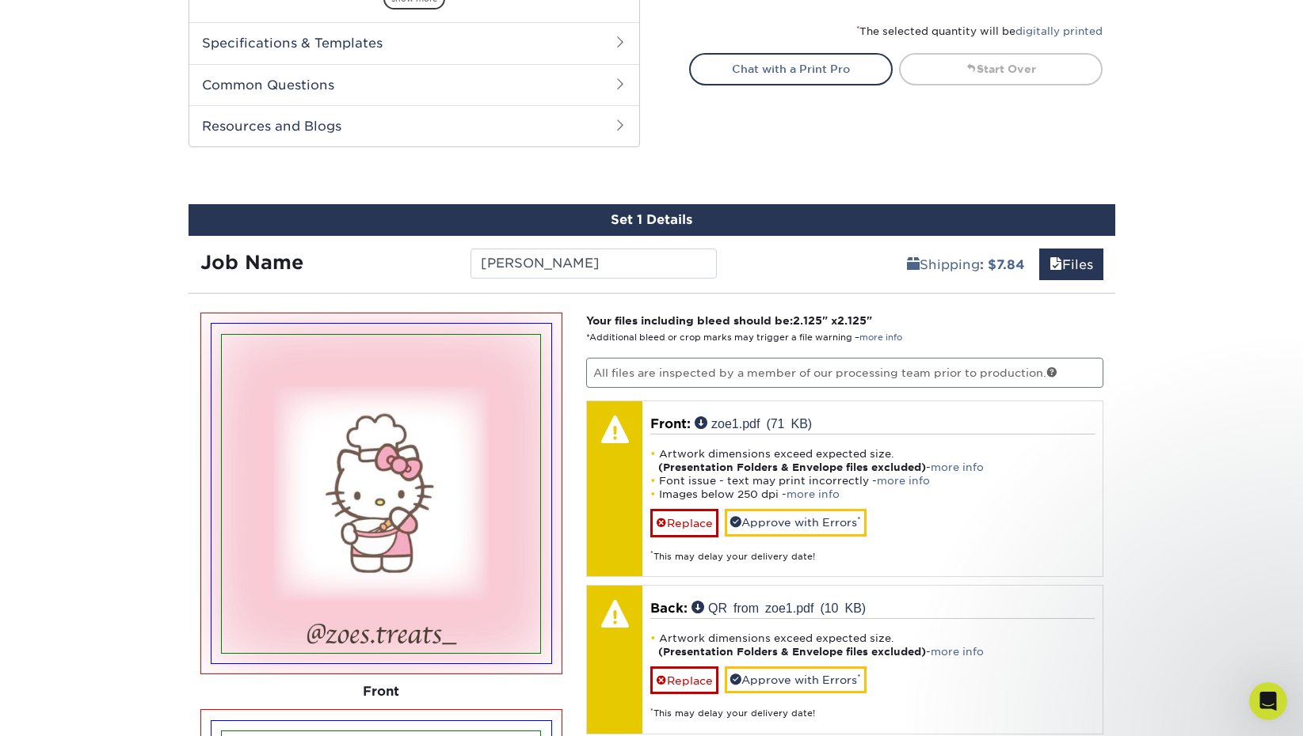
scroll to position [732, 0]
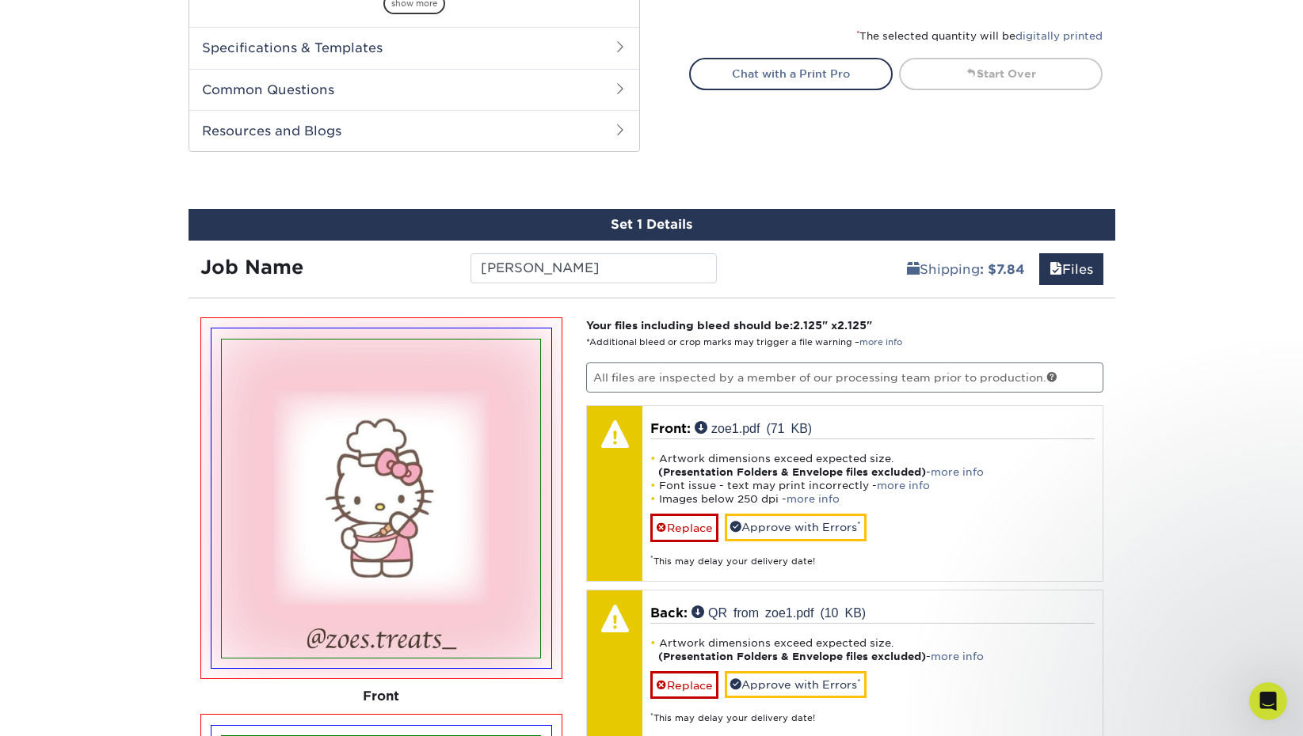
click at [442, 382] on img at bounding box center [381, 499] width 318 height 318
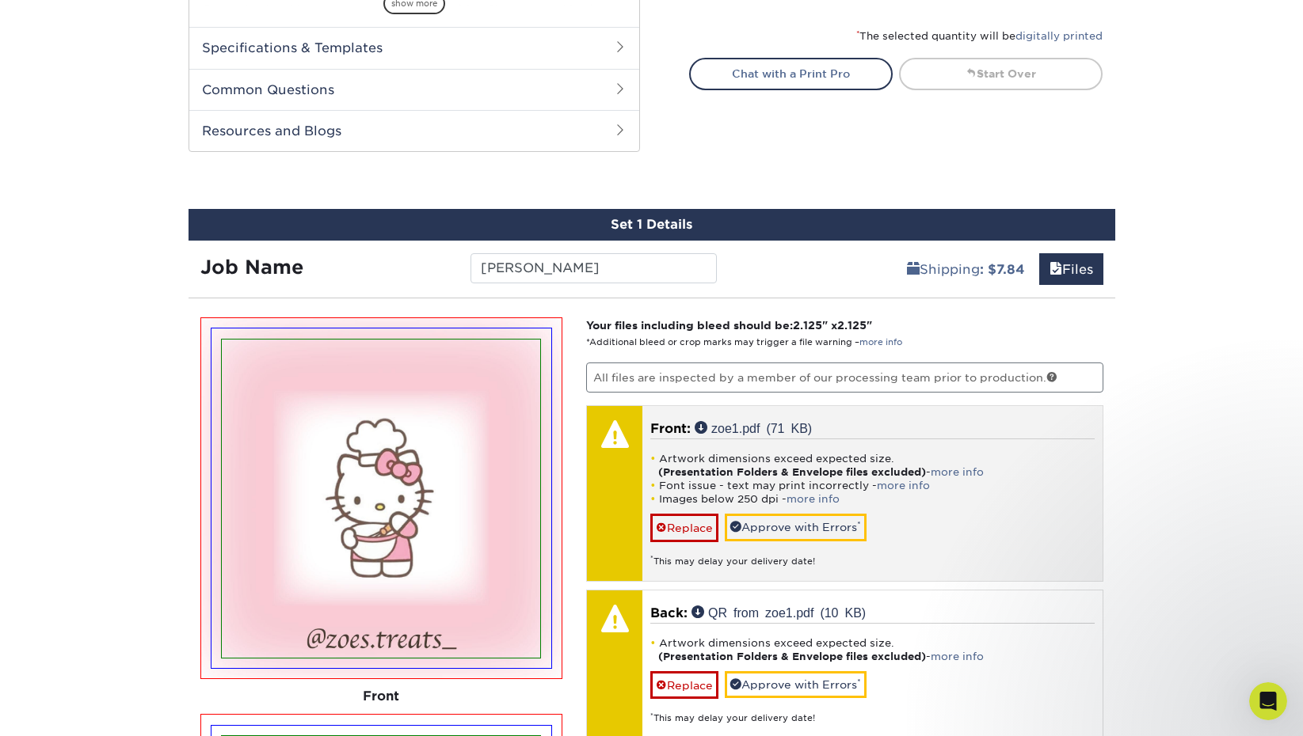
click at [942, 545] on div "* This may delay your delivery date!" at bounding box center [872, 555] width 444 height 26
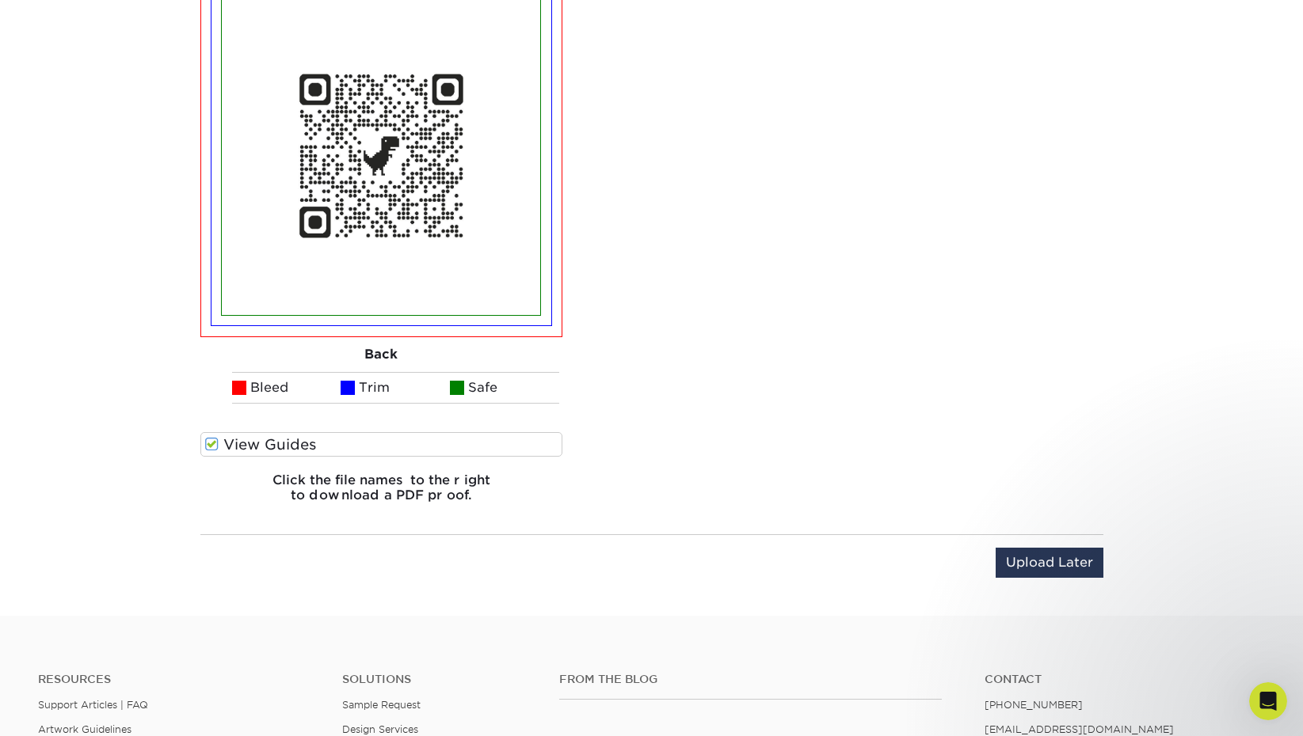
click at [370, 449] on label "View Guides" at bounding box center [381, 444] width 363 height 25
click at [0, 0] on input "View Guides" at bounding box center [0, 0] width 0 height 0
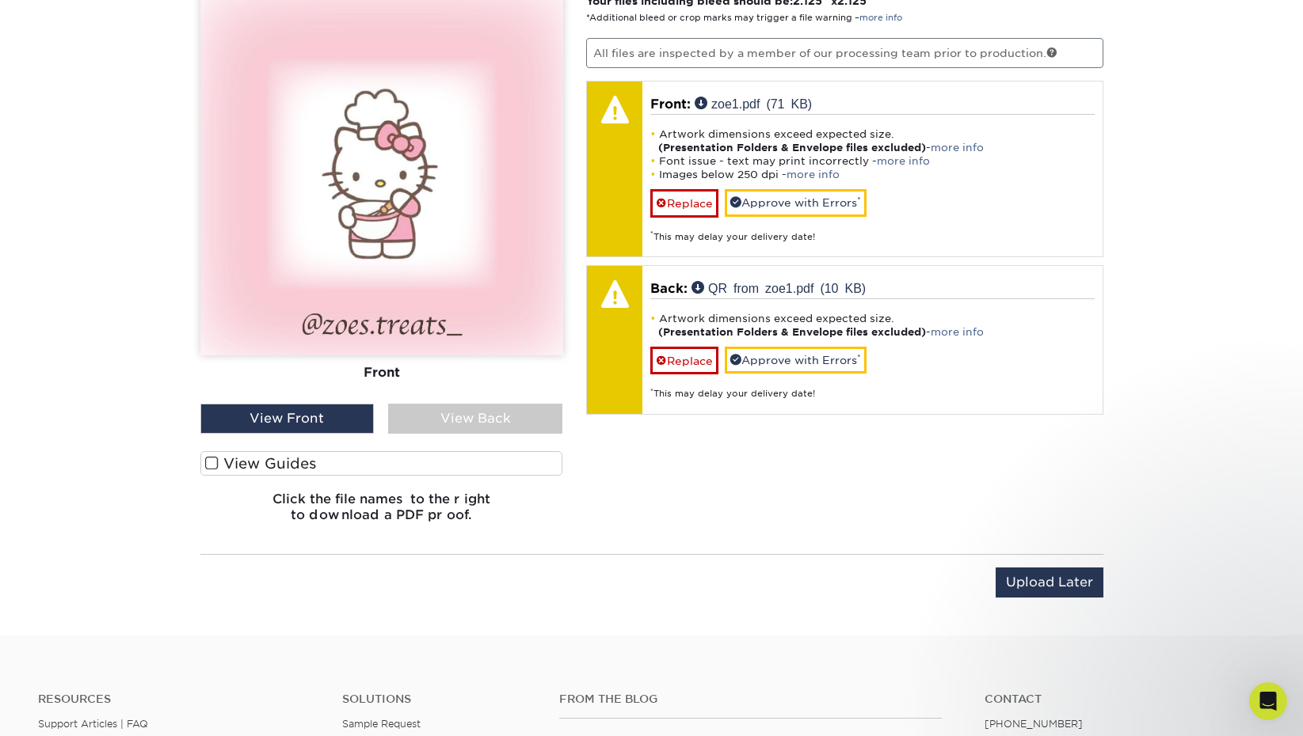
scroll to position [1056, 0]
click at [270, 420] on div "View Front" at bounding box center [287, 420] width 174 height 30
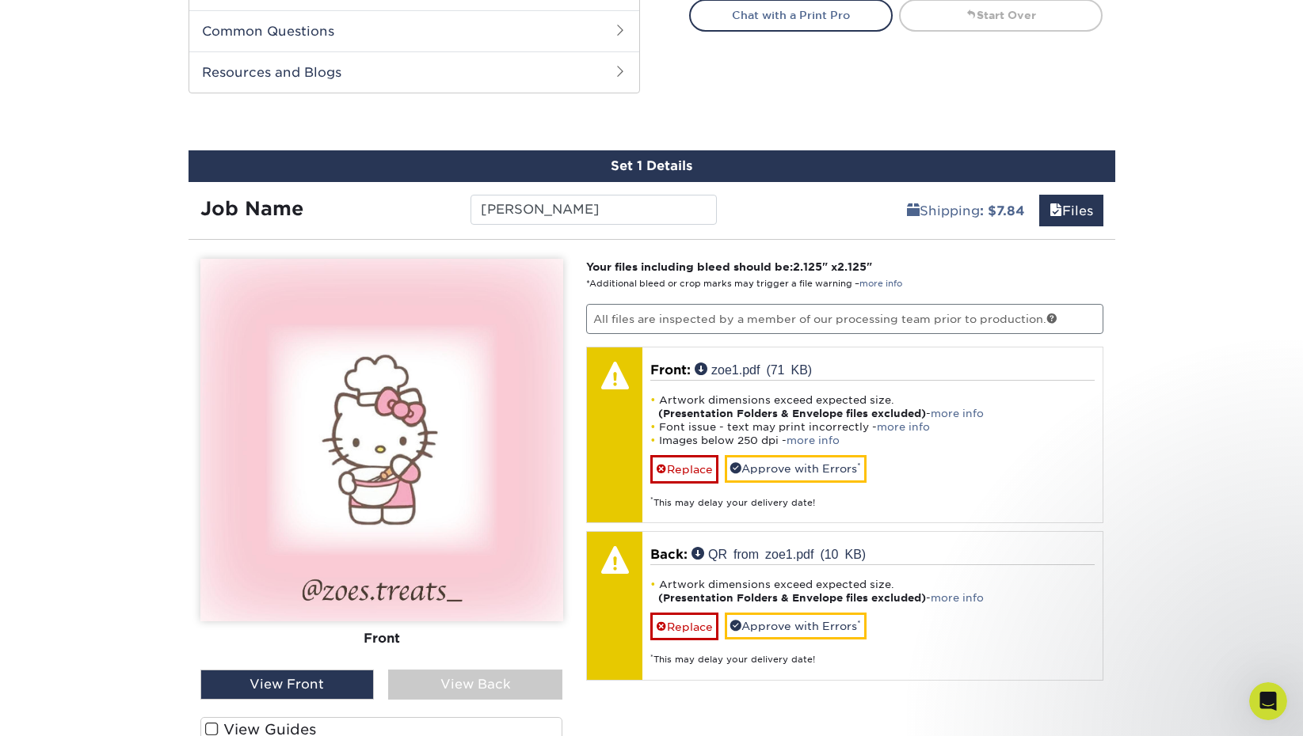
scroll to position [788, 0]
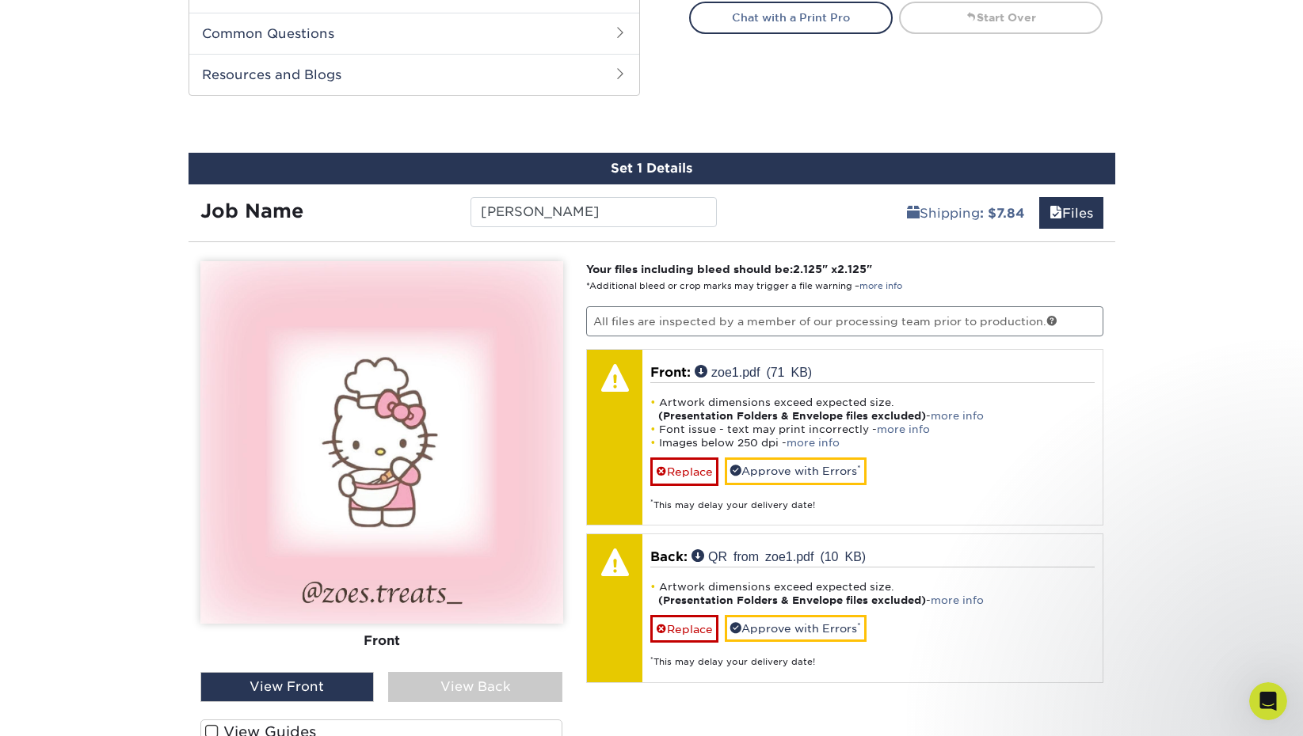
click at [501, 353] on img at bounding box center [381, 442] width 363 height 363
click at [481, 692] on div "View Back" at bounding box center [475, 687] width 174 height 30
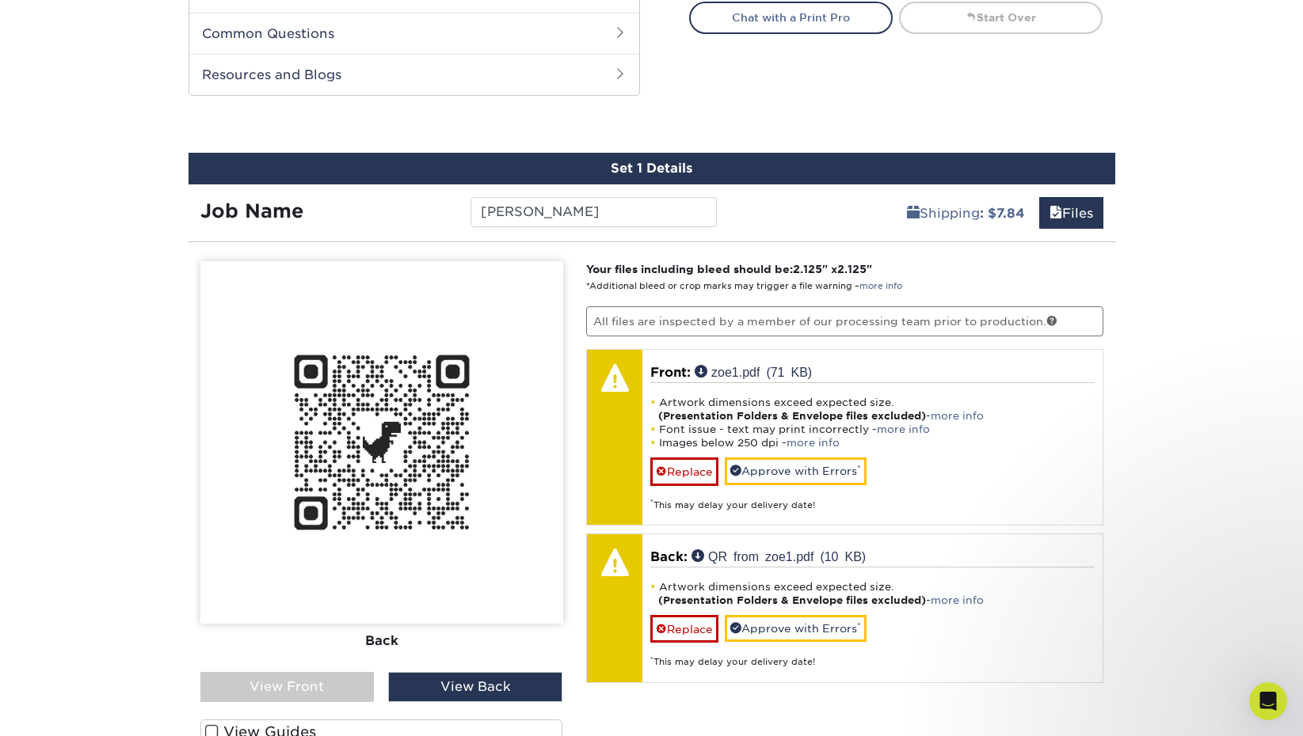
click at [318, 686] on div "View Front" at bounding box center [287, 687] width 174 height 30
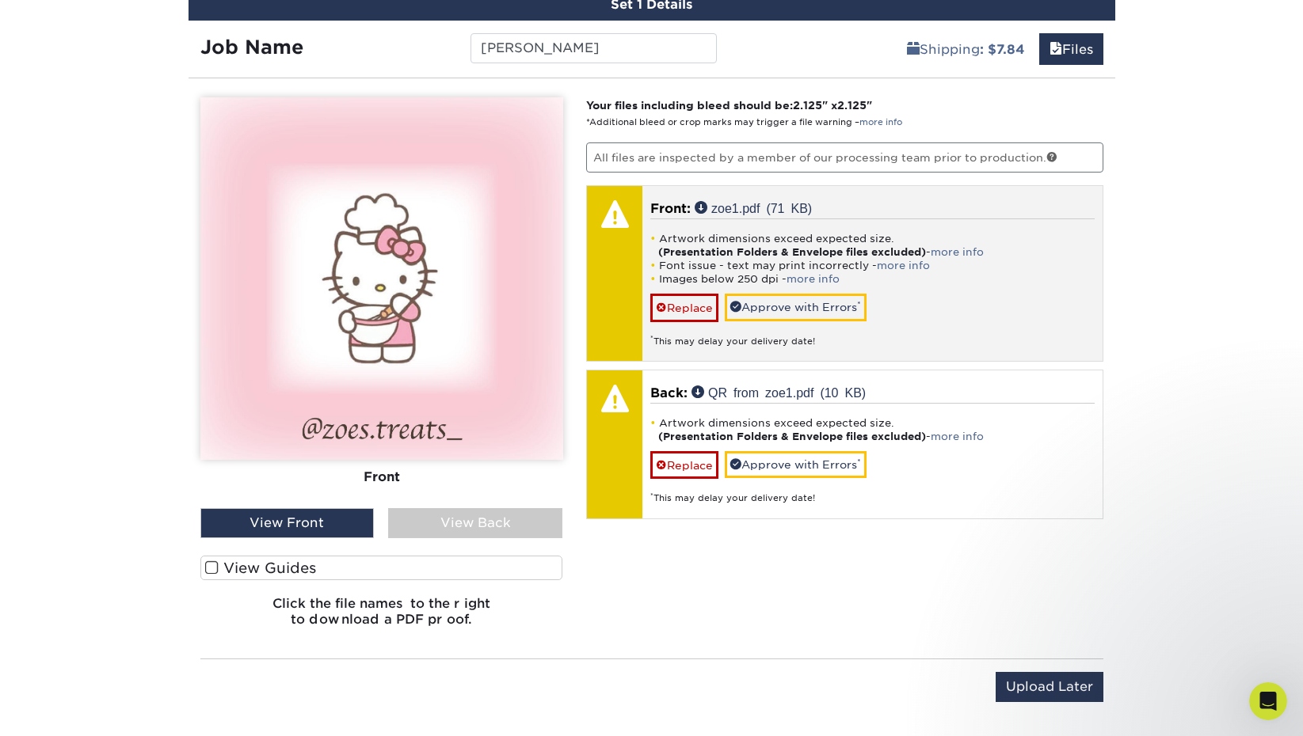
scroll to position [945, 0]
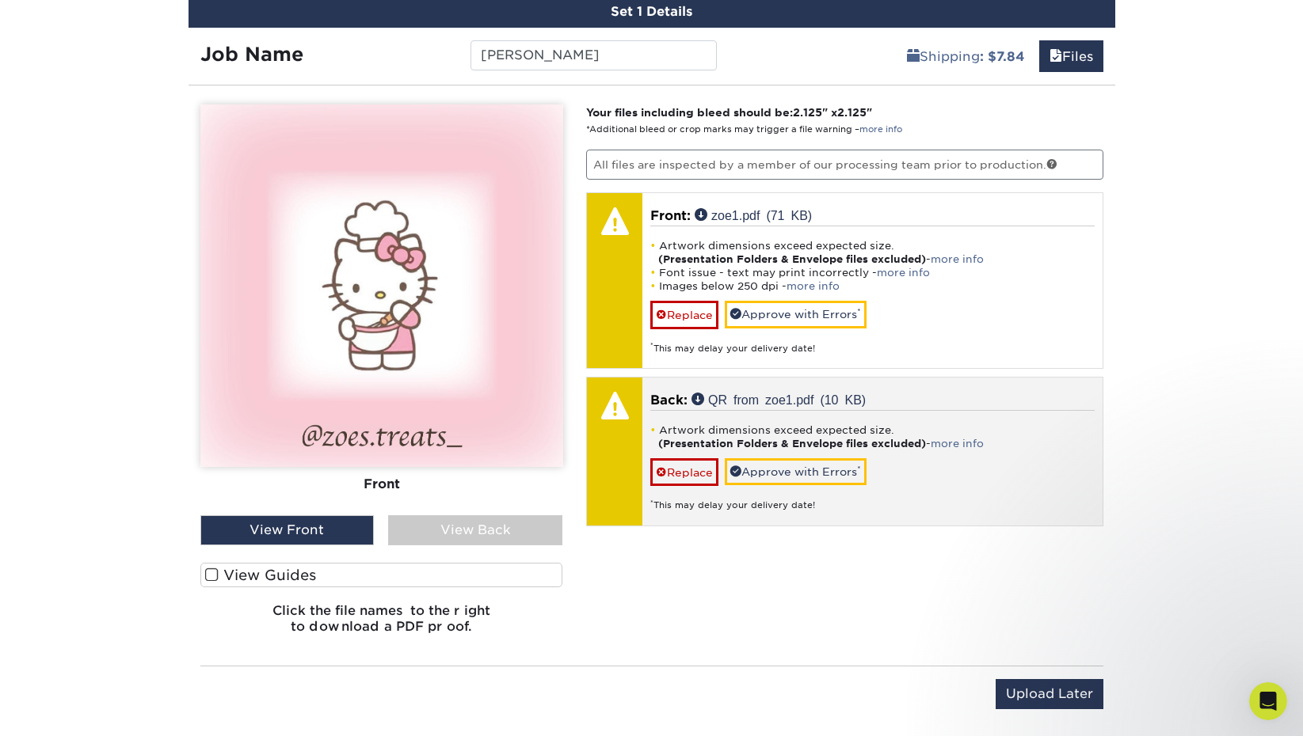
click at [706, 314] on link "Replace" at bounding box center [684, 315] width 68 height 28
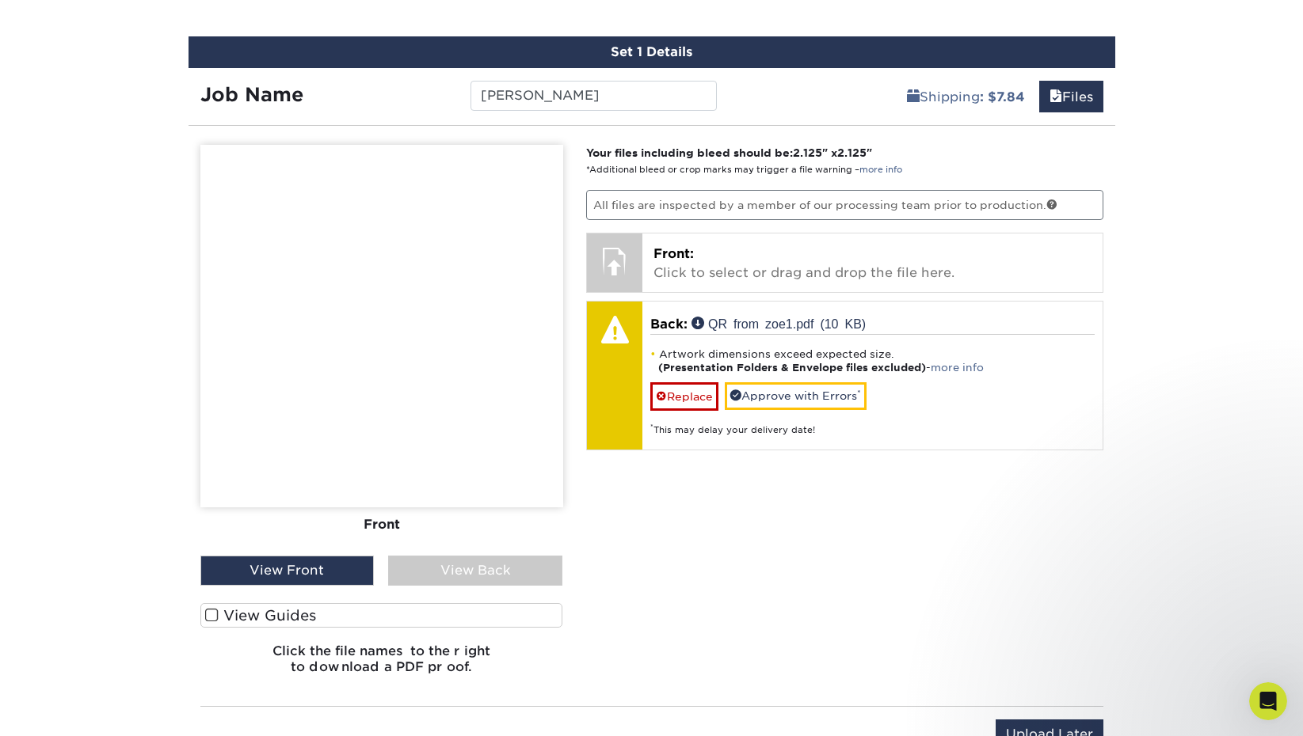
scroll to position [904, 0]
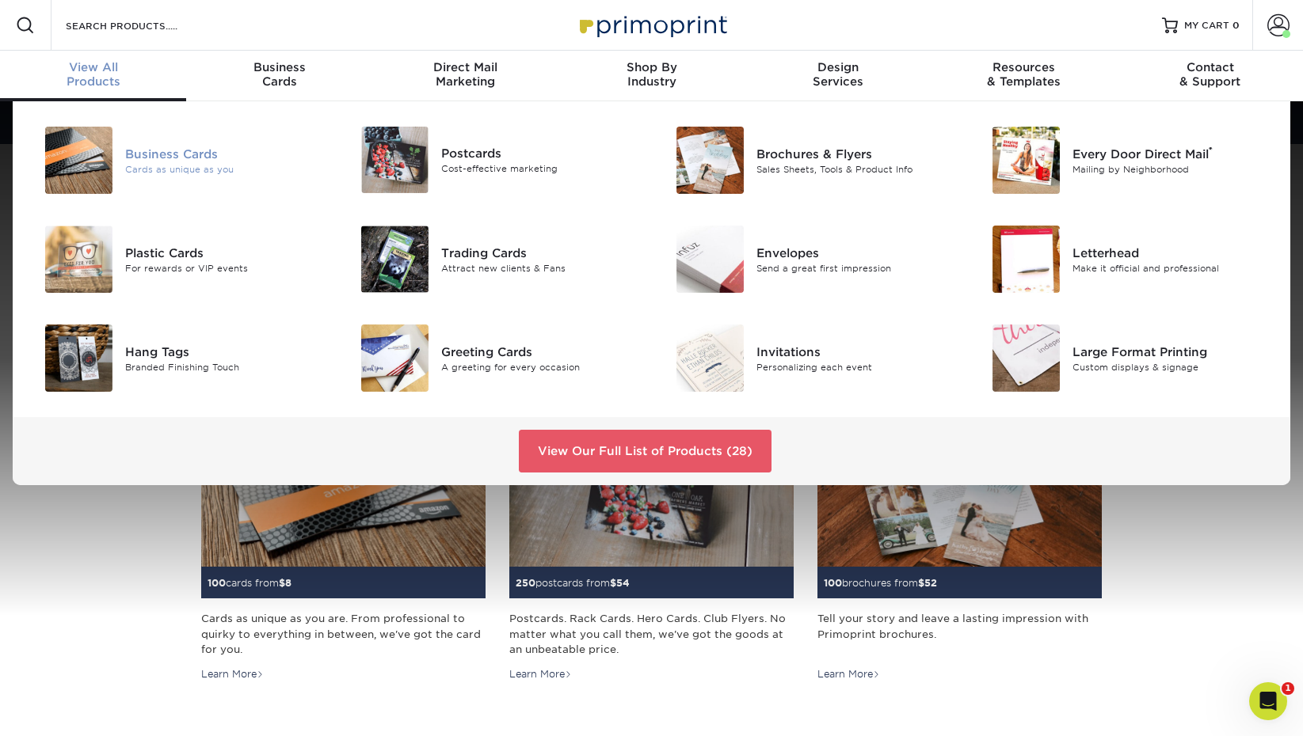
click at [127, 145] on div "Business Cards Cards as unique as you" at bounding box center [230, 160] width 211 height 67
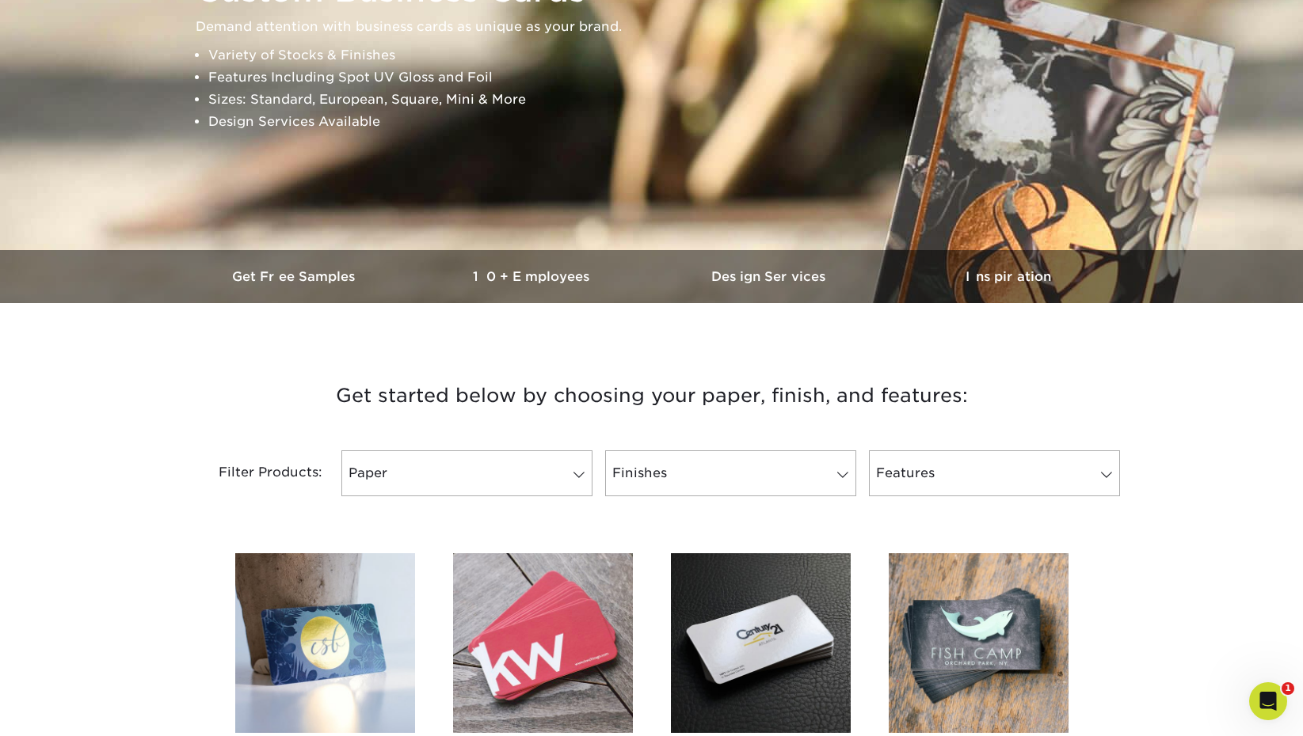
scroll to position [252, 0]
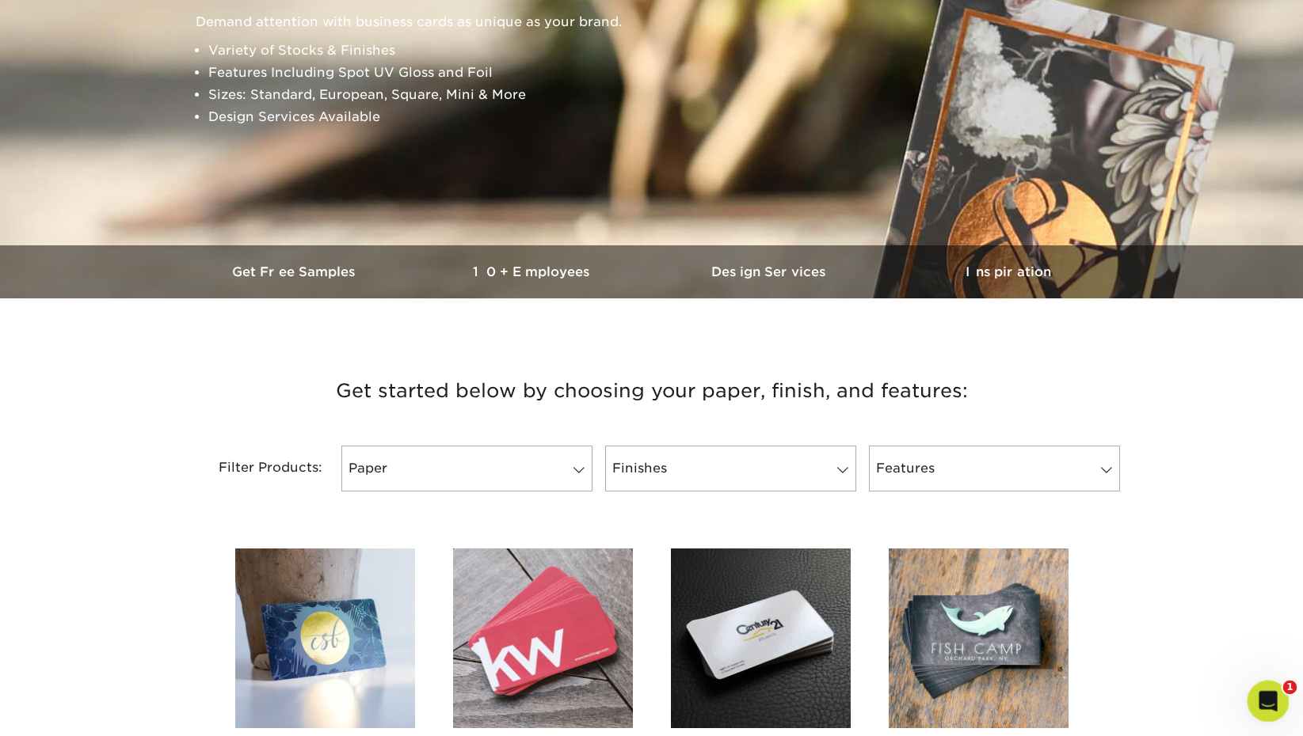
click at [1269, 693] on icon "Open Intercom Messenger" at bounding box center [1266, 700] width 26 height 26
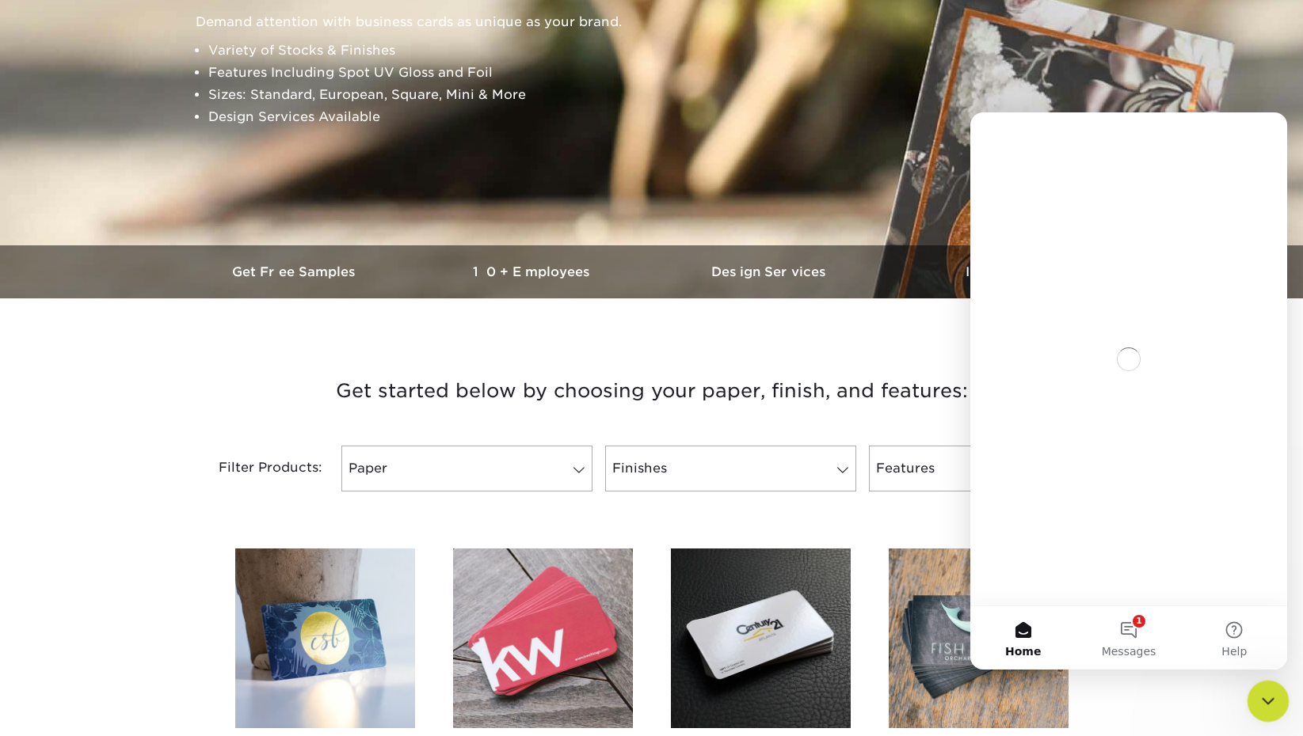
scroll to position [0, 0]
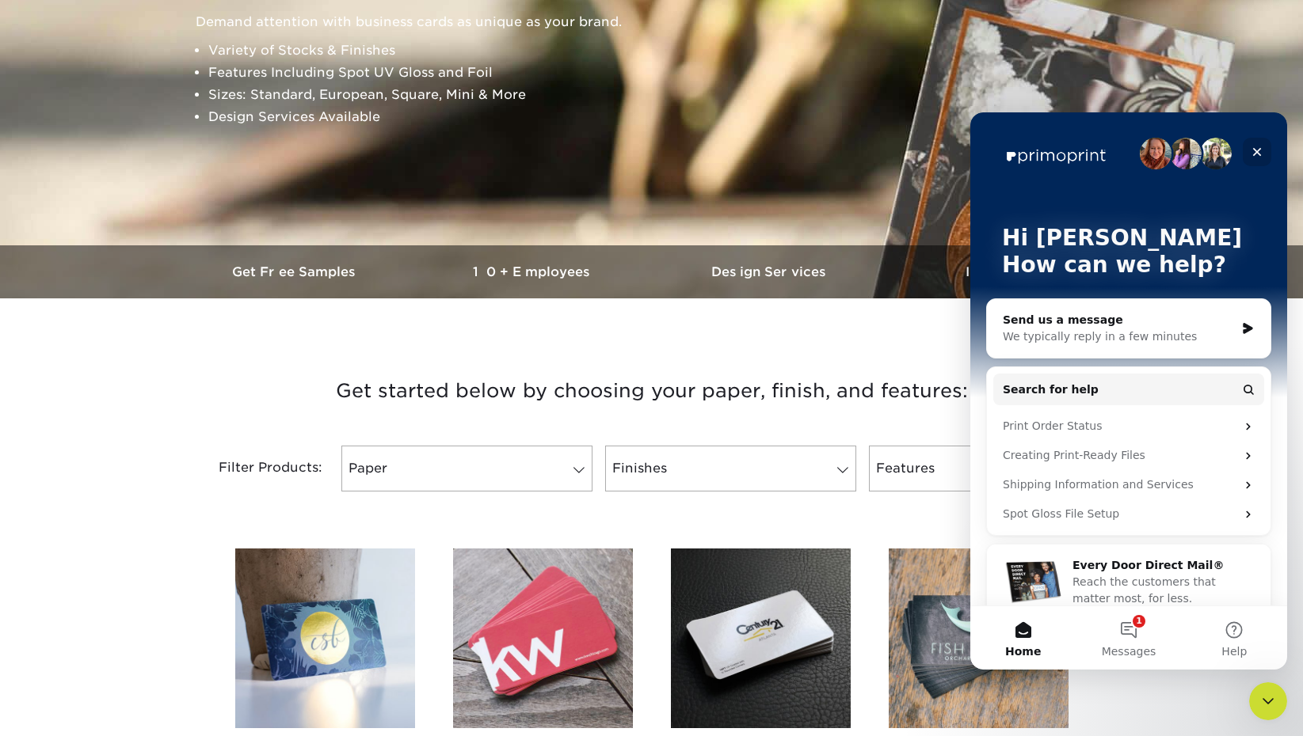
click at [1258, 148] on icon "Close" at bounding box center [1256, 152] width 13 height 13
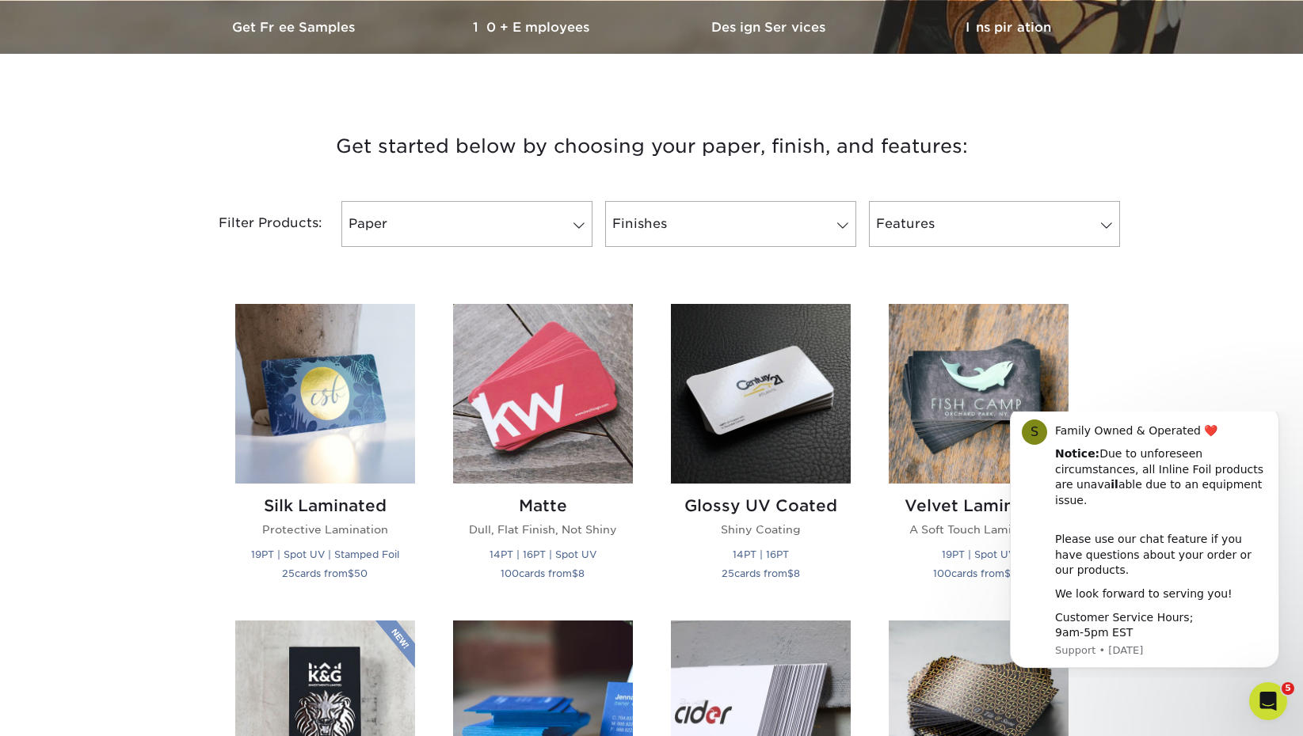
scroll to position [531, 0]
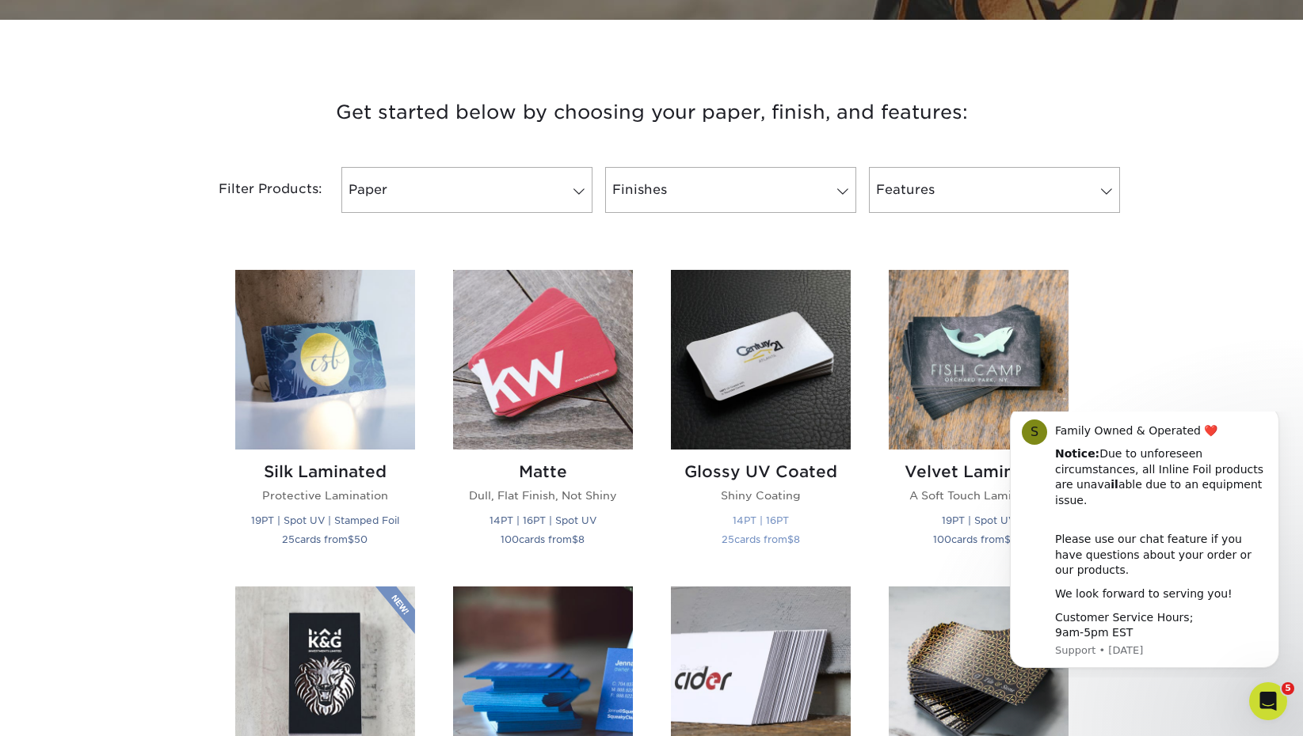
click at [721, 324] on img at bounding box center [761, 360] width 180 height 180
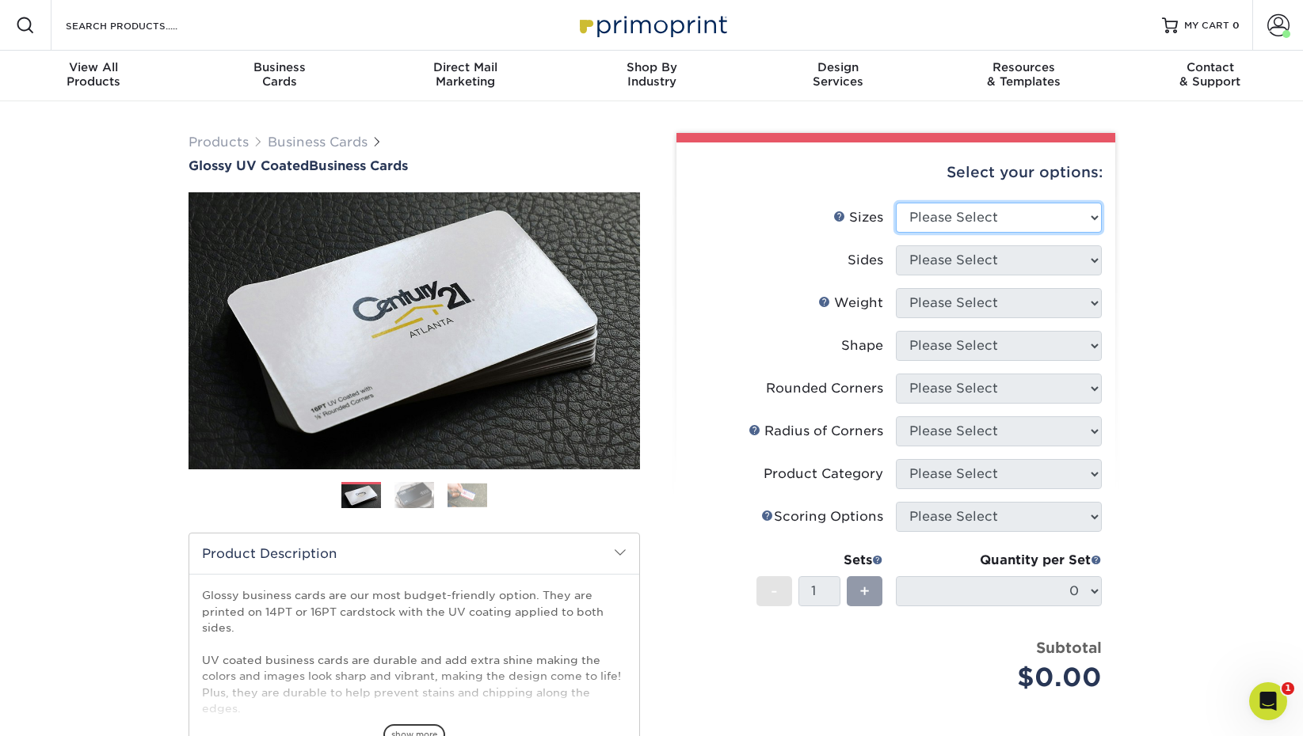
select select "2.00x2.00"
select select "13abbda7-1d64-4f25-8bb2-c179b224825d"
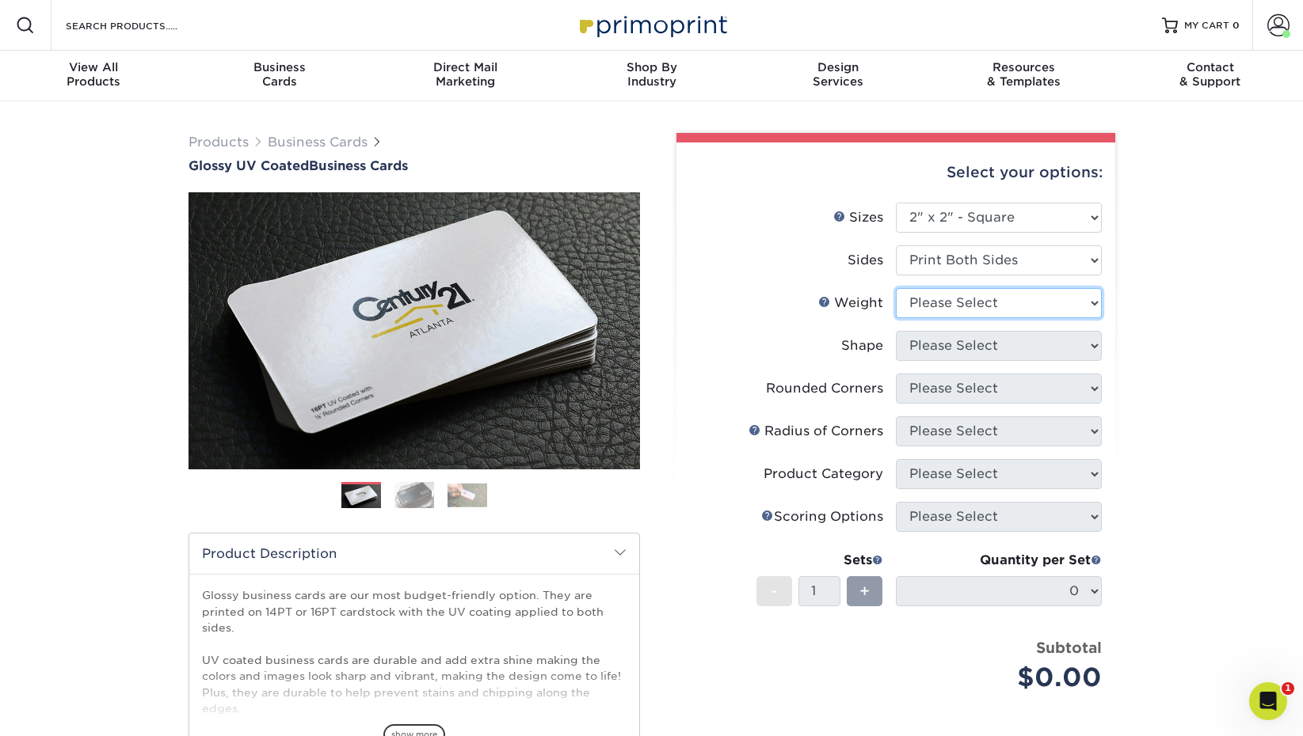
select select "16PT"
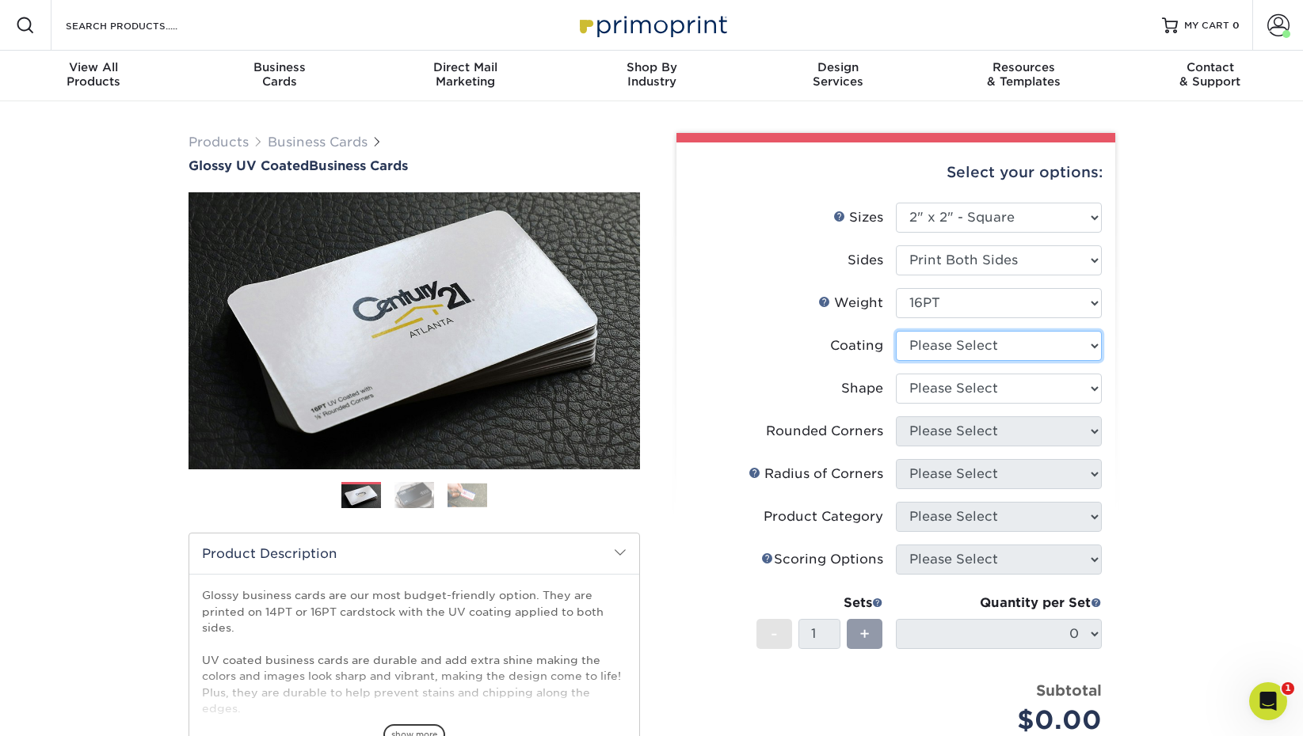
select select "1e8116af-acfc-44b1-83dc-8181aa338834"
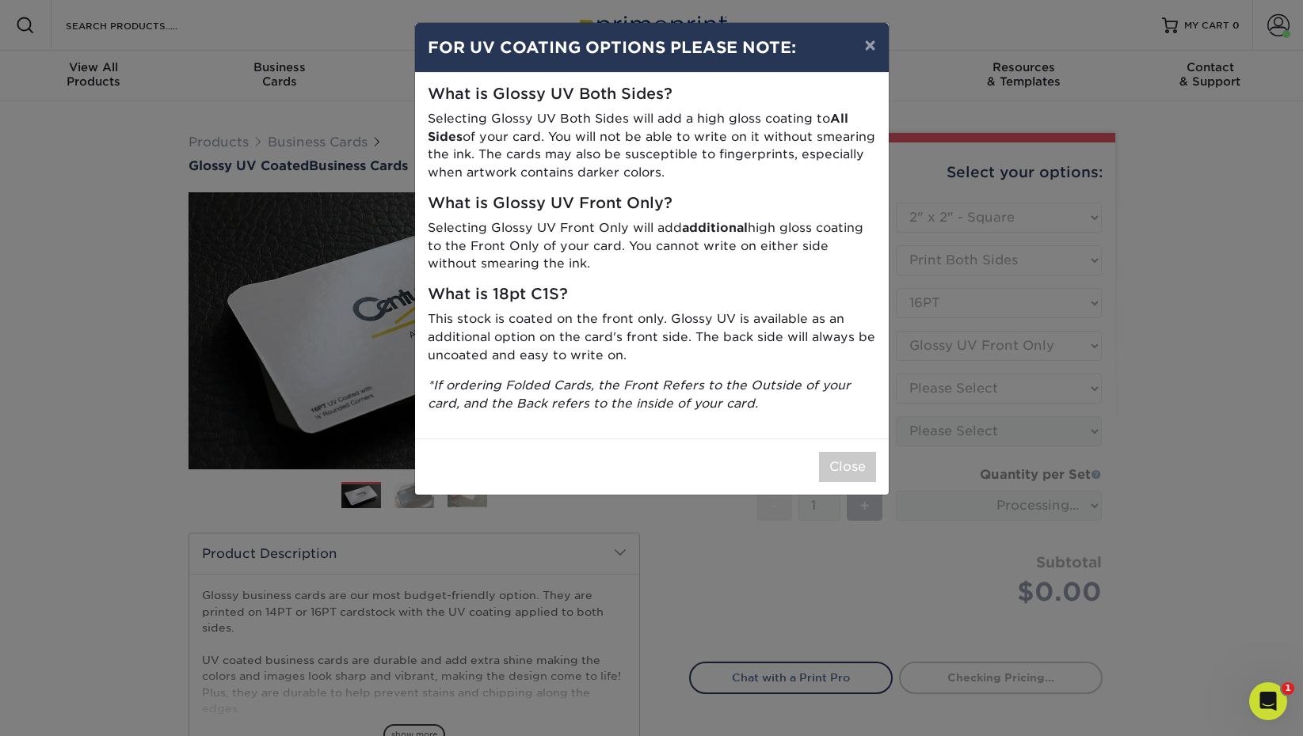
drag, startPoint x: 847, startPoint y: 451, endPoint x: 874, endPoint y: 429, distance: 35.5
click at [847, 452] on button "Close" at bounding box center [847, 467] width 57 height 30
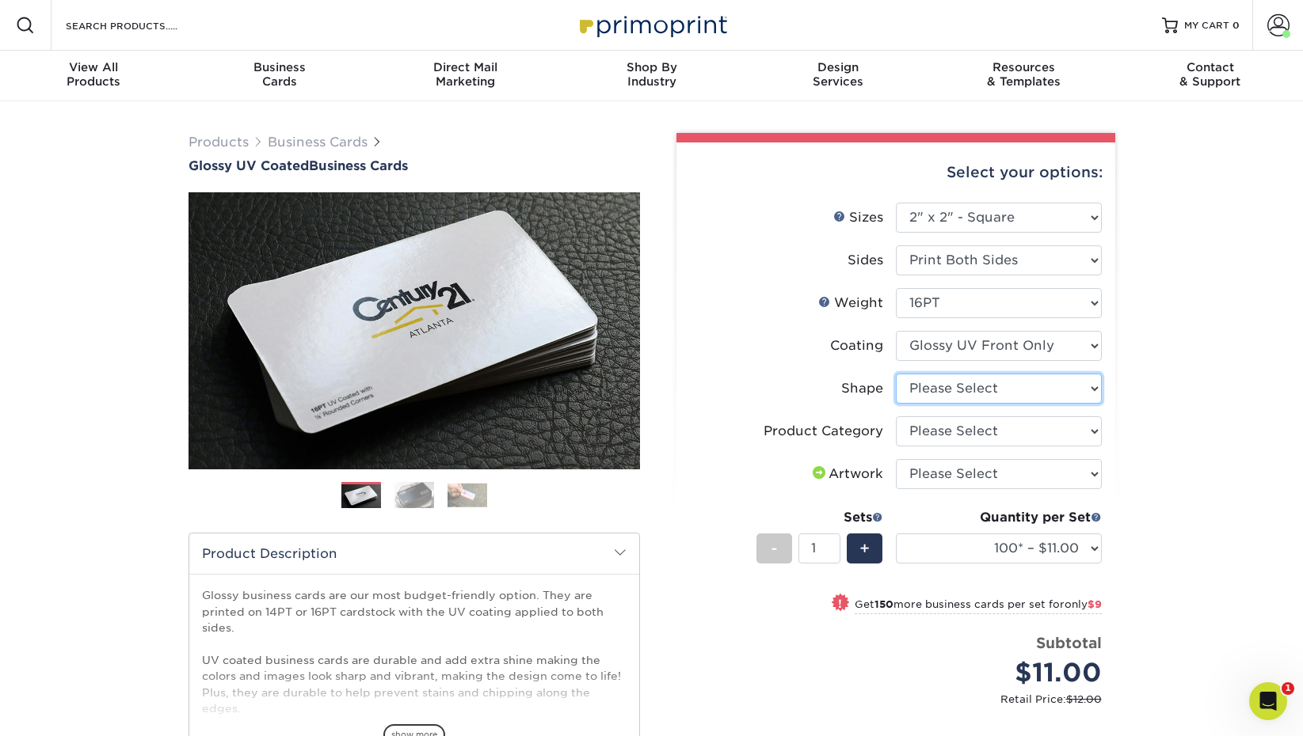
select select "standard"
select select "-1"
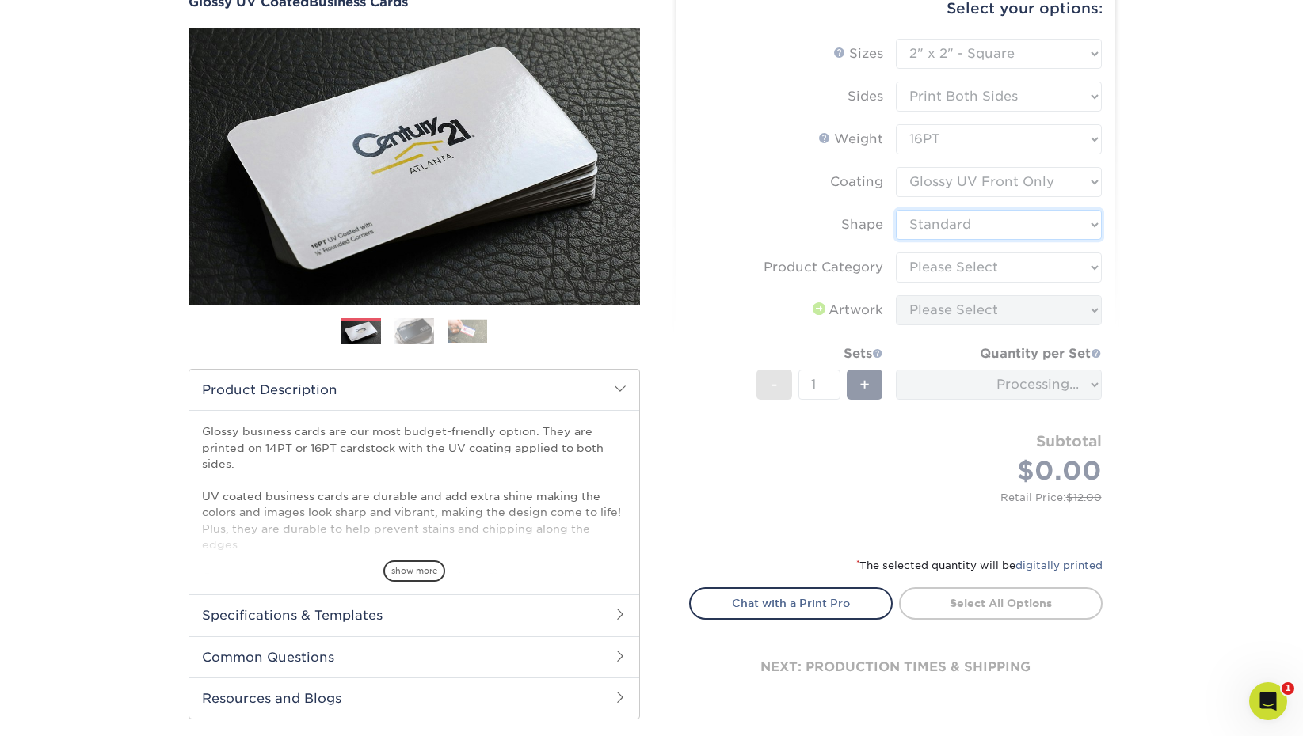
scroll to position [166, 0]
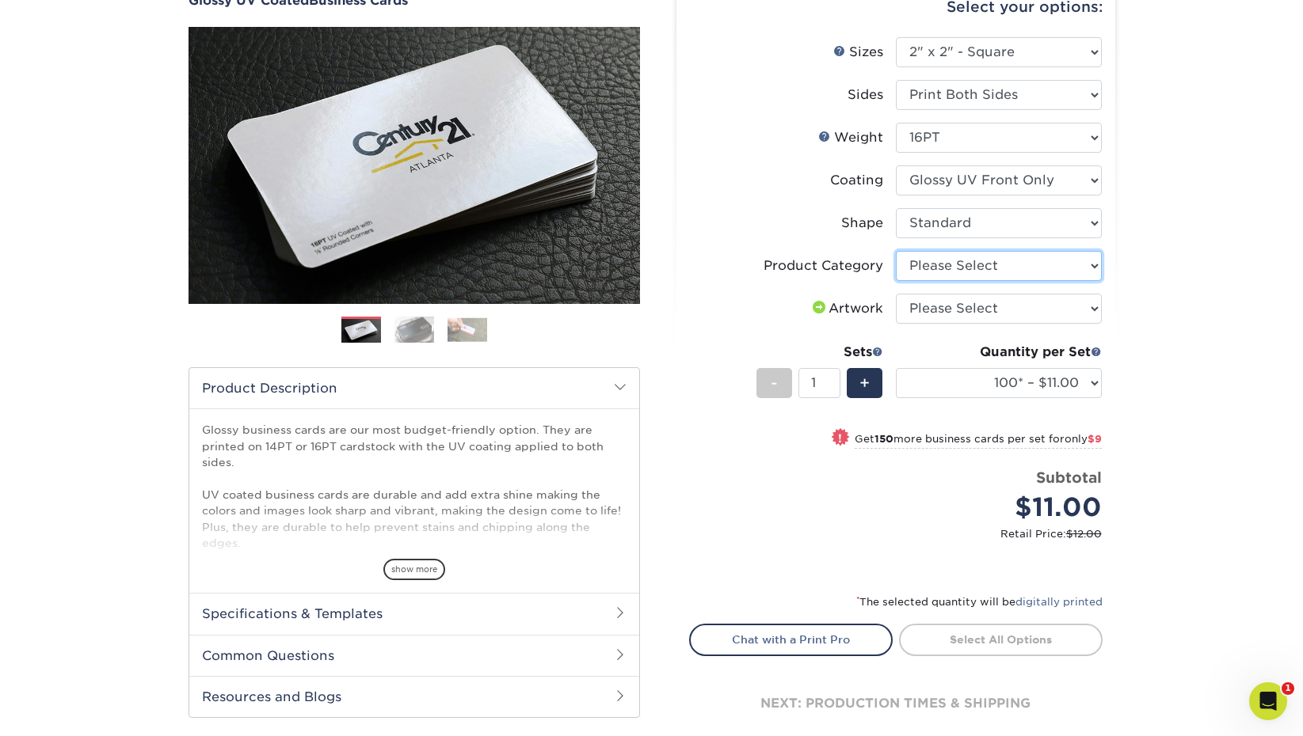
select select "3b5148f1-0588-4f88-a218-97bcfdce65c1"
select select "upload"
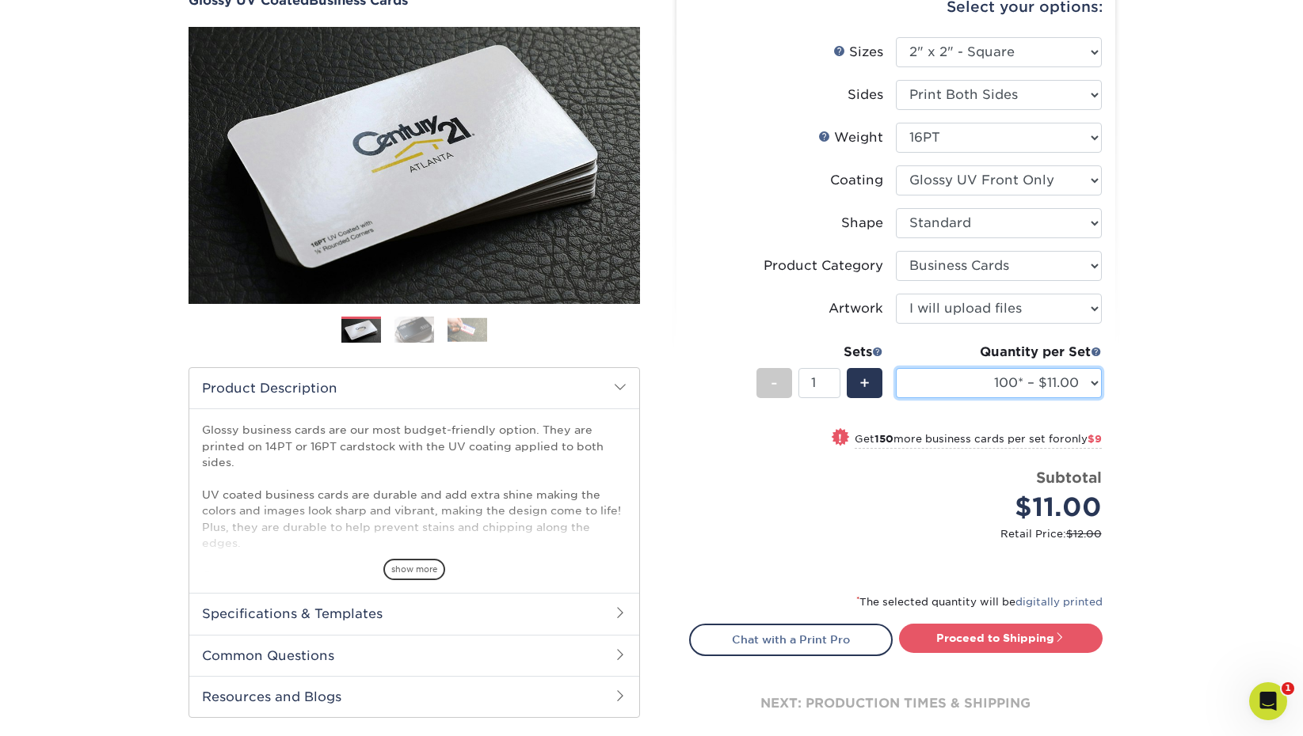
select select "250* – $20.00"
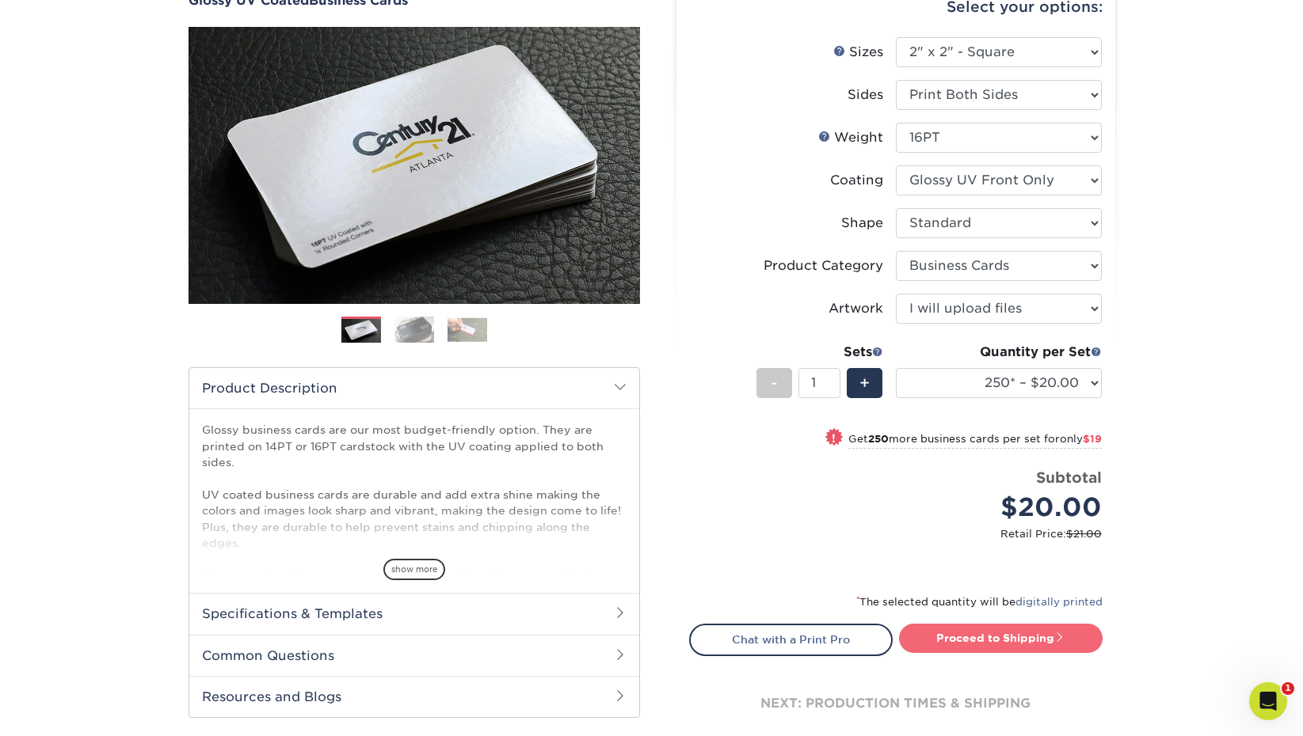
click at [961, 632] on link "Proceed to Shipping" at bounding box center [1001, 638] width 204 height 29
type input "Set 1"
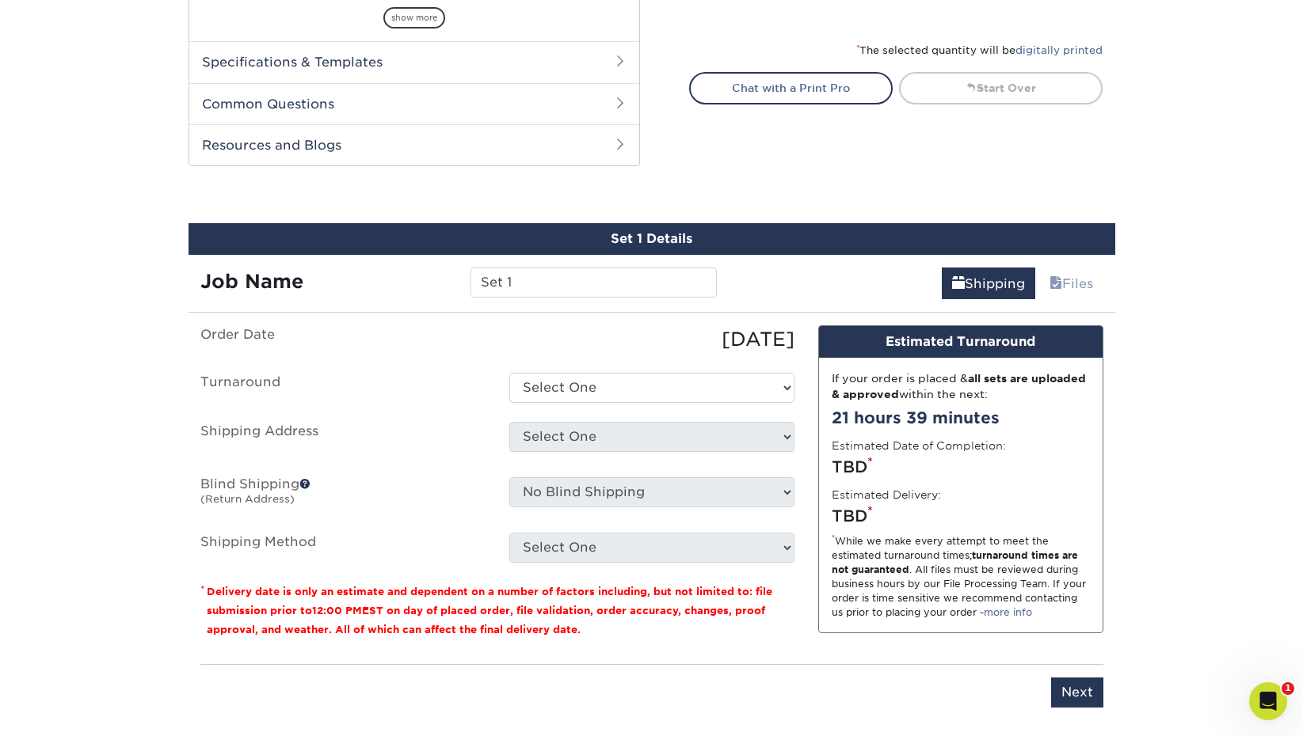
scroll to position [831, 0]
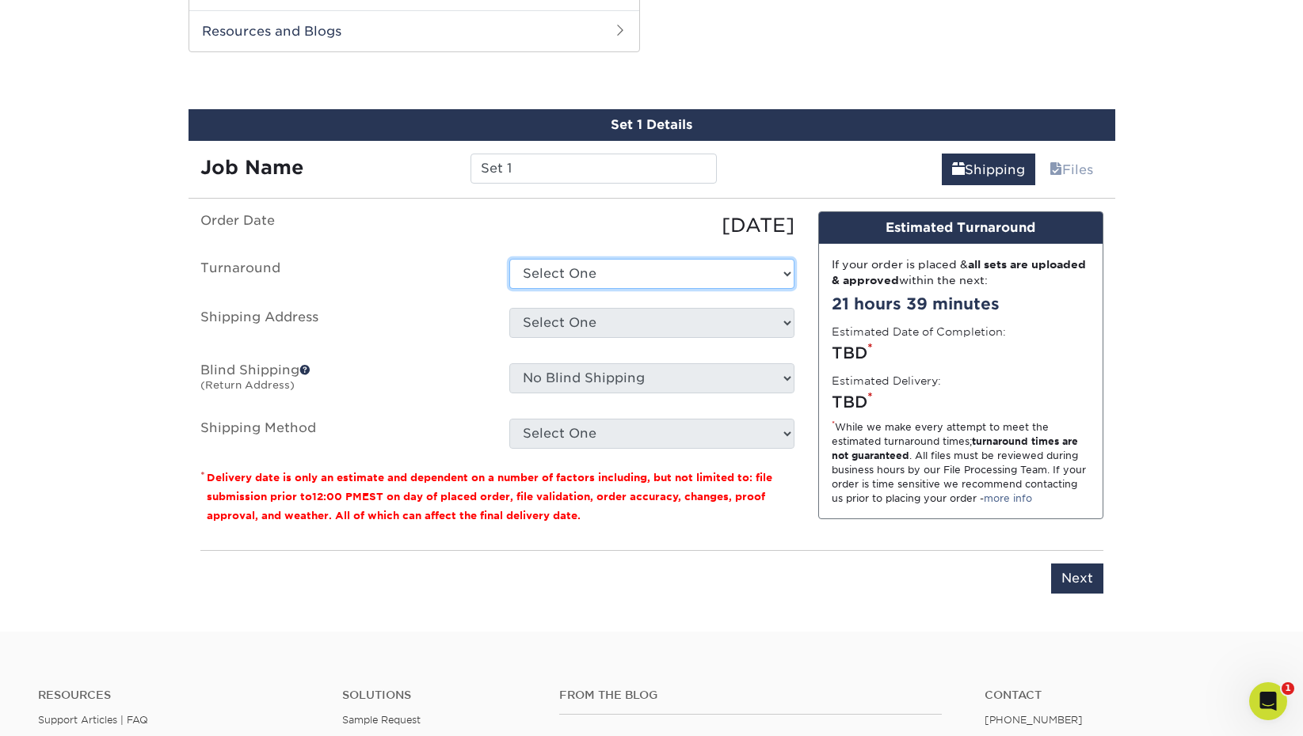
select select "ffdf619e-a8dd-471c-b546-9e7979c12813"
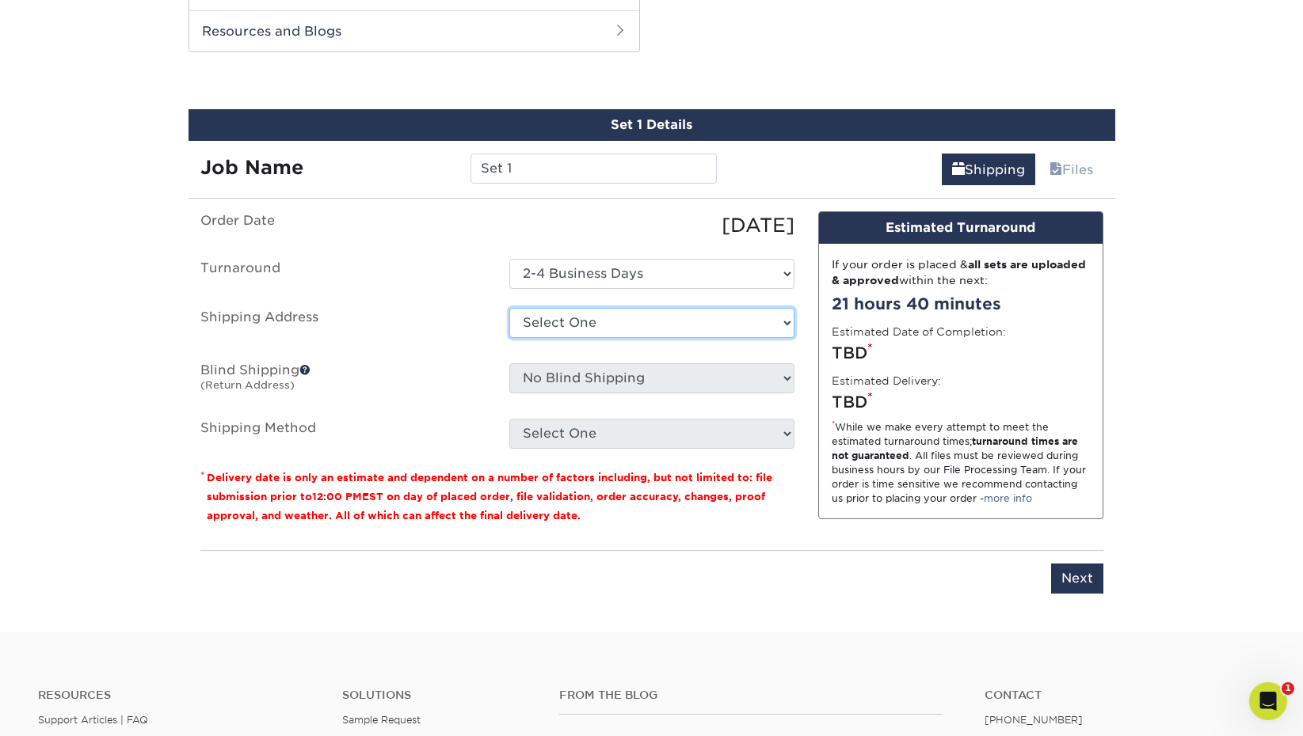
select select "246930"
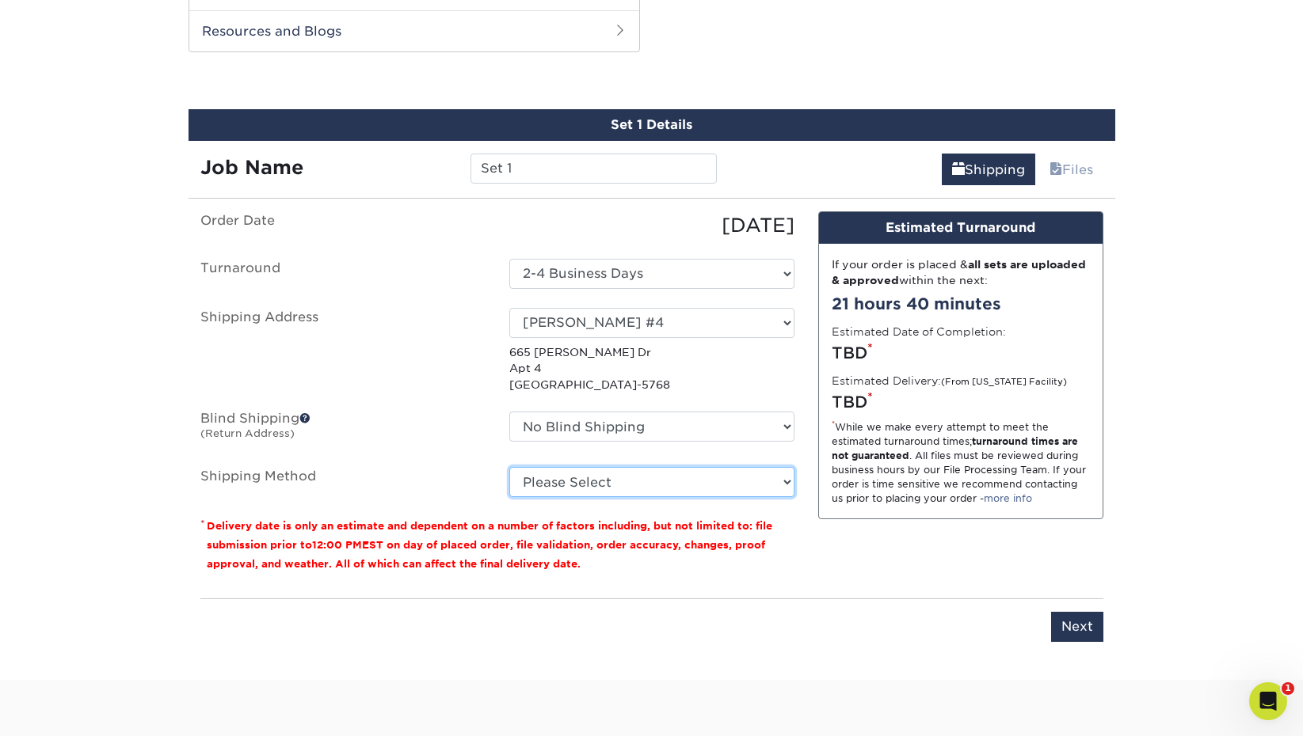
select select "03"
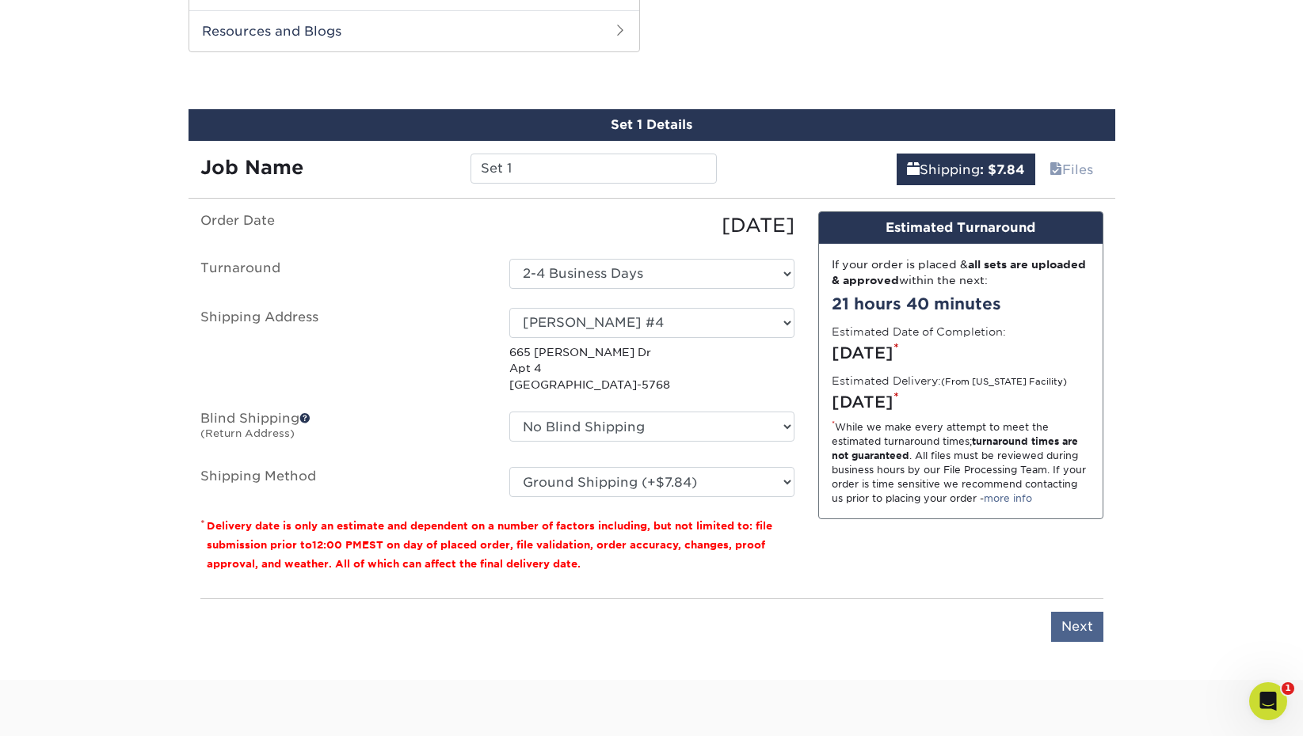
click at [1075, 625] on input "Next" at bounding box center [1077, 627] width 52 height 30
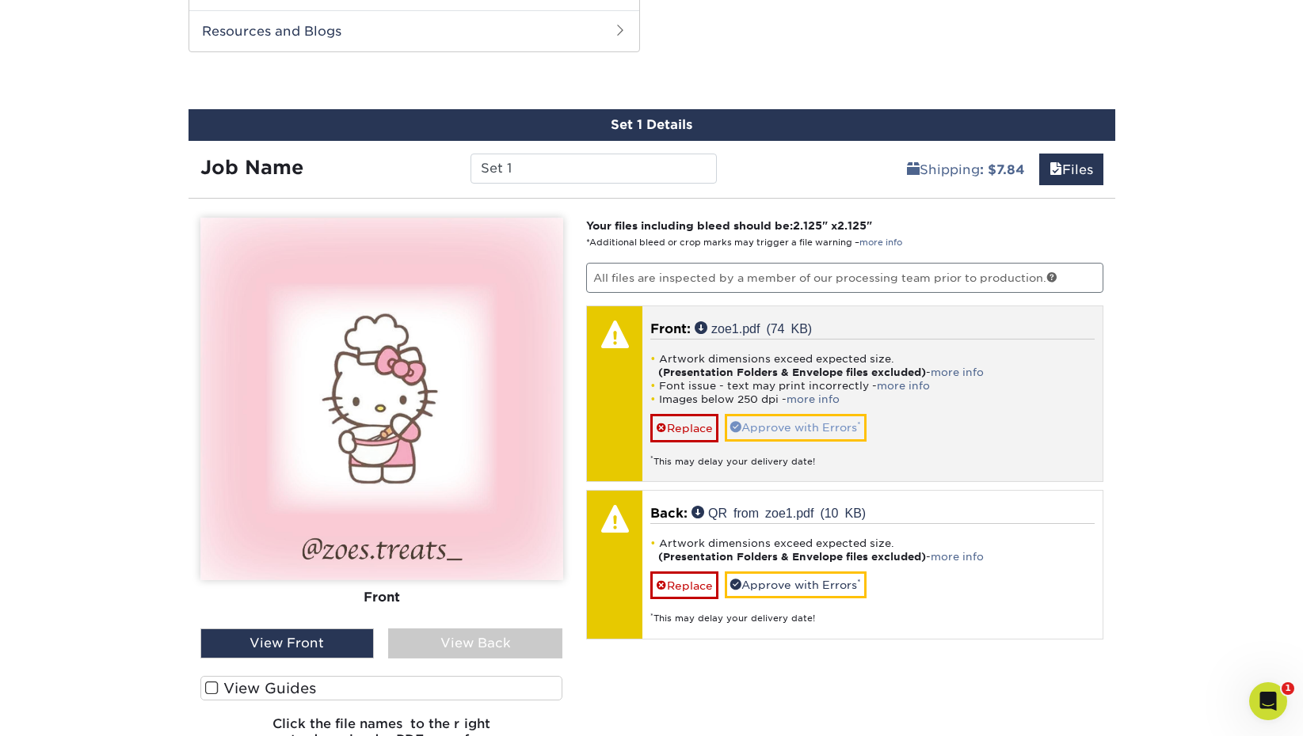
click at [784, 424] on link "Approve with Errors *" at bounding box center [796, 427] width 142 height 27
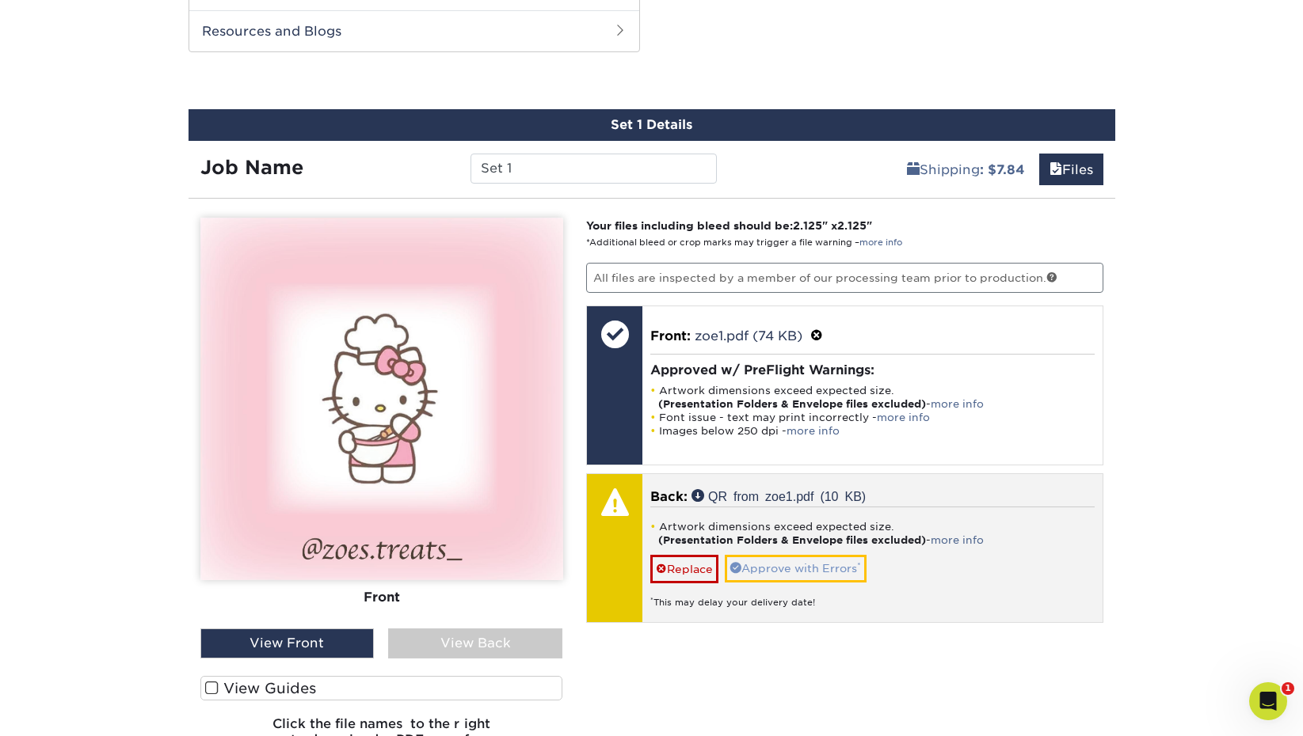
click at [843, 564] on link "Approve with Errors *" at bounding box center [796, 568] width 142 height 27
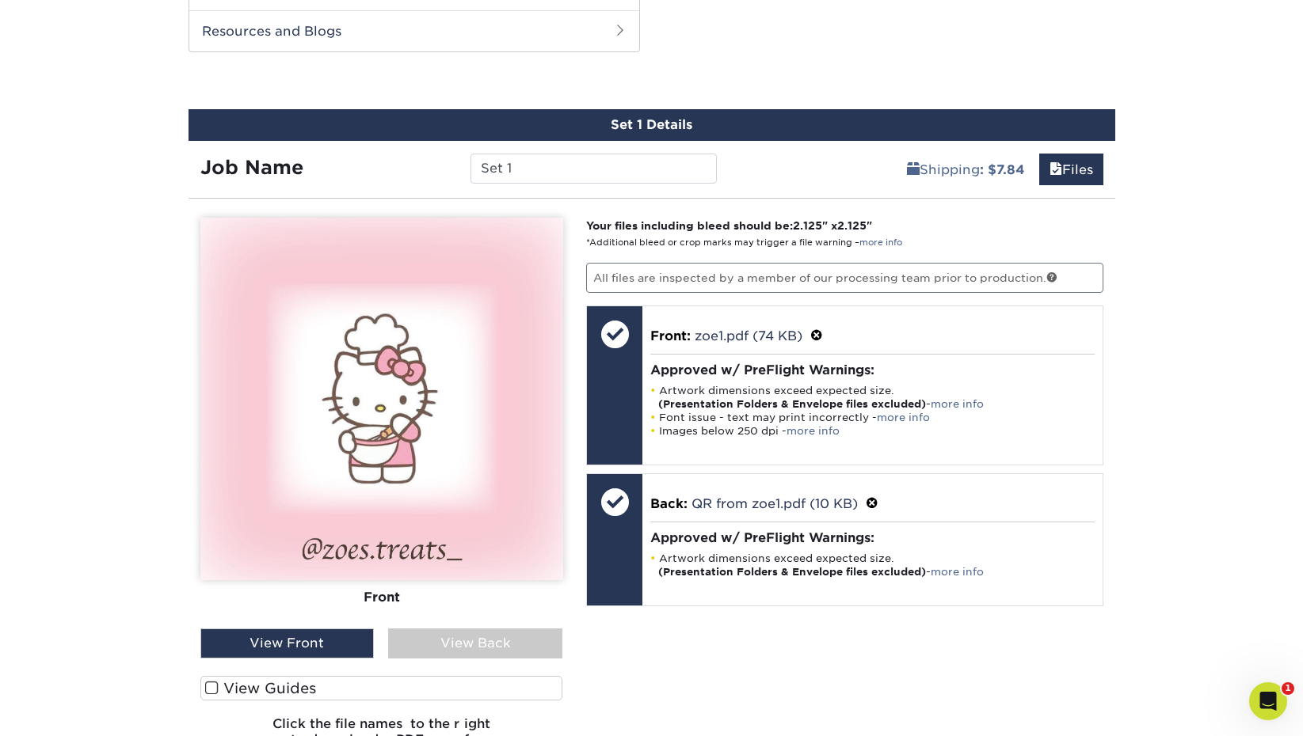
click at [485, 646] on div "View Back" at bounding box center [475, 644] width 174 height 30
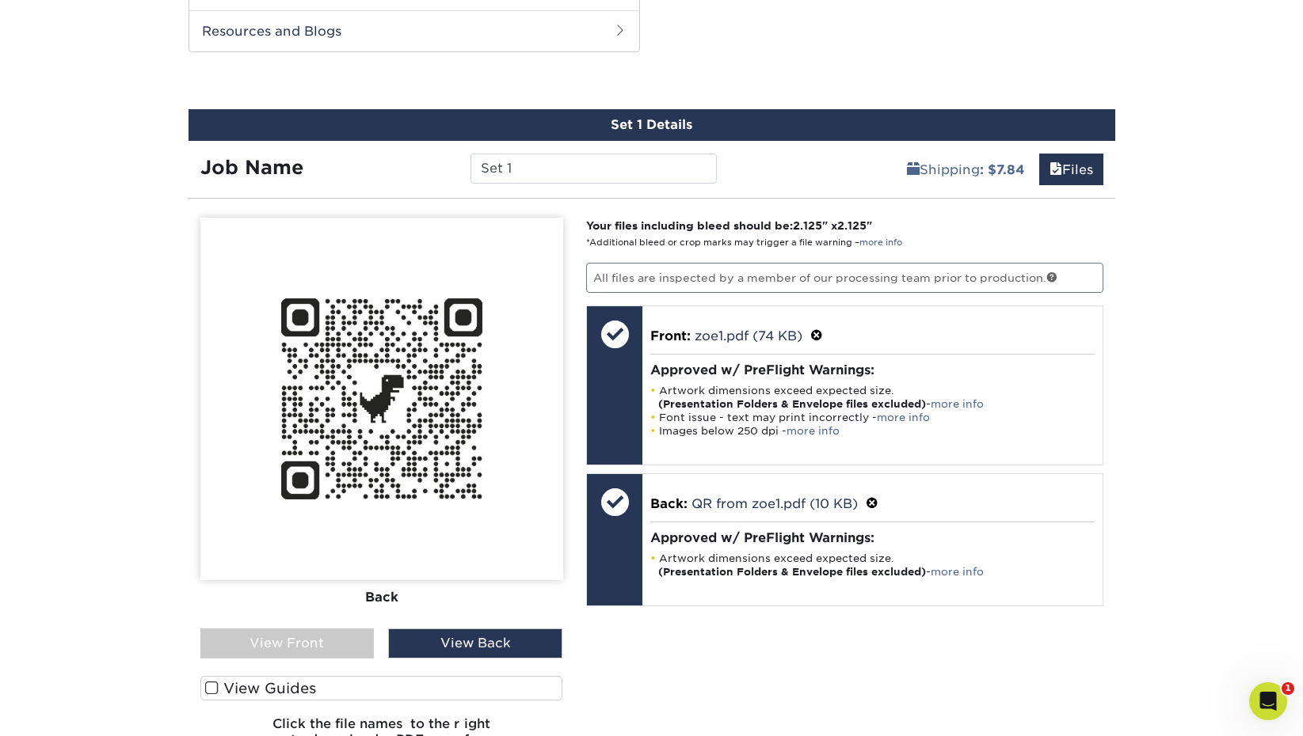
click at [314, 649] on div "View Front" at bounding box center [287, 644] width 174 height 30
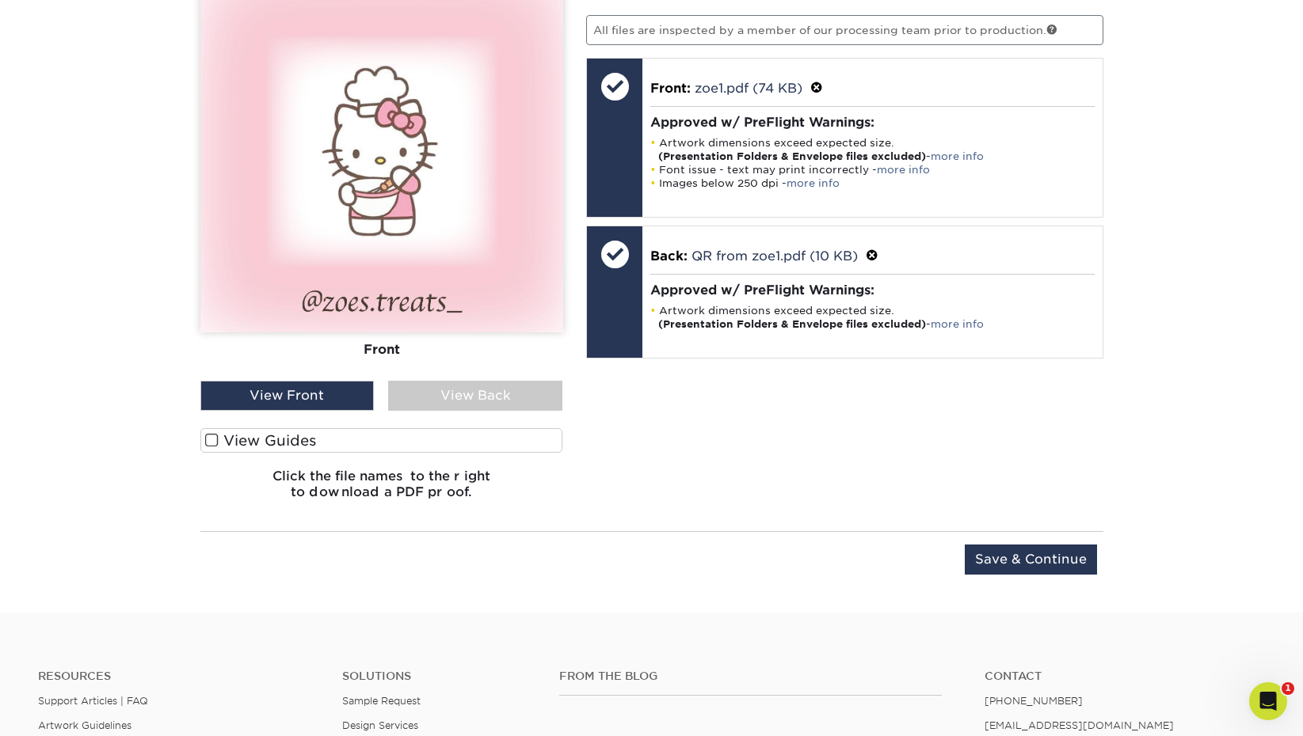
scroll to position [1082, 0]
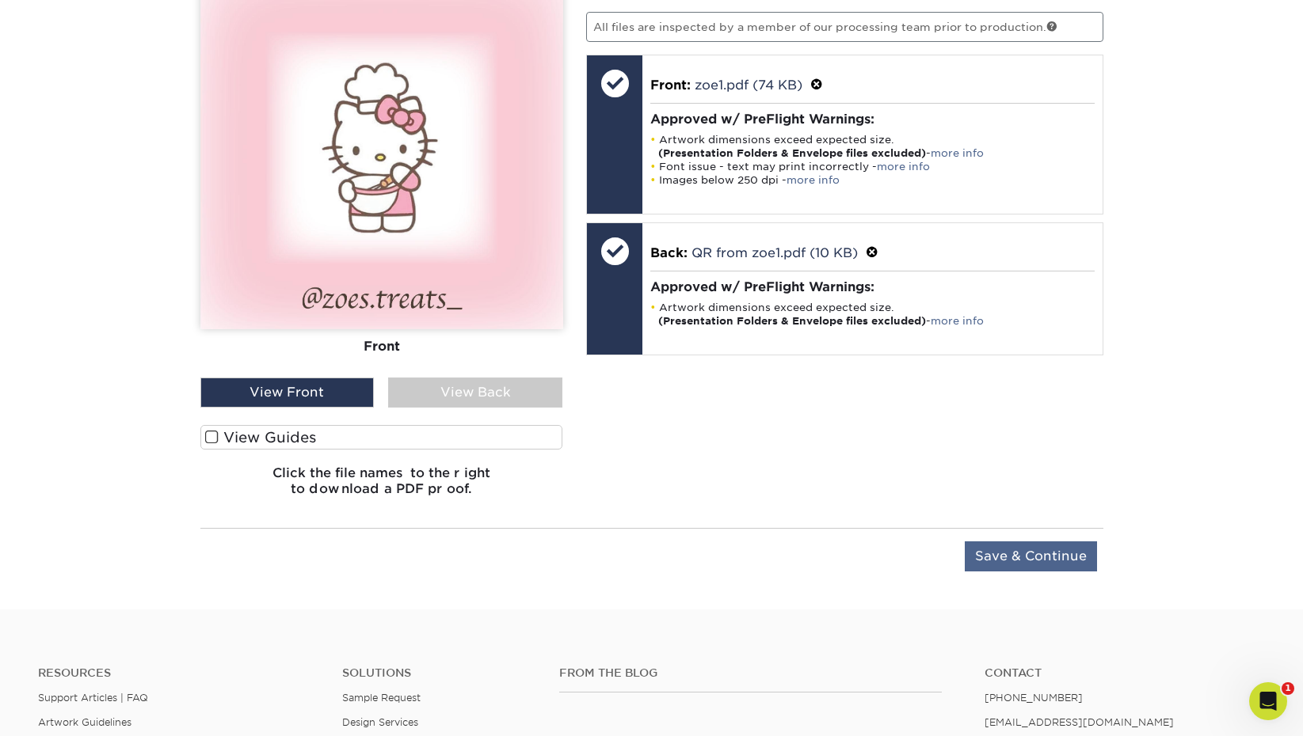
click at [1043, 554] on input "Save & Continue" at bounding box center [1031, 557] width 132 height 30
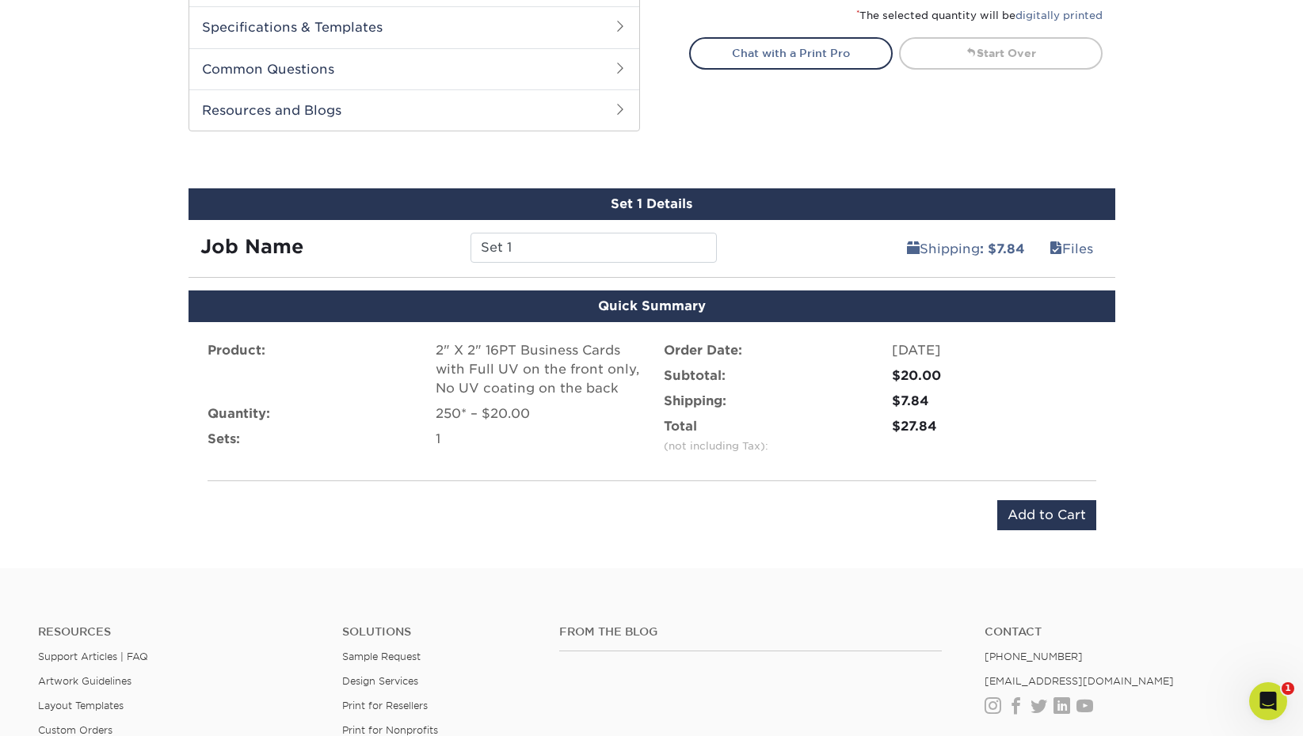
scroll to position [755, 0]
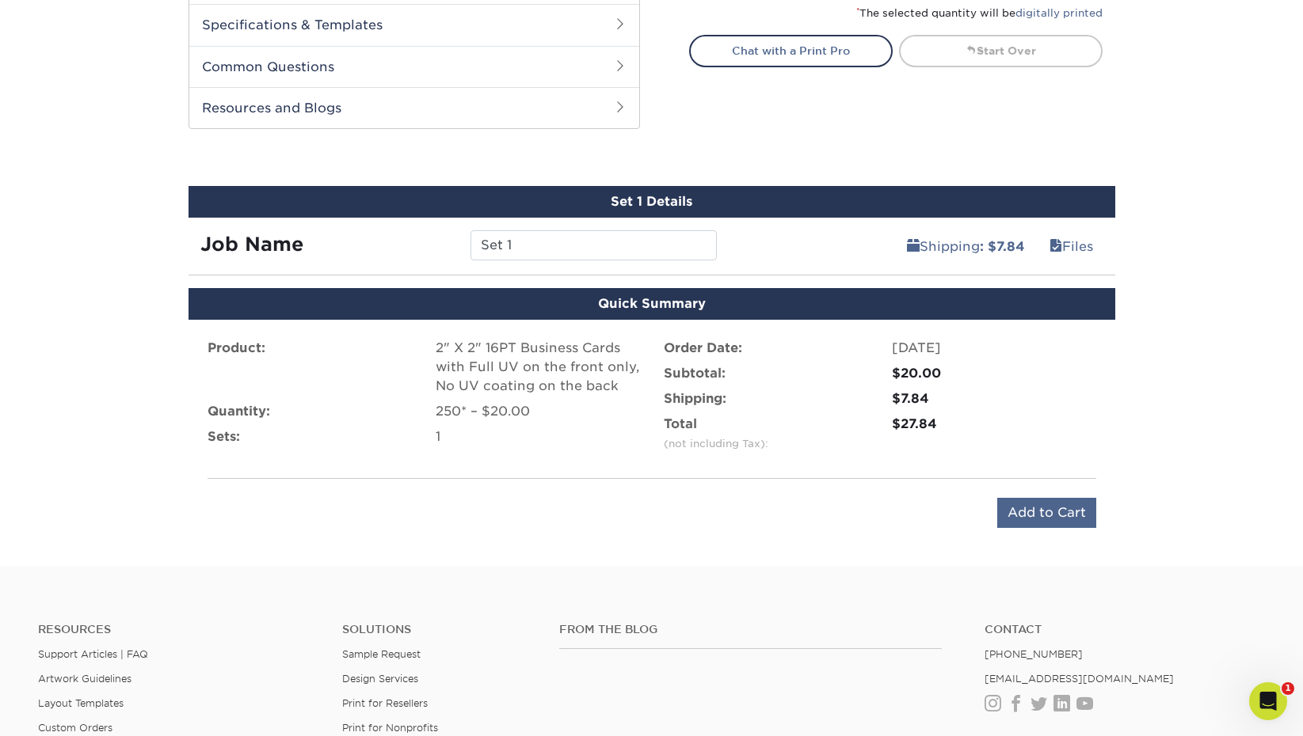
click at [1051, 509] on input "Add to Cart" at bounding box center [1046, 513] width 99 height 30
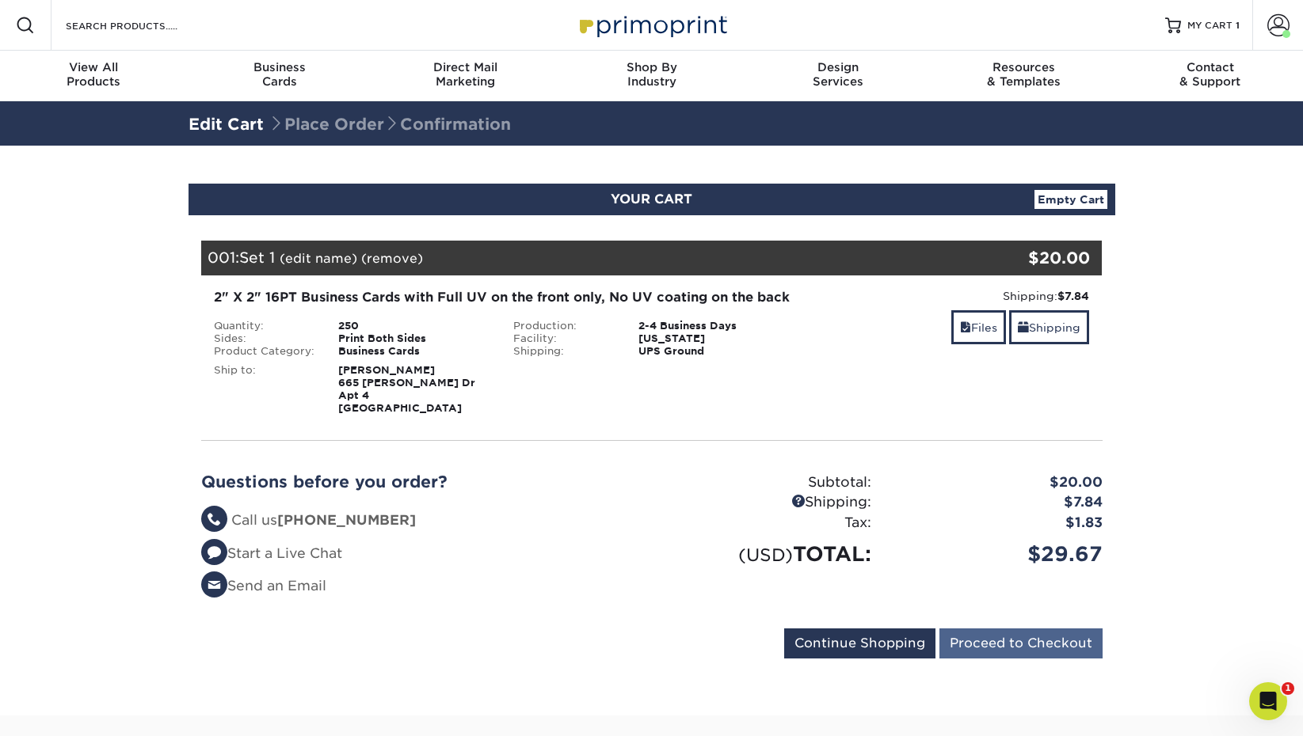
click at [1018, 659] on input "Proceed to Checkout" at bounding box center [1020, 644] width 163 height 30
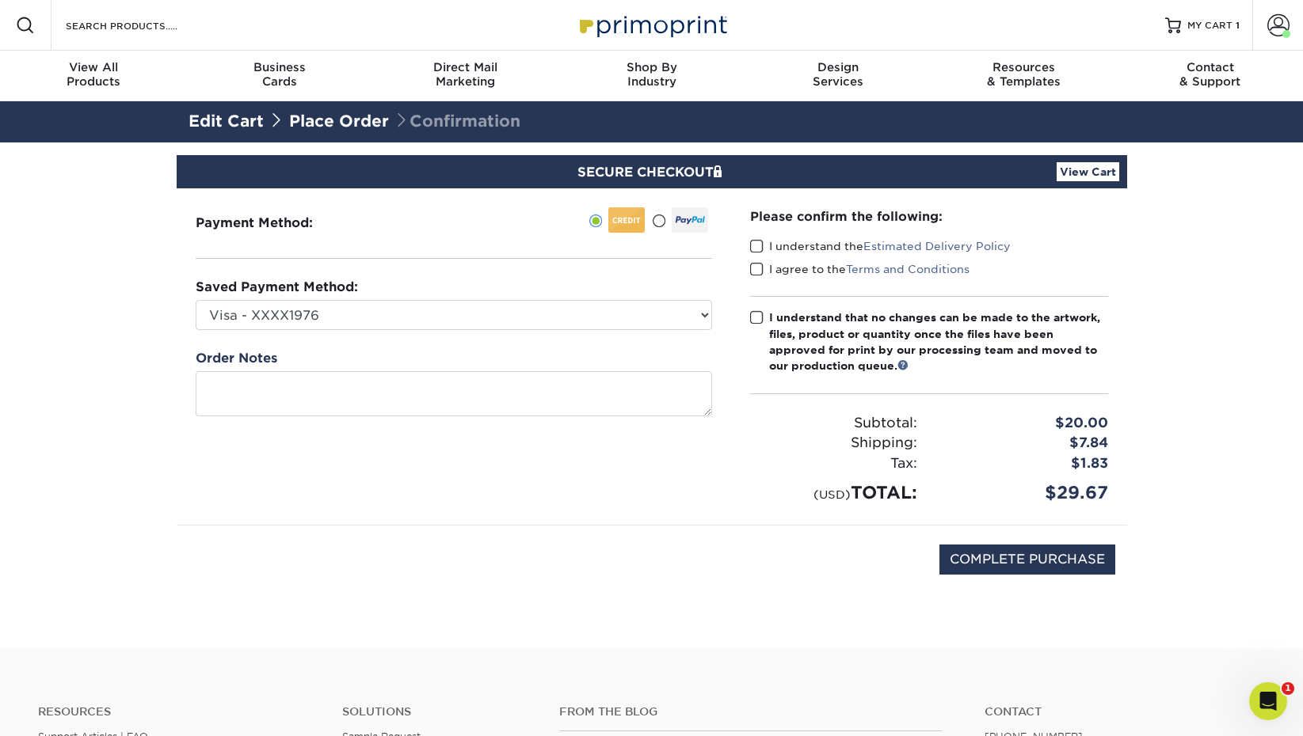
click at [759, 244] on span at bounding box center [756, 246] width 13 height 15
click at [0, 0] on input "I understand the Estimated Delivery Policy" at bounding box center [0, 0] width 0 height 0
click at [756, 262] on span at bounding box center [756, 269] width 13 height 15
click at [0, 0] on input "I agree to the Terms and Conditions" at bounding box center [0, 0] width 0 height 0
click at [755, 317] on span at bounding box center [756, 317] width 13 height 15
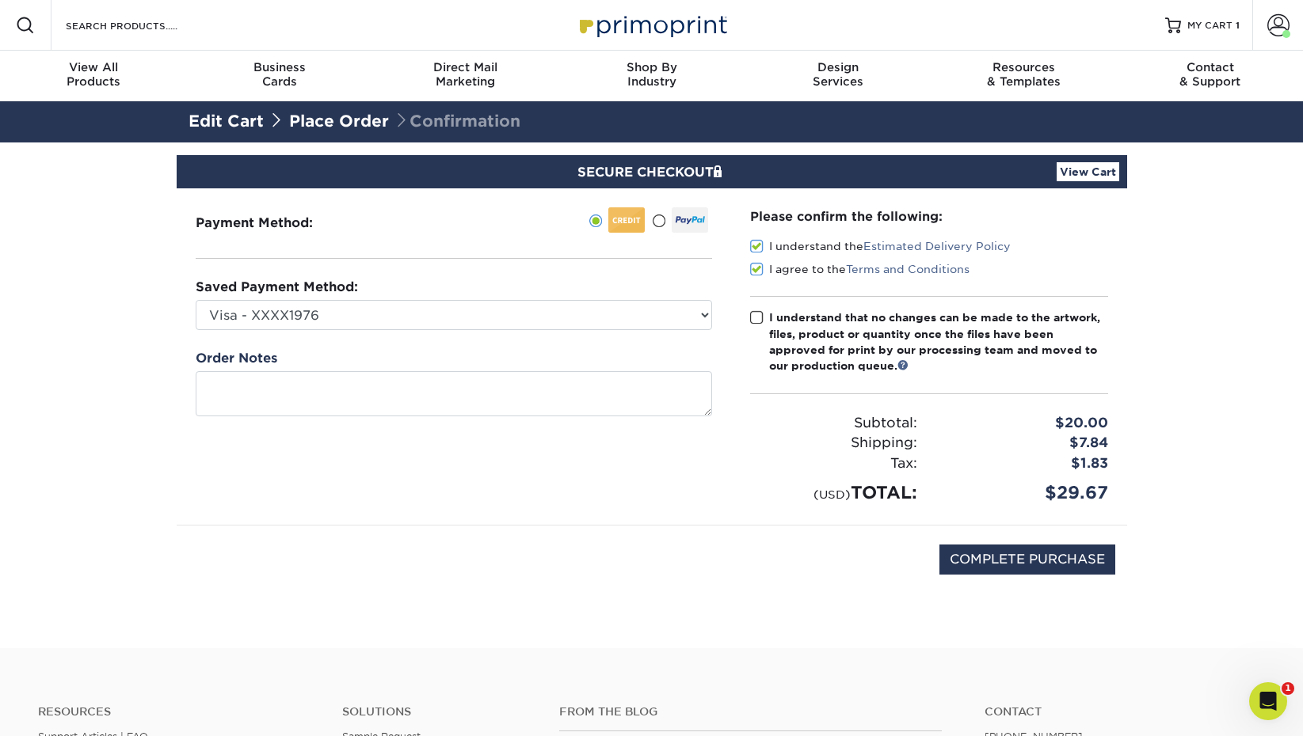
click at [0, 0] on input "I understand that no changes can be made to the artwork, files, product or quan…" at bounding box center [0, 0] width 0 height 0
click at [1062, 558] on input "COMPLETE PURCHASE" at bounding box center [1027, 560] width 176 height 30
type input "PROCESSING, PLEASE WAIT..."
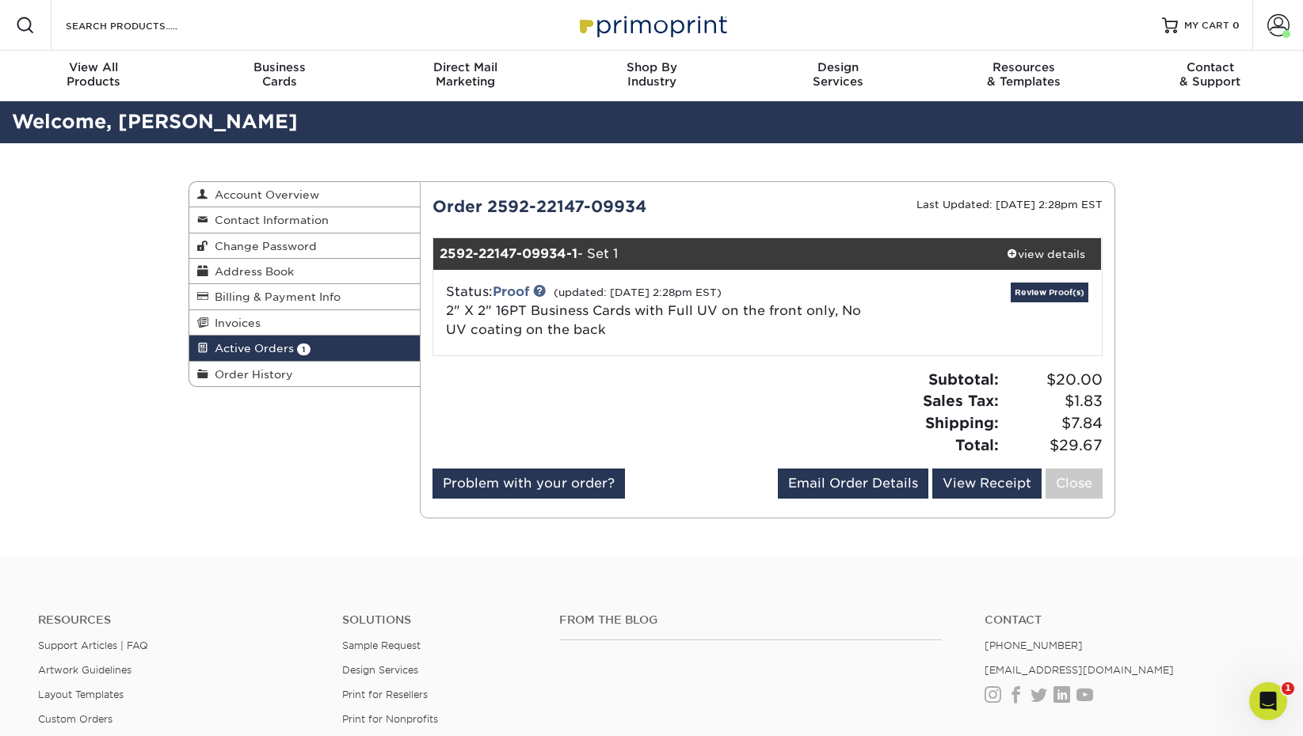
scroll to position [11, 0]
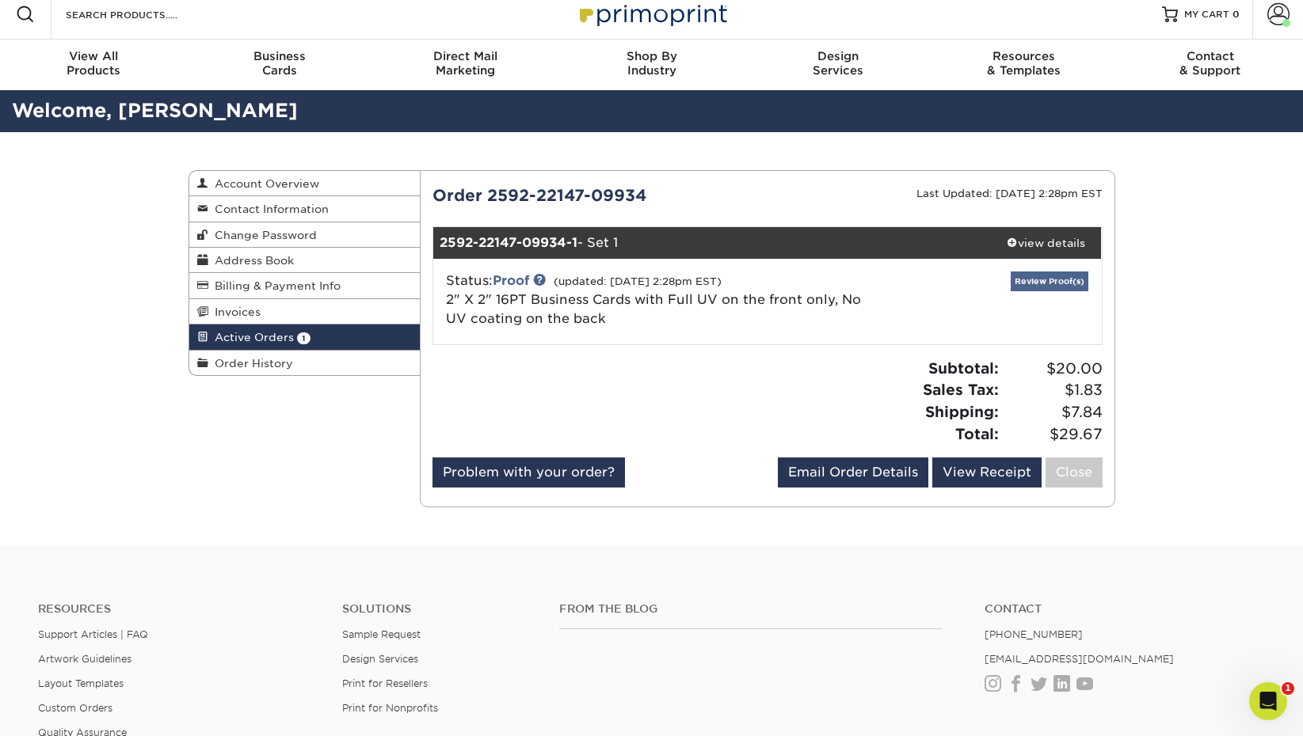
click at [1054, 280] on link "Review Proof(s)" at bounding box center [1049, 282] width 78 height 20
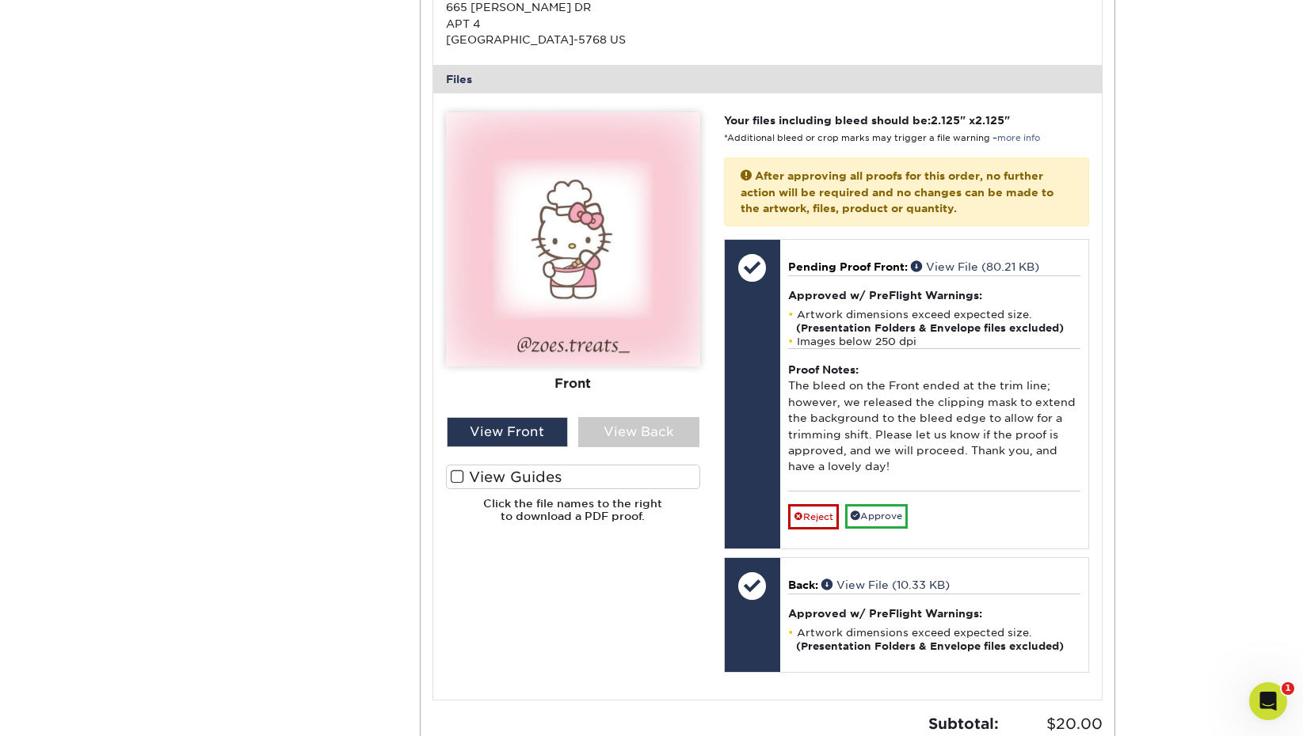
scroll to position [611, 0]
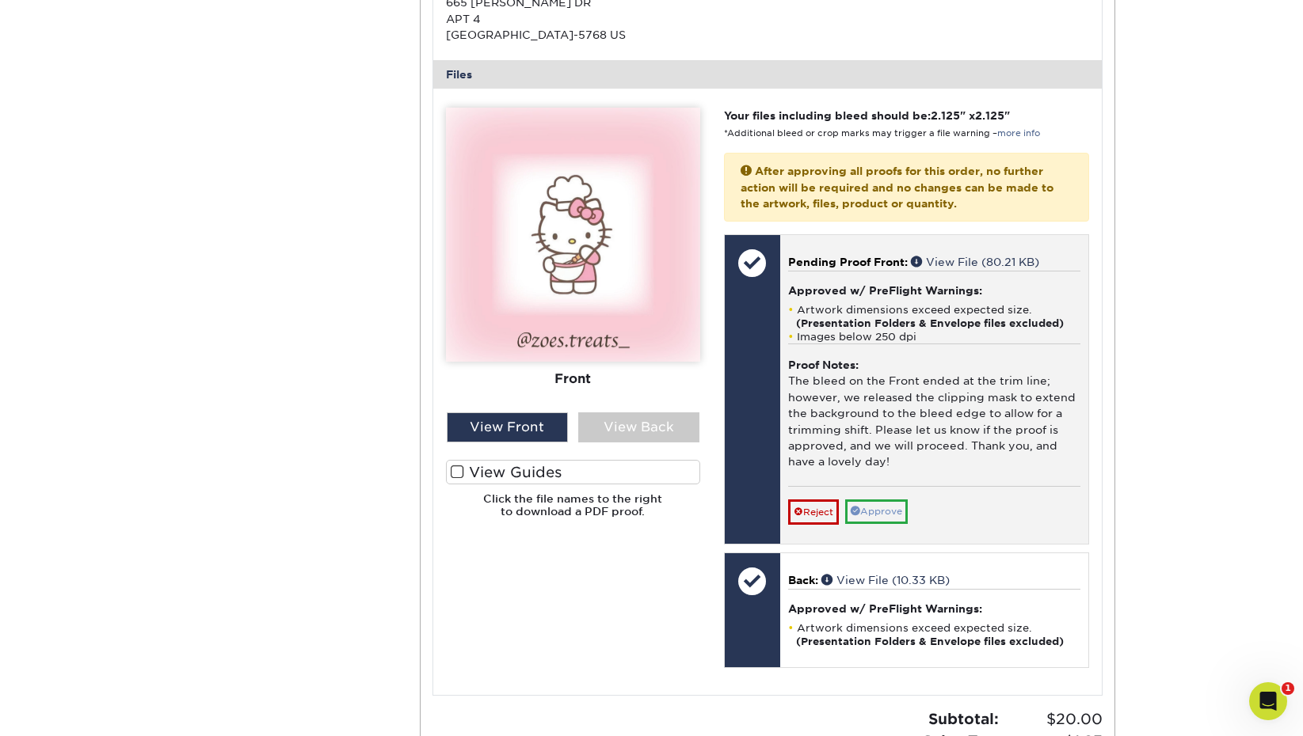
click at [881, 506] on link "Approve" at bounding box center [876, 512] width 63 height 25
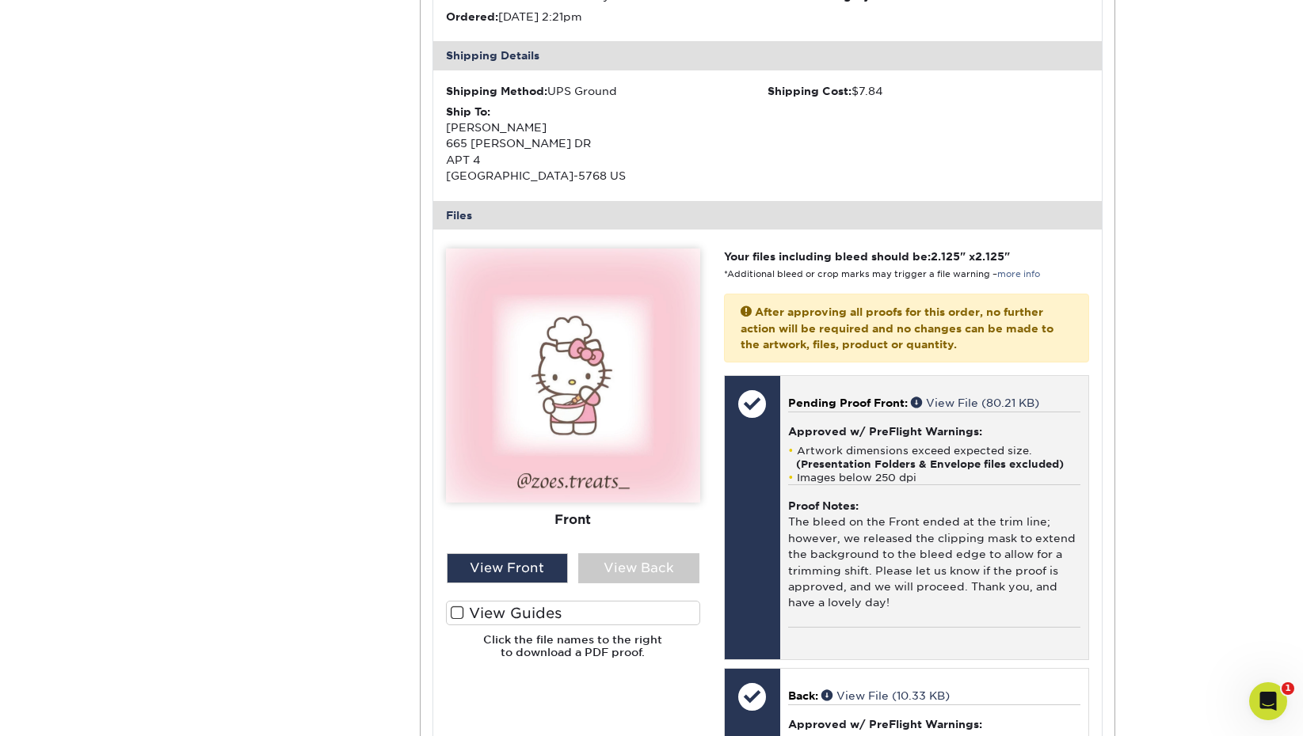
scroll to position [480, 0]
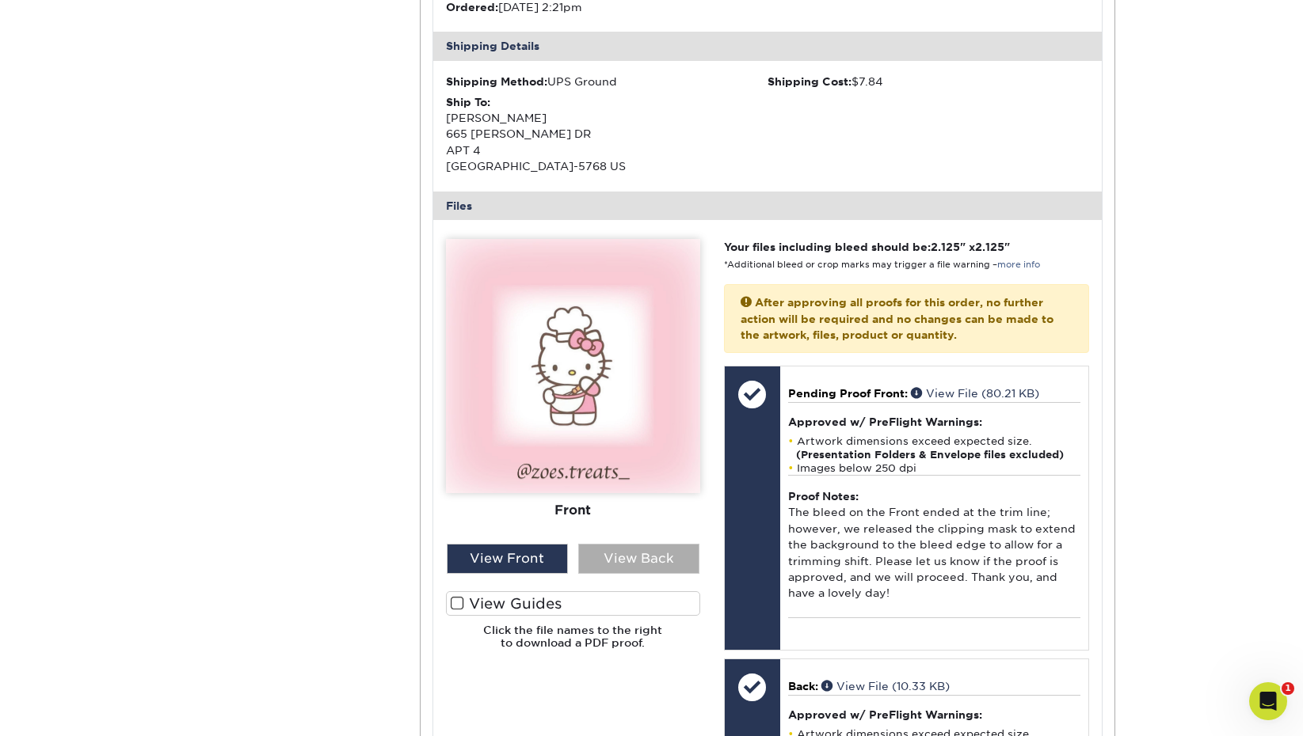
click at [623, 544] on div "View Back" at bounding box center [638, 559] width 121 height 30
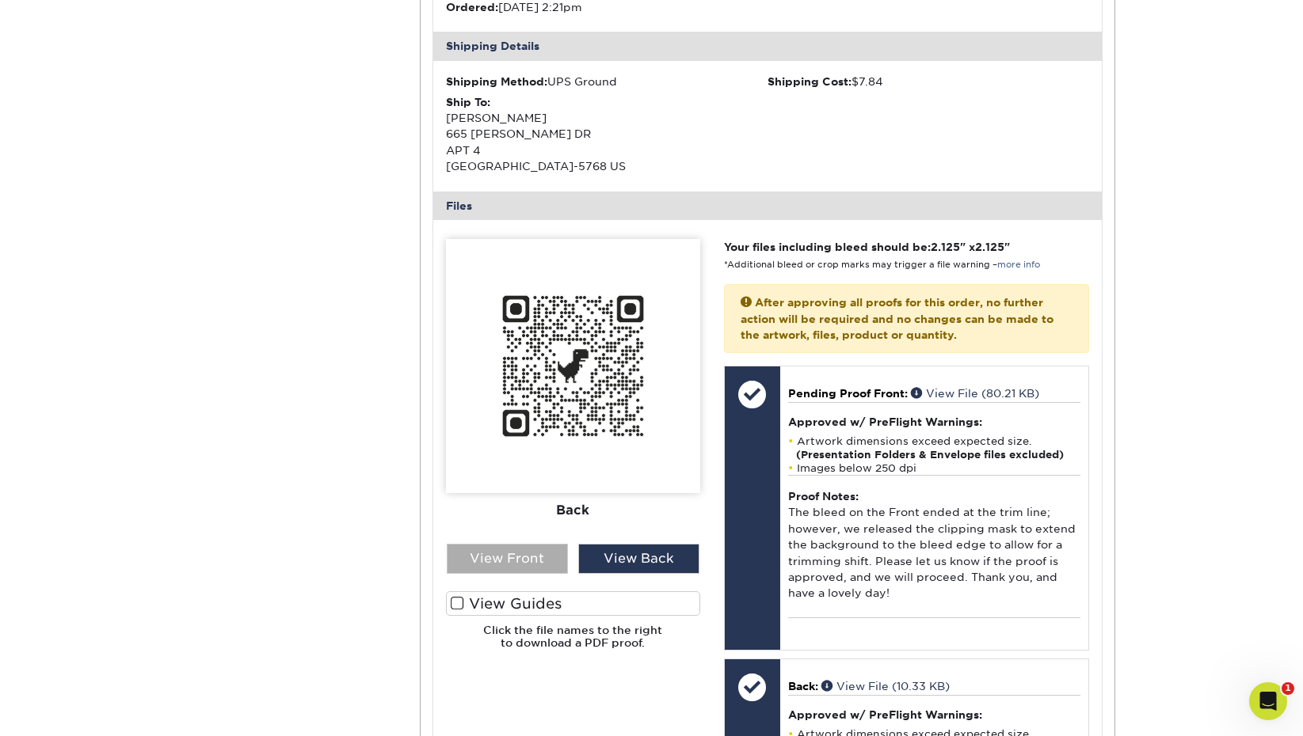
click at [528, 550] on div "View Front" at bounding box center [507, 559] width 121 height 30
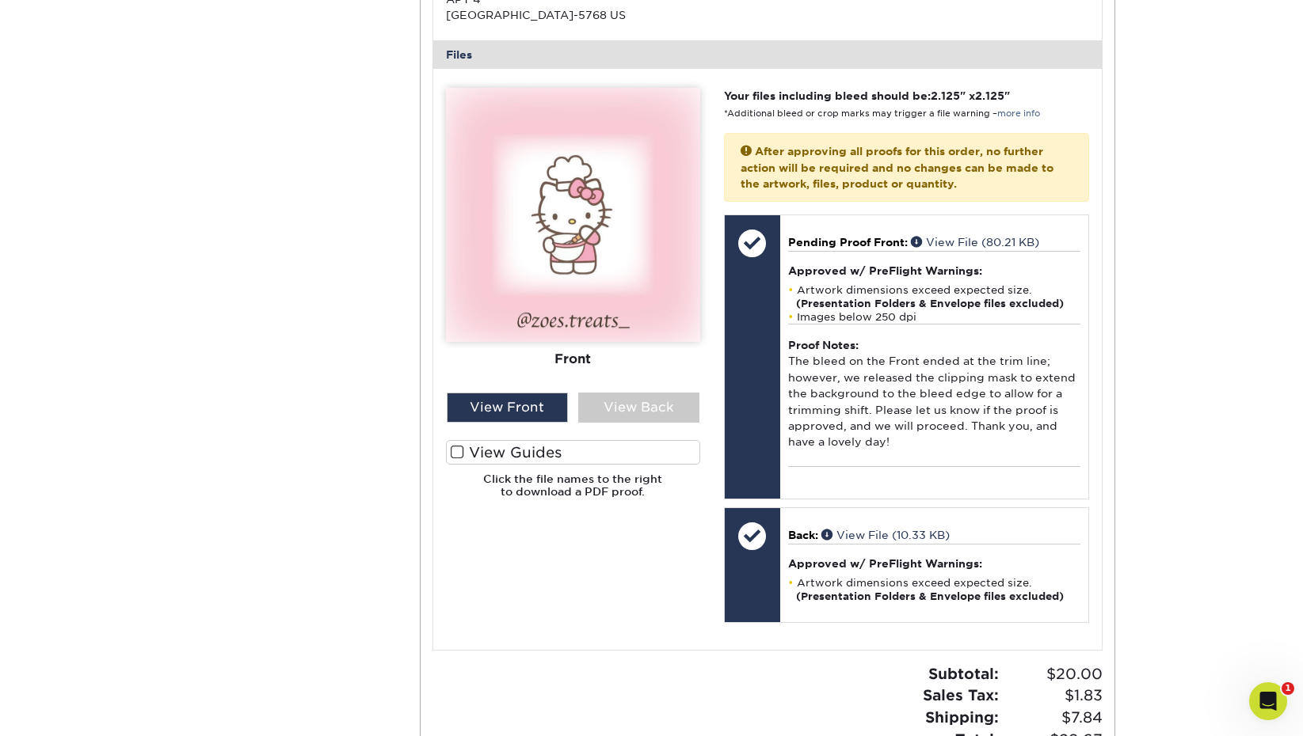
scroll to position [633, 0]
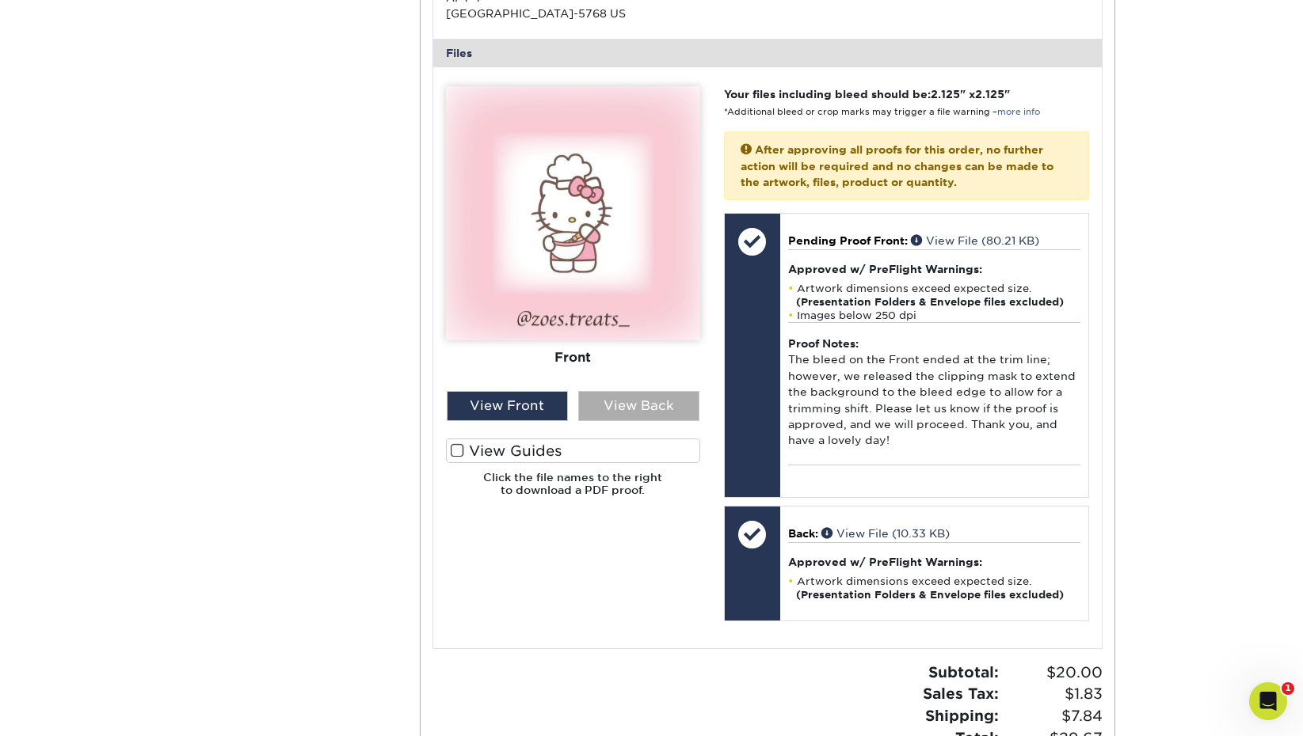
click at [656, 397] on div "View Back" at bounding box center [638, 406] width 121 height 30
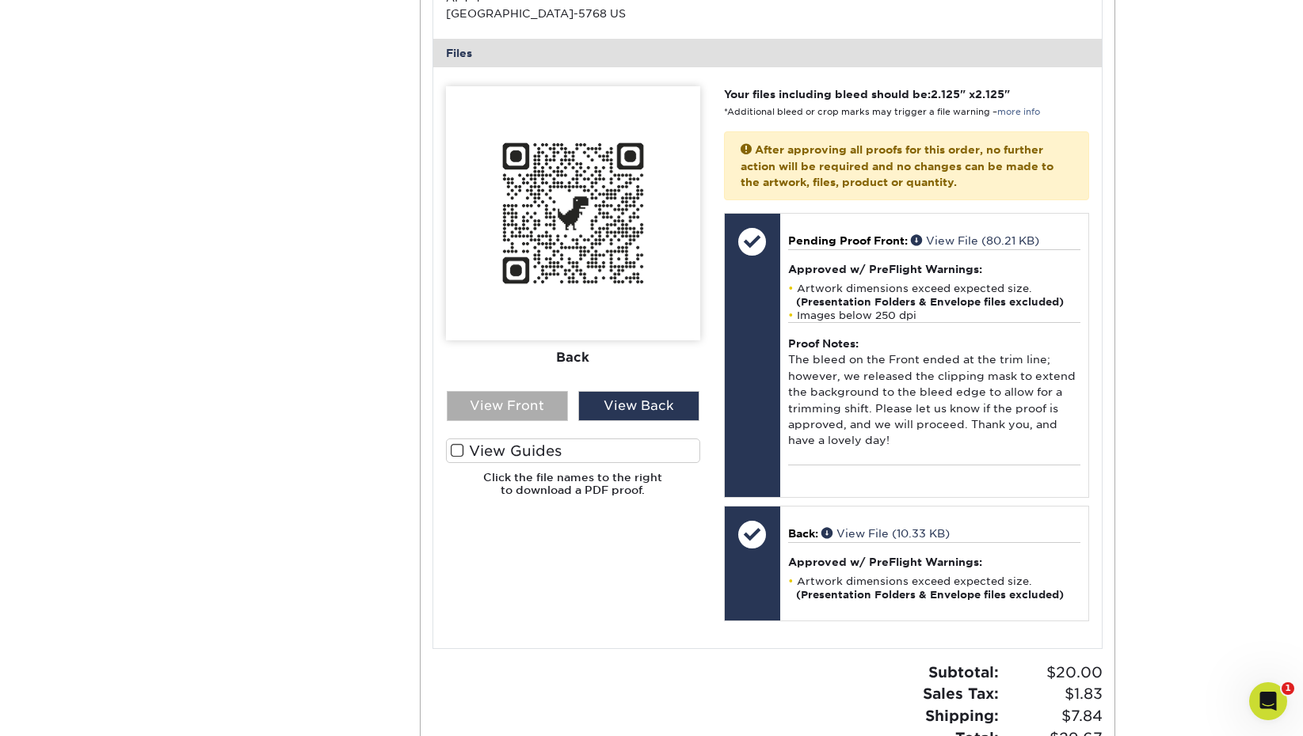
click at [491, 396] on div "View Front" at bounding box center [507, 406] width 121 height 30
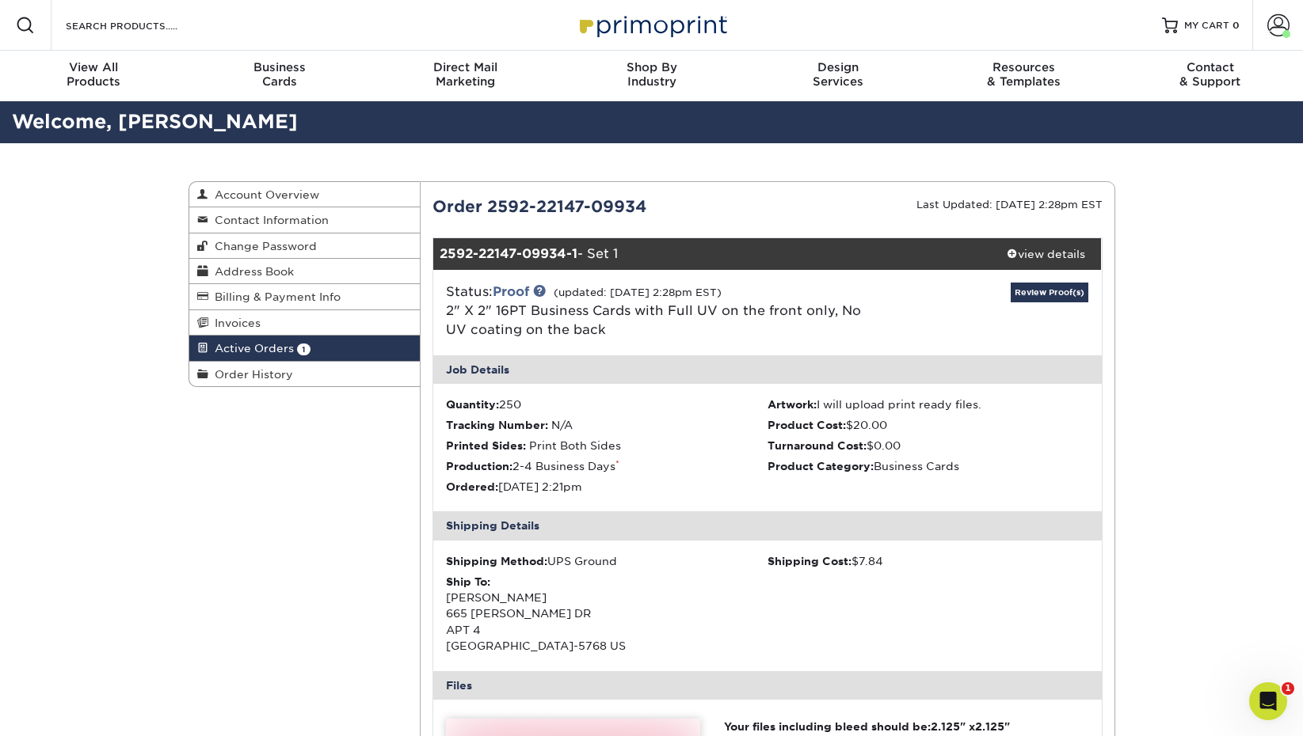
scroll to position [0, 0]
